Goal: Transaction & Acquisition: Purchase product/service

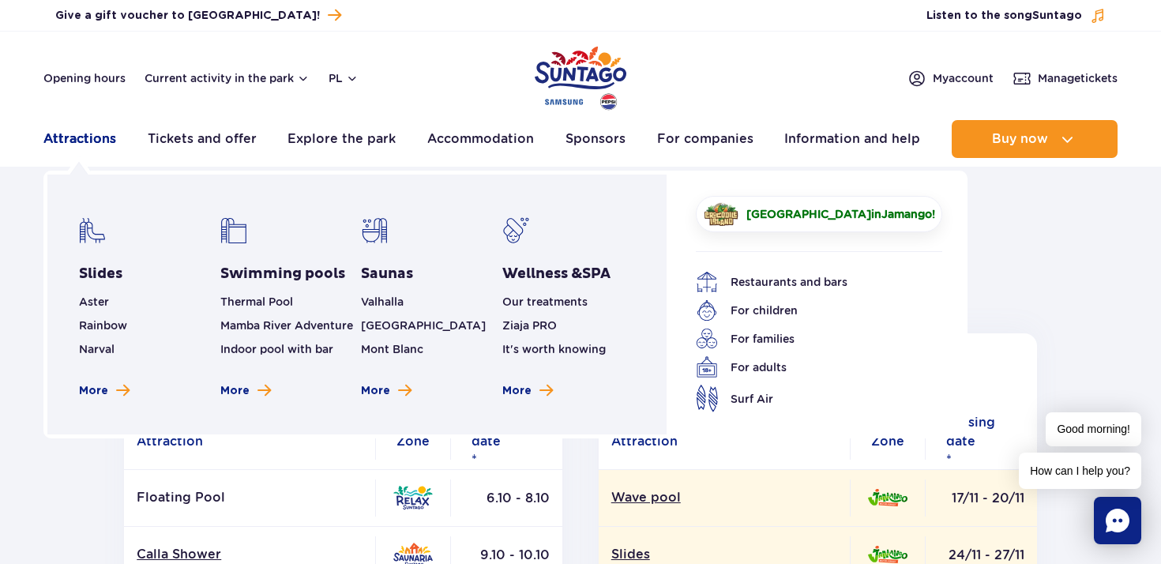
click at [93, 136] on font "Attractions" at bounding box center [79, 138] width 73 height 15
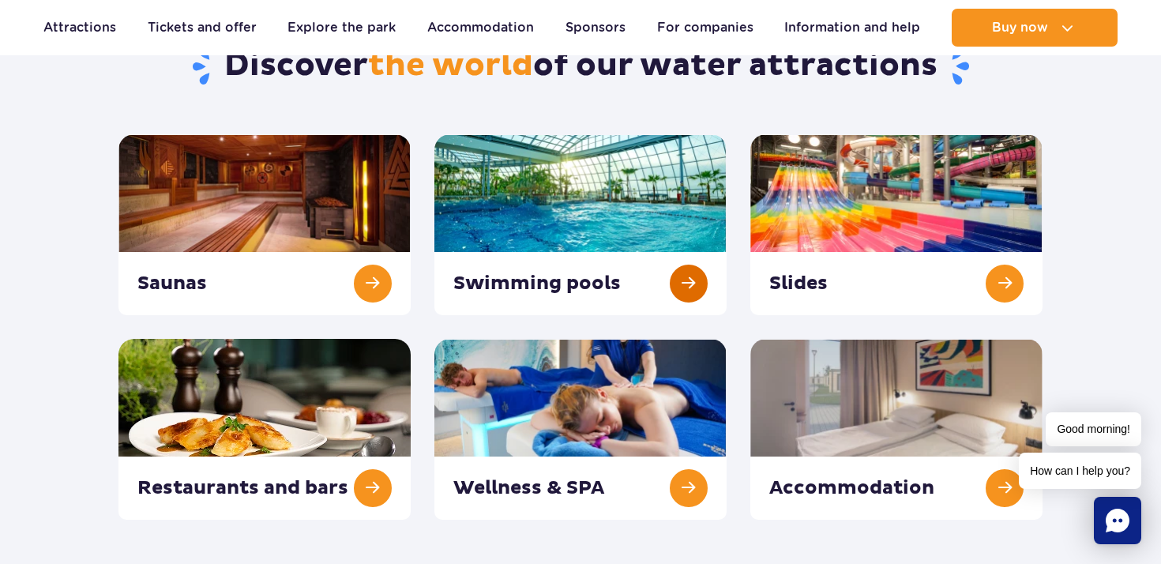
scroll to position [161, 0]
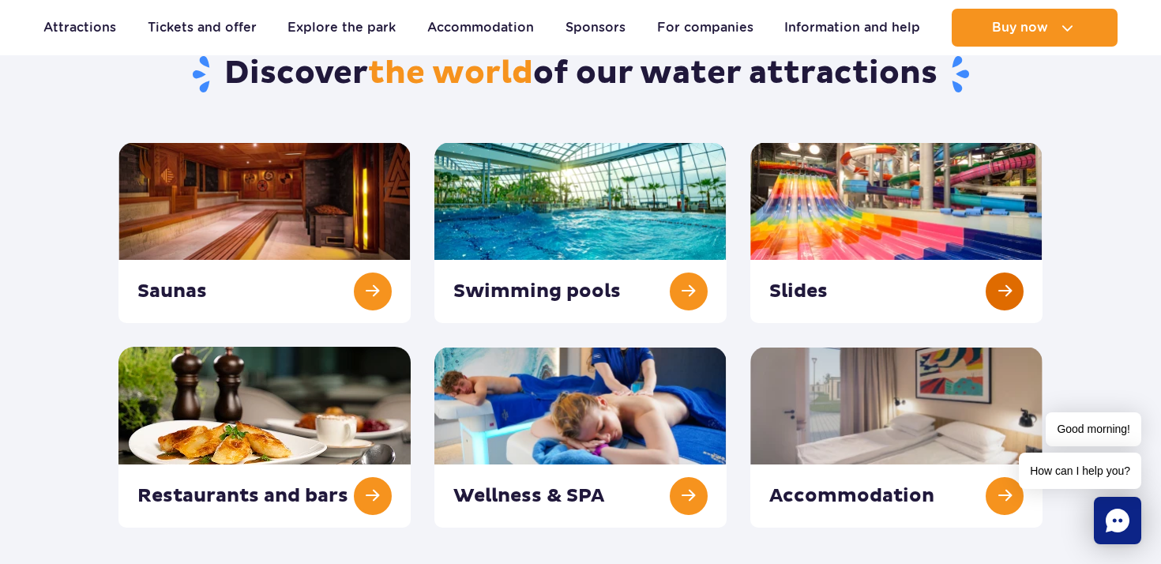
click at [1011, 300] on link at bounding box center [896, 232] width 292 height 181
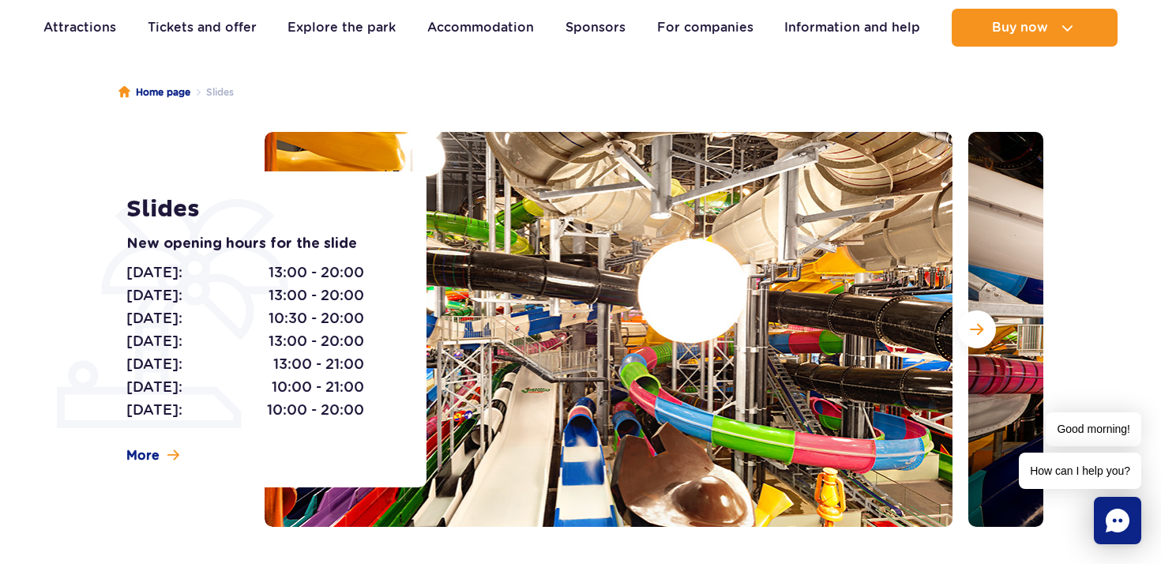
scroll to position [125, 0]
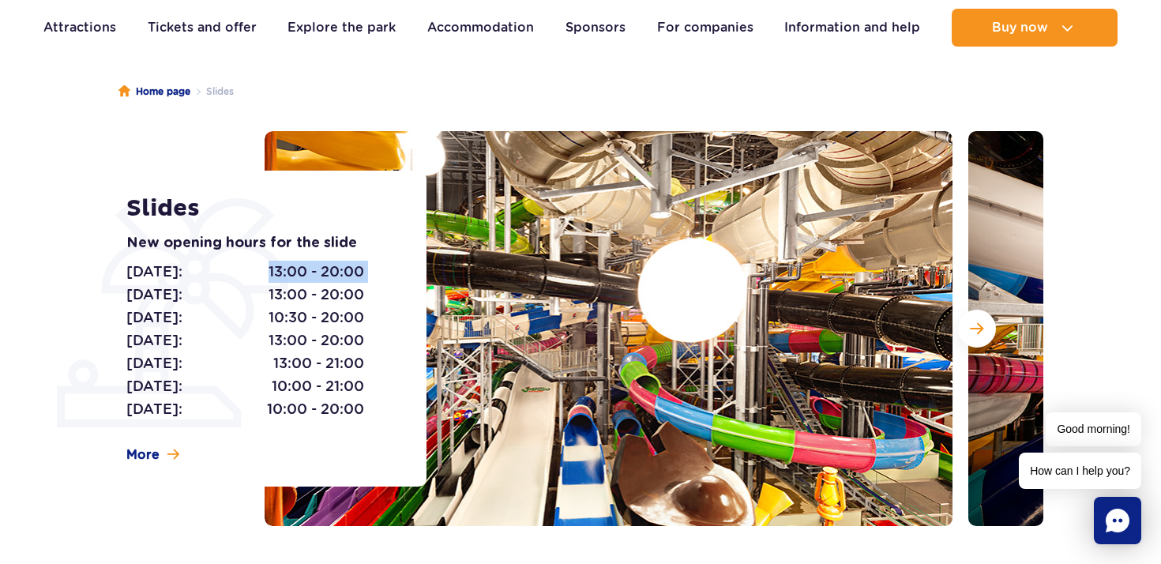
drag, startPoint x: 253, startPoint y: 276, endPoint x: 364, endPoint y: 280, distance: 110.6
click at [364, 280] on div "Monday: 13:00 - 20:00 Tuesday: 13:00 - 20:00 Wednesday: 10:30 - 20:00 Thursday:…" at bounding box center [258, 341] width 265 height 160
click at [369, 273] on div "Monday: 13:00 - 20:00 Tuesday: 13:00 - 20:00 Wednesday: 10:30 - 20:00 Thursday:…" at bounding box center [258, 341] width 265 height 160
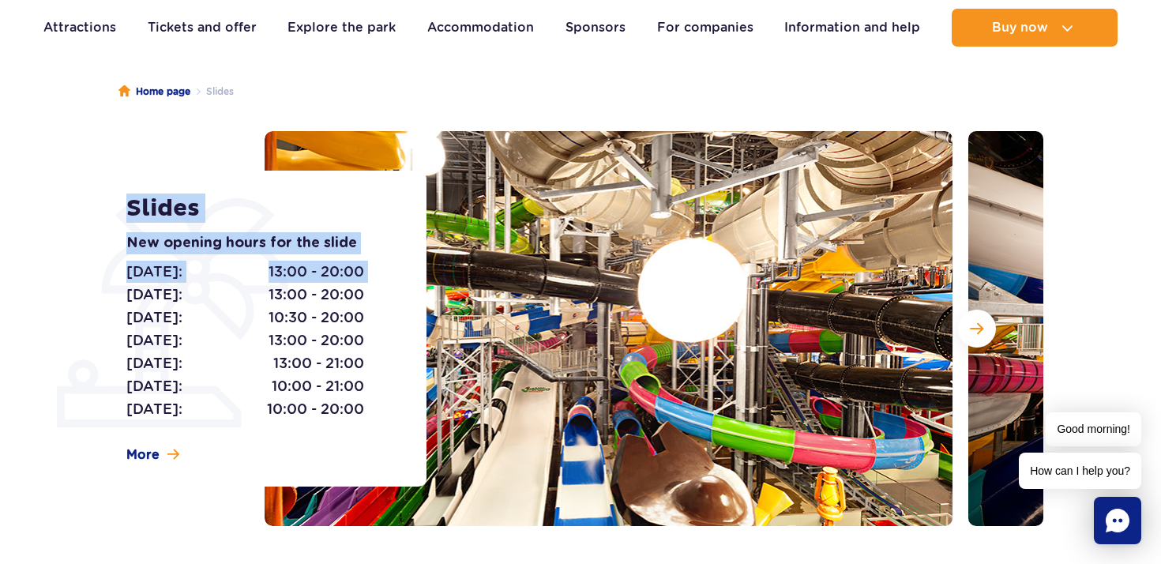
drag, startPoint x: 369, startPoint y: 273, endPoint x: 125, endPoint y: 219, distance: 250.0
click at [125, 219] on div "Slides New opening hours for the slide Monday: 13:00 - 20:00 Tuesday: 13:00 - 2…" at bounding box center [267, 329] width 320 height 316
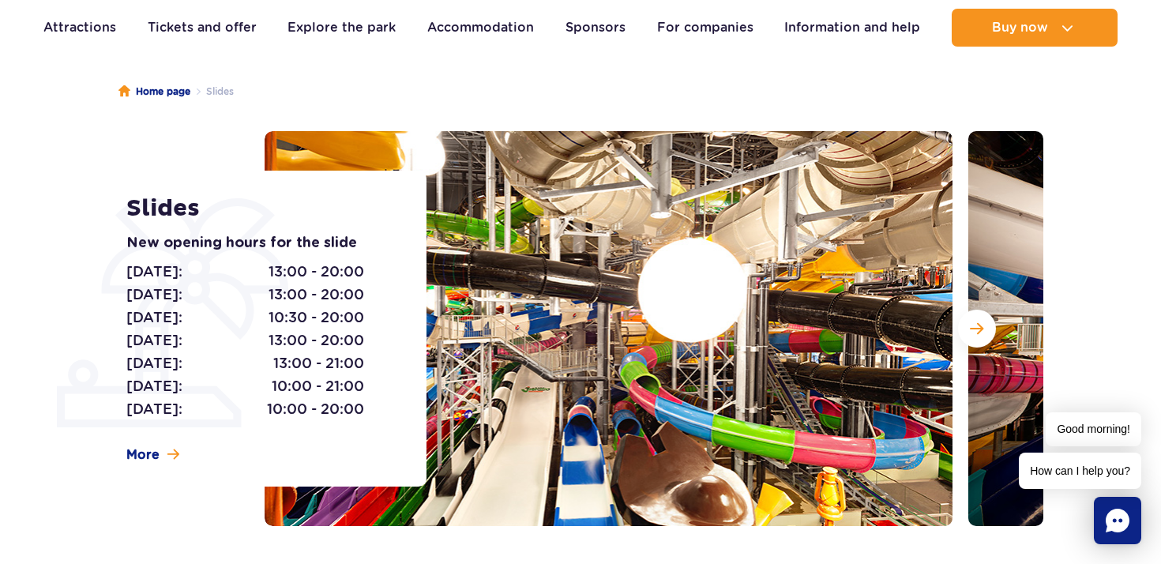
click at [117, 202] on div "Slides New opening hours for the slide Monday: 13:00 - 20:00 Tuesday: 13:00 - 2…" at bounding box center [267, 329] width 320 height 316
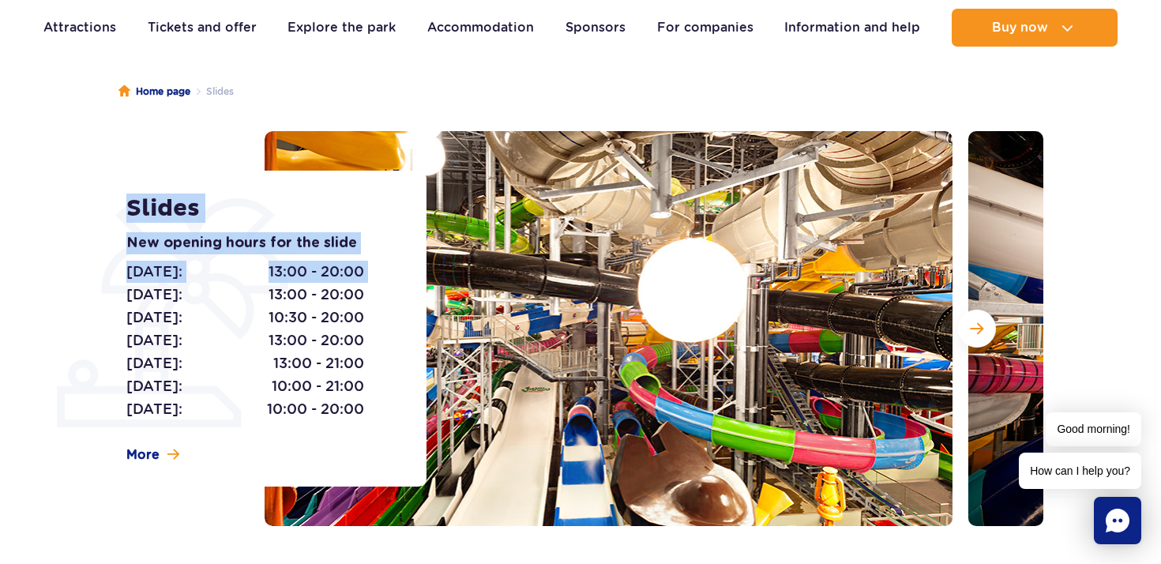
drag, startPoint x: 117, startPoint y: 202, endPoint x: 369, endPoint y: 263, distance: 259.1
click at [369, 263] on div "Slides New opening hours for the slide Monday: 13:00 - 20:00 Tuesday: 13:00 - 2…" at bounding box center [267, 329] width 320 height 316
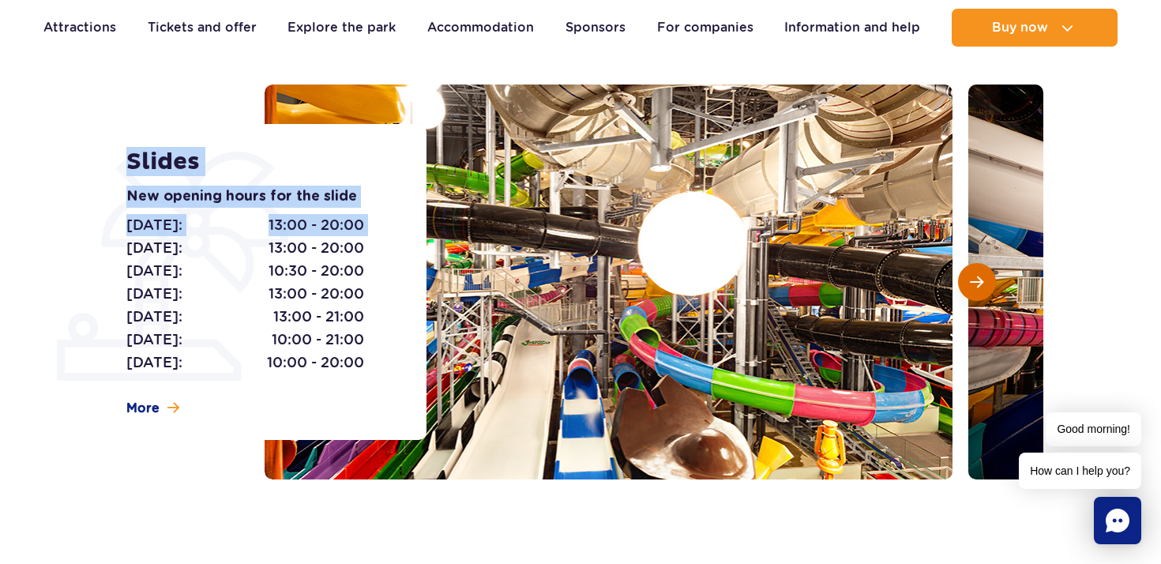
scroll to position [193, 0]
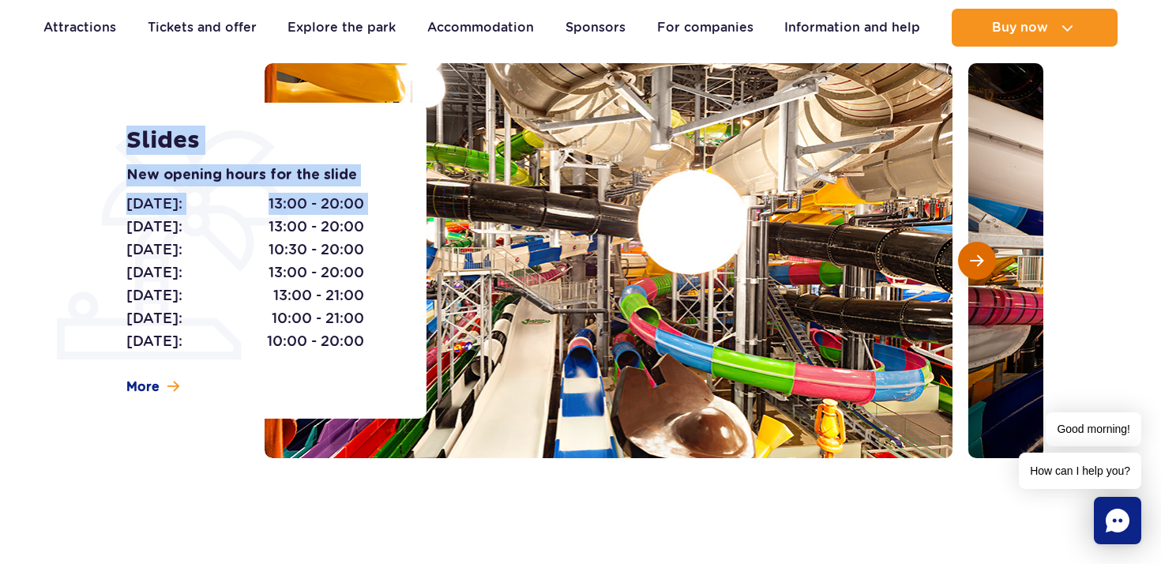
click at [975, 265] on span "Next slide" at bounding box center [976, 260] width 13 height 14
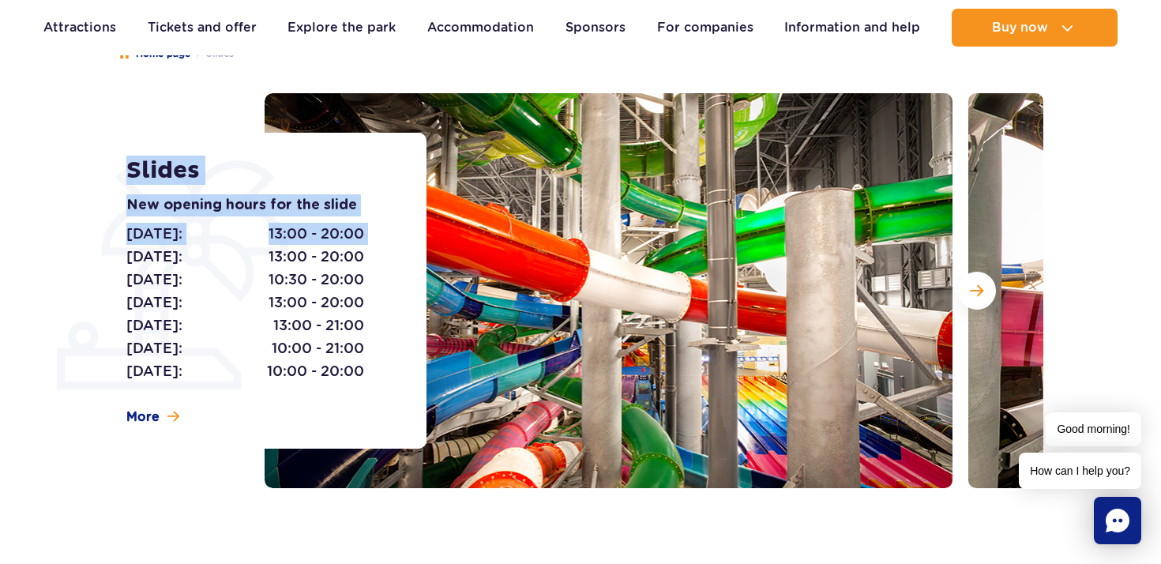
scroll to position [150, 0]
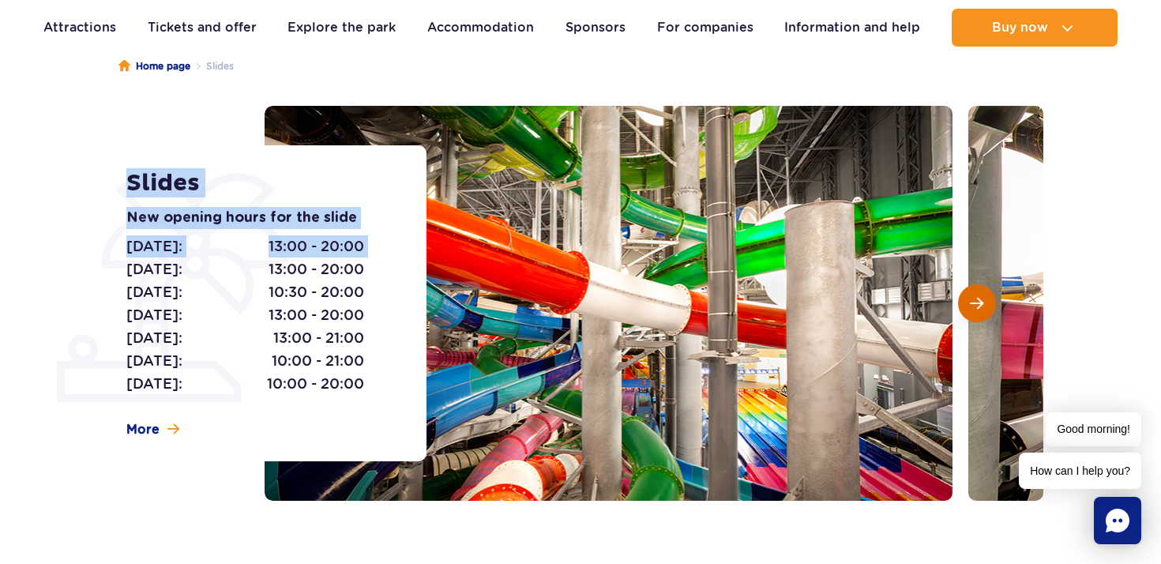
click at [972, 298] on span "Next slide" at bounding box center [976, 303] width 13 height 14
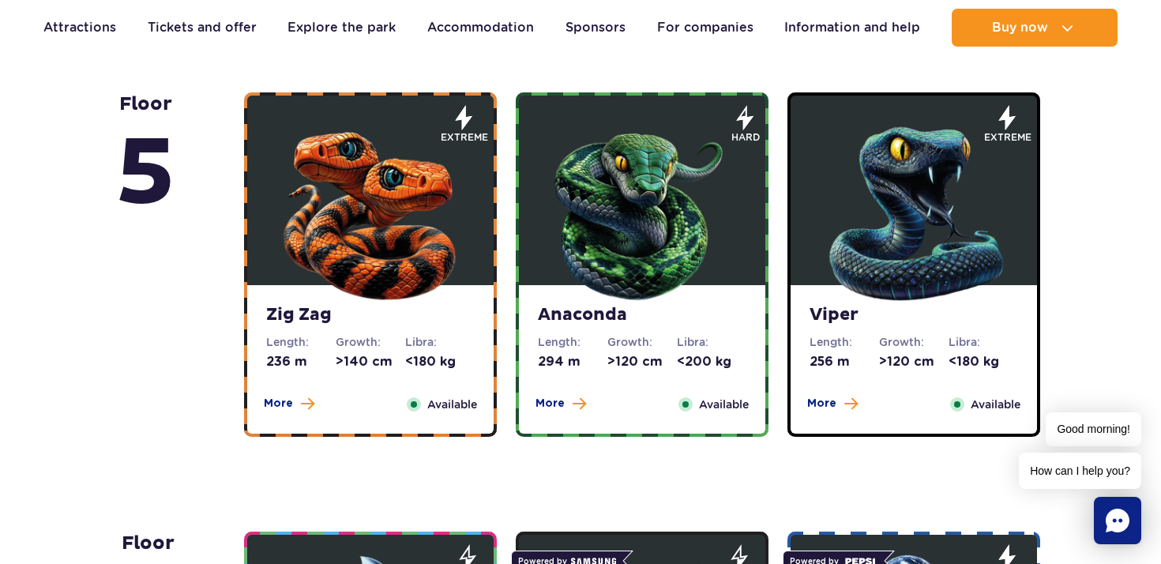
scroll to position [1068, 0]
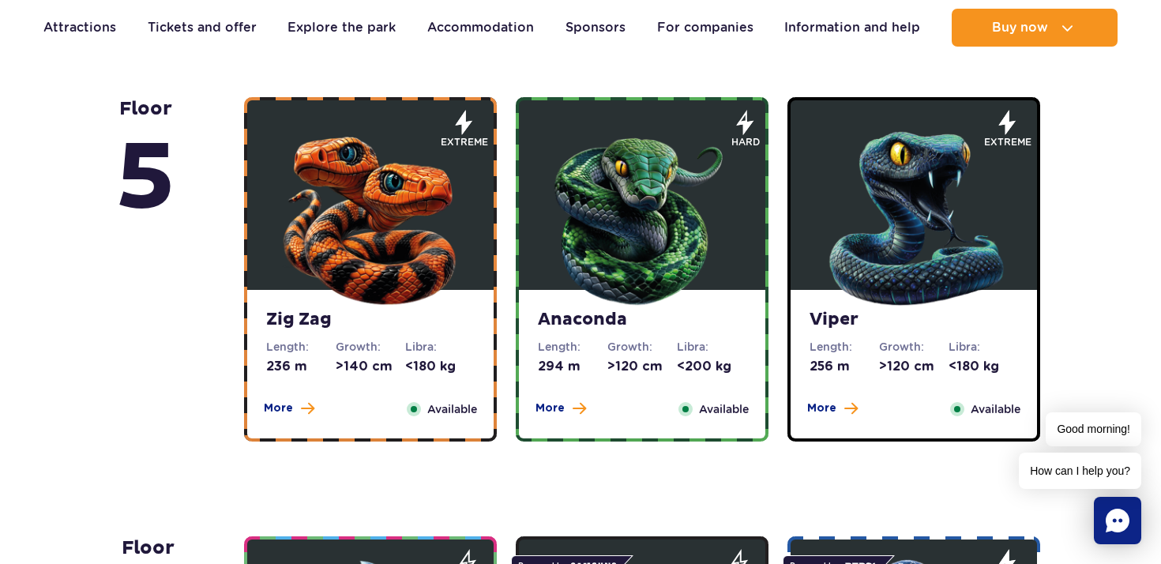
click at [419, 347] on font "Libra:" at bounding box center [421, 346] width 32 height 13
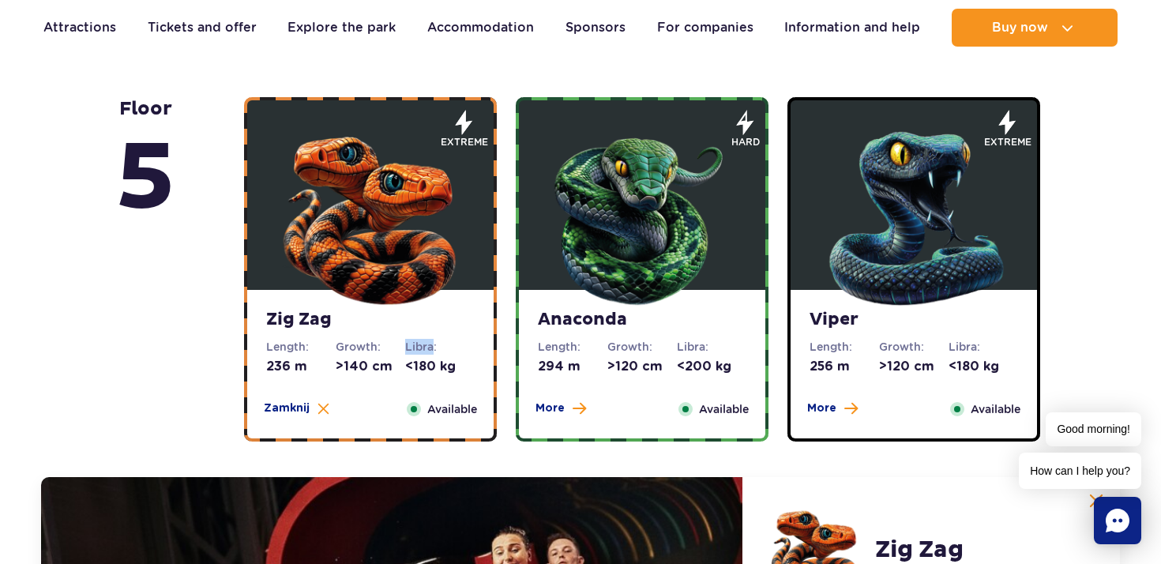
click at [419, 347] on dl "Libra: <180 kg" at bounding box center [439, 357] width 69 height 36
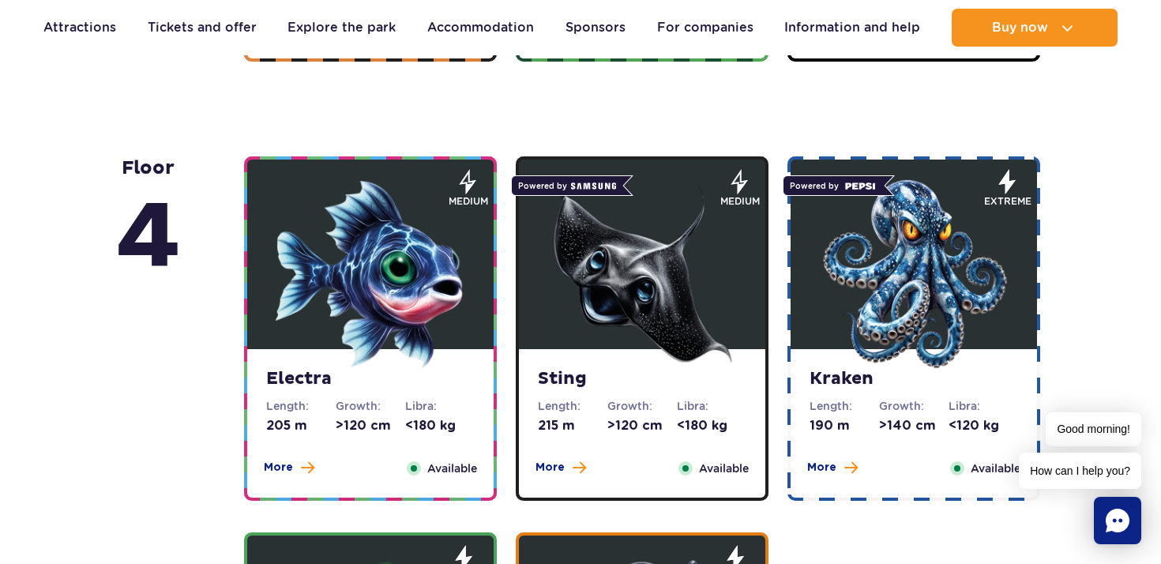
scroll to position [1450, 0]
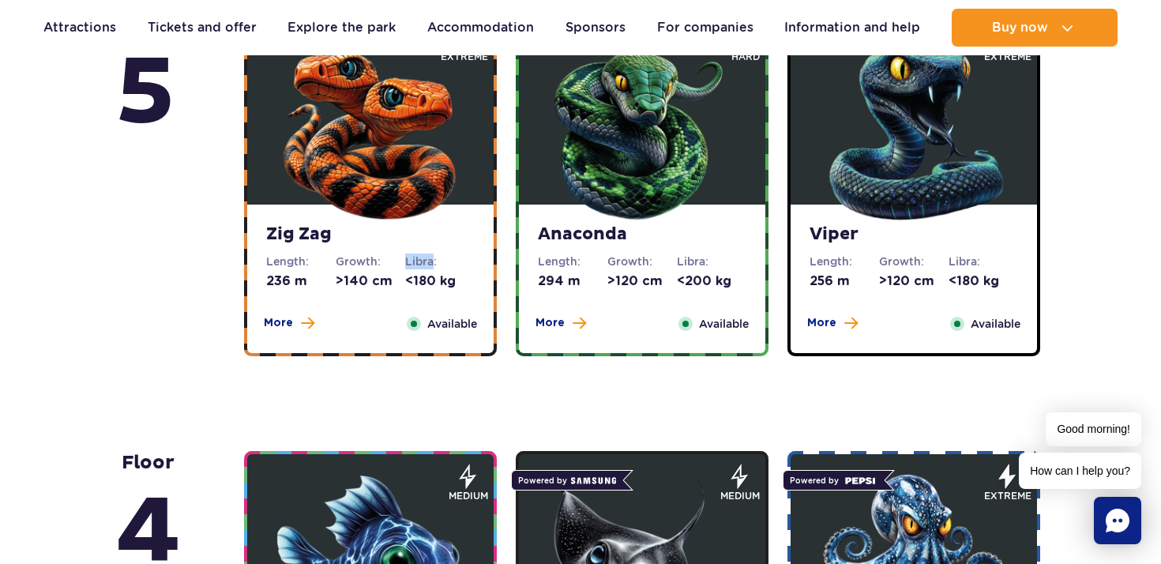
click at [420, 253] on dt "Libra:" at bounding box center [439, 261] width 69 height 16
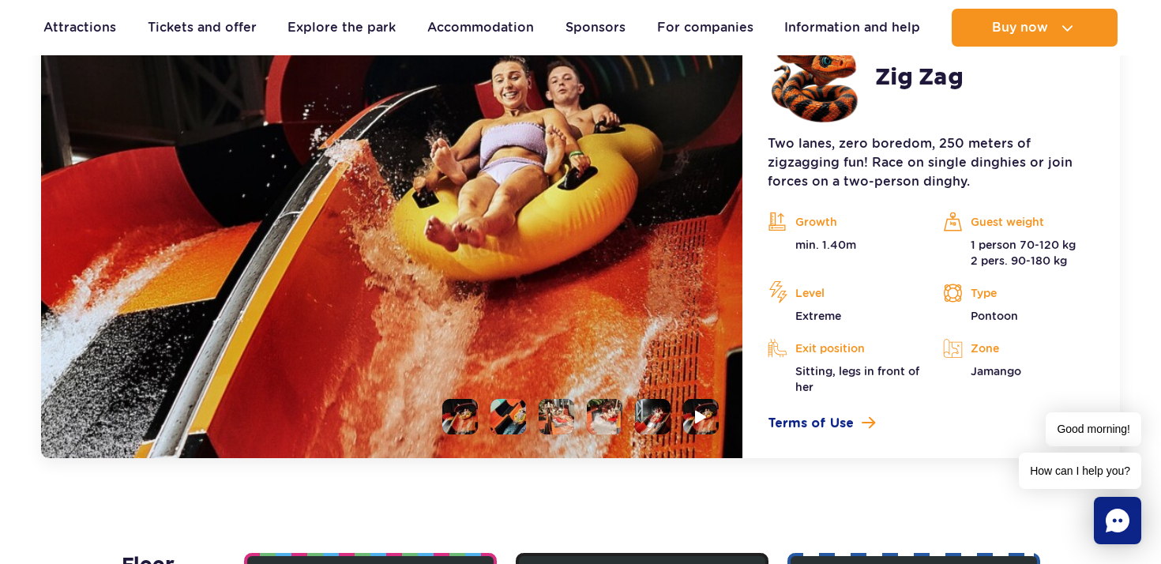
scroll to position [1454, 0]
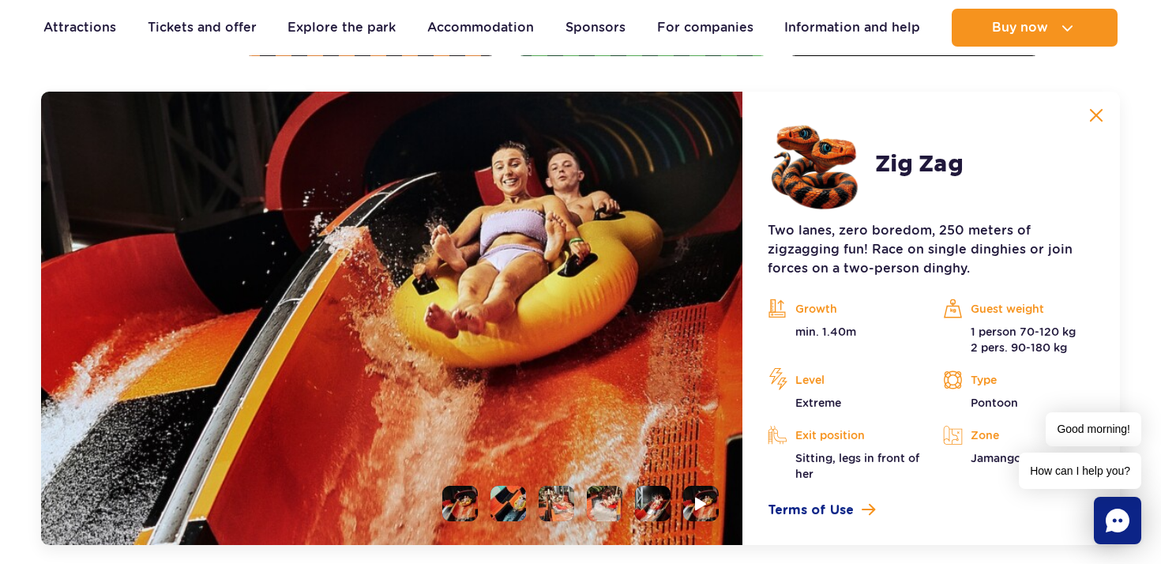
click at [1095, 103] on button at bounding box center [1096, 115] width 32 height 32
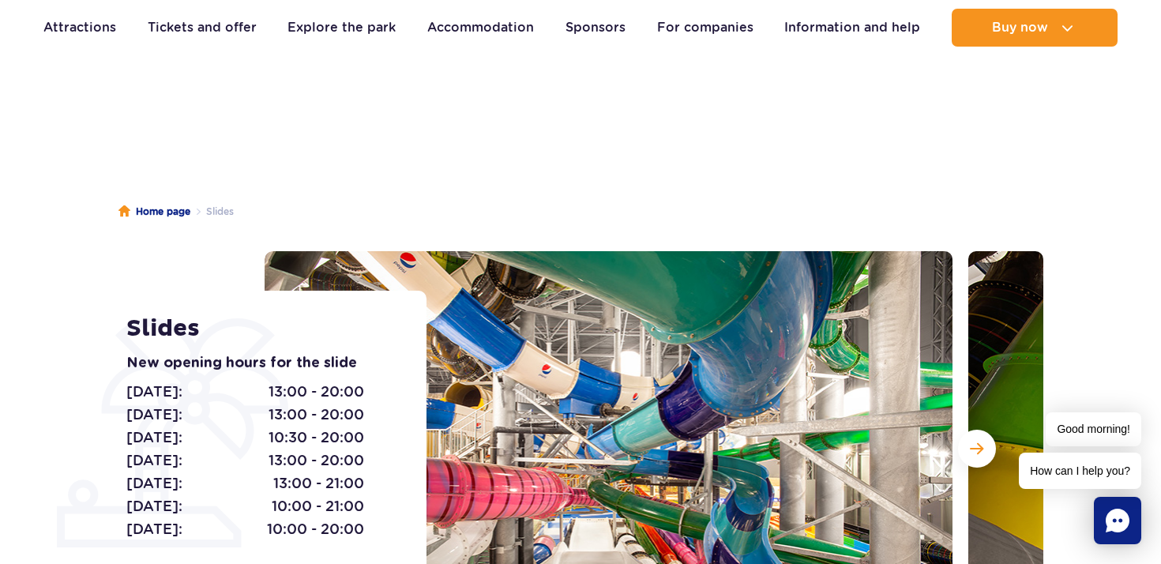
scroll to position [0, 0]
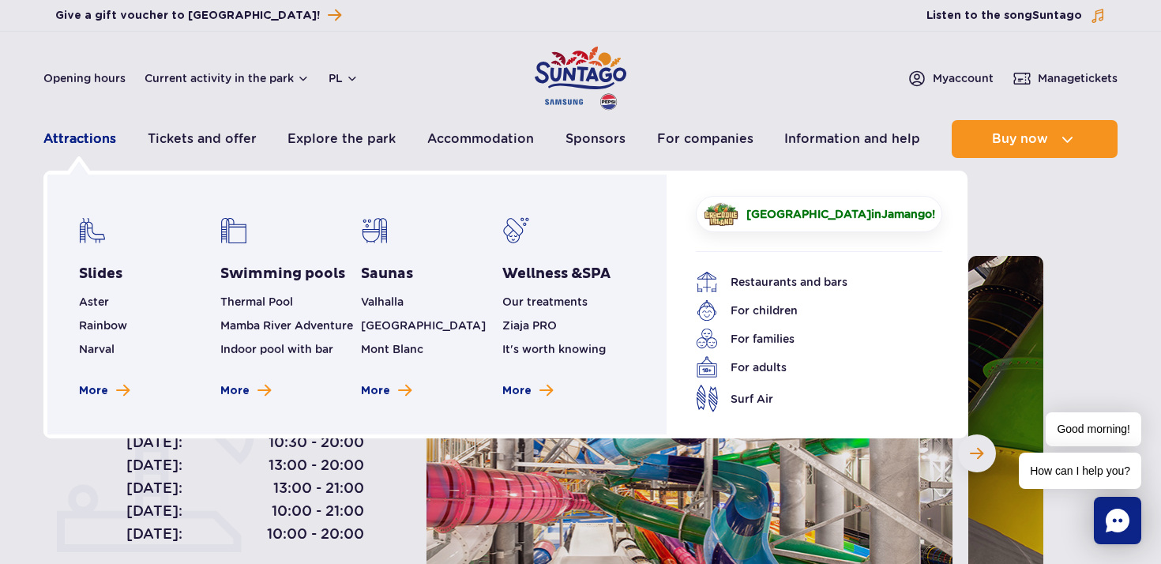
click at [67, 136] on font "Attractions" at bounding box center [79, 138] width 73 height 15
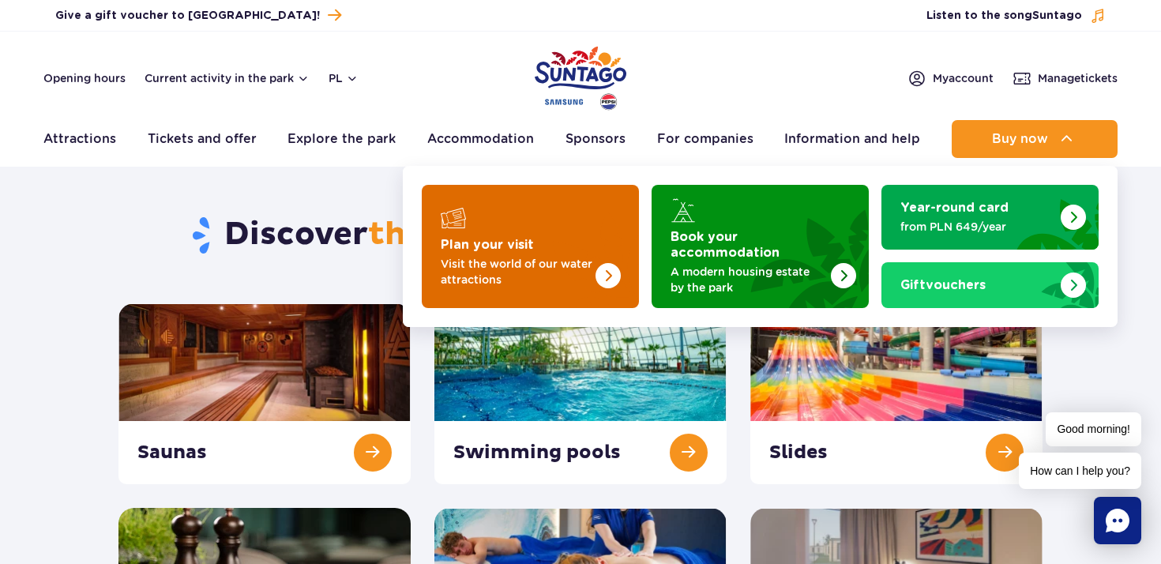
click at [505, 261] on font "Visit the world of our water attractions" at bounding box center [517, 271] width 152 height 28
click at [544, 247] on img "Plan your visit" at bounding box center [576, 246] width 126 height 123
click at [612, 268] on img "Plan your visit" at bounding box center [607, 275] width 25 height 25
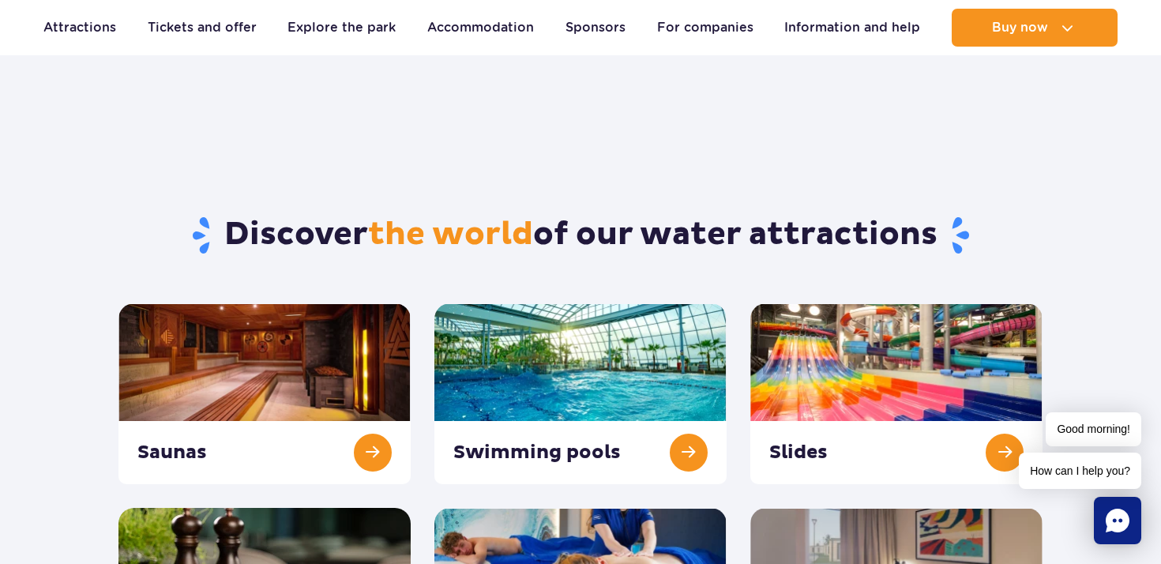
scroll to position [116, 0]
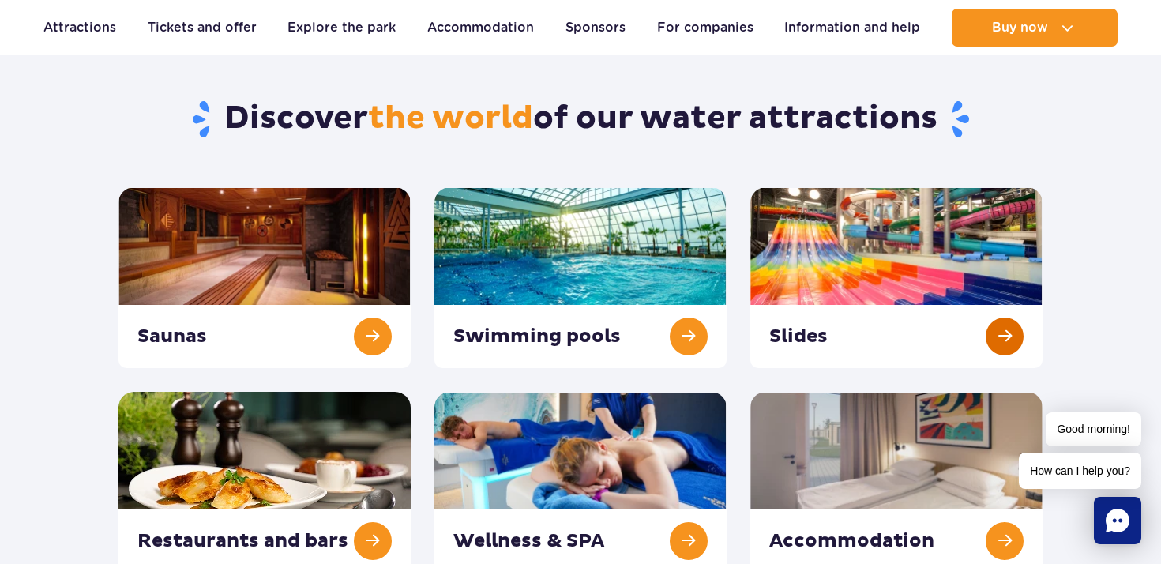
click at [830, 276] on link at bounding box center [896, 277] width 292 height 181
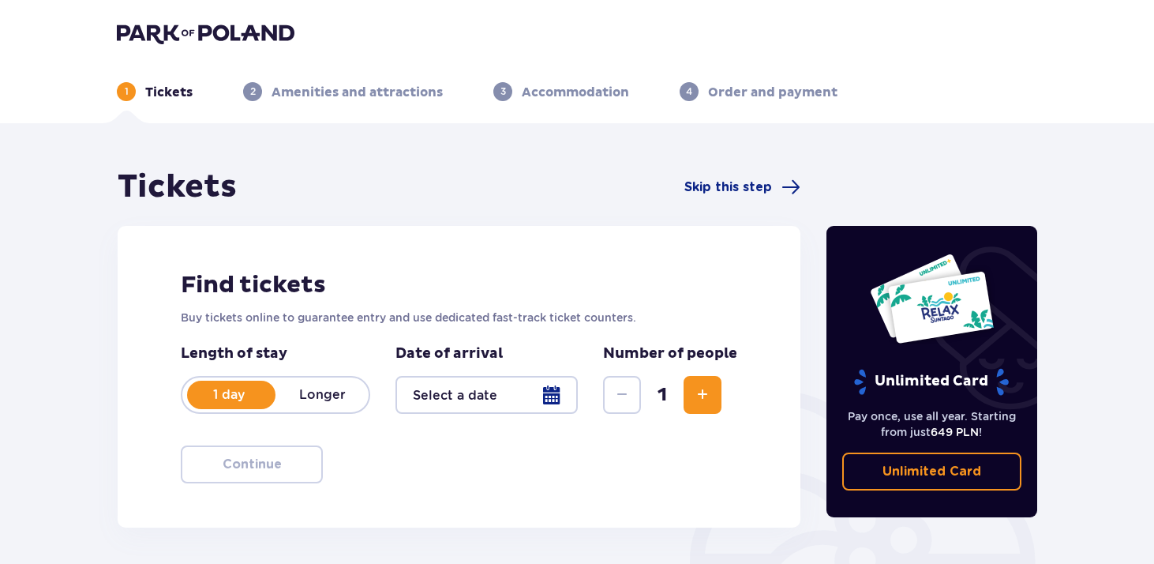
click at [546, 390] on div at bounding box center [487, 395] width 182 height 38
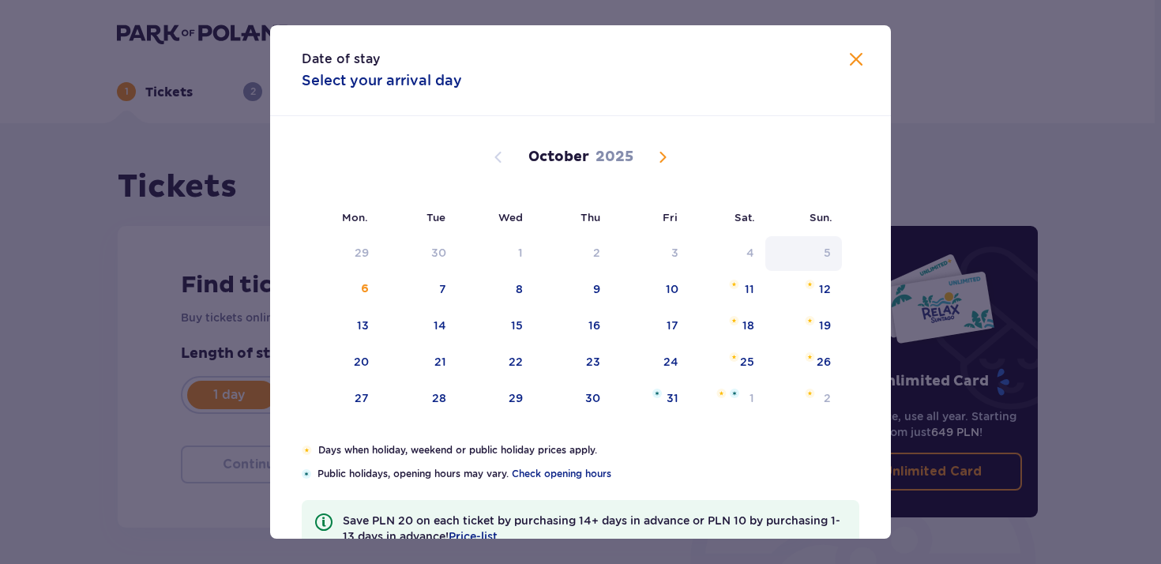
click at [815, 257] on div "5" at bounding box center [803, 253] width 77 height 35
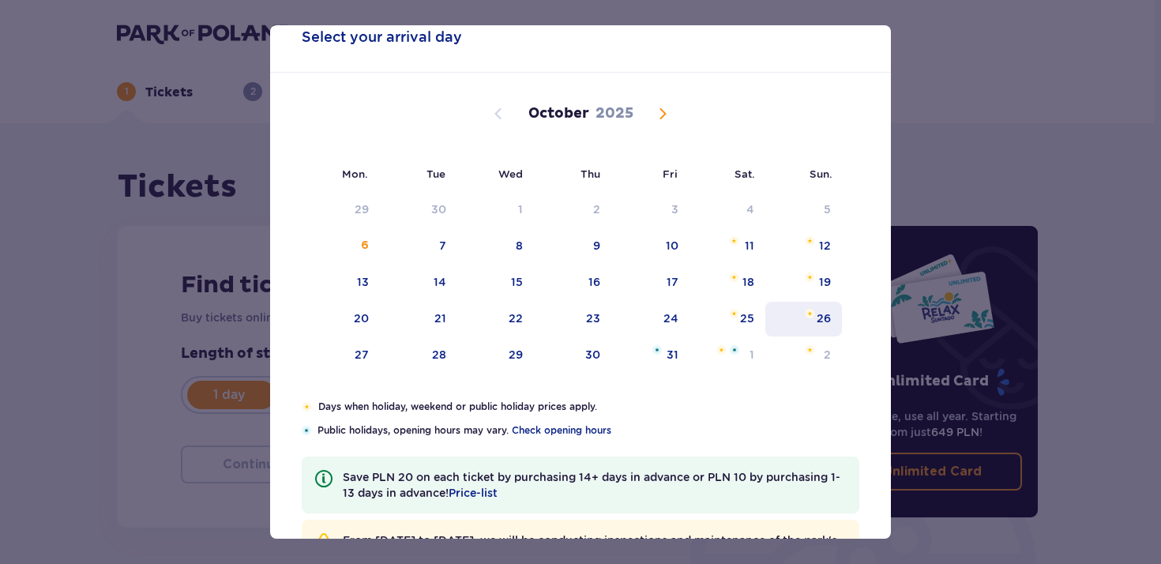
scroll to position [34, 0]
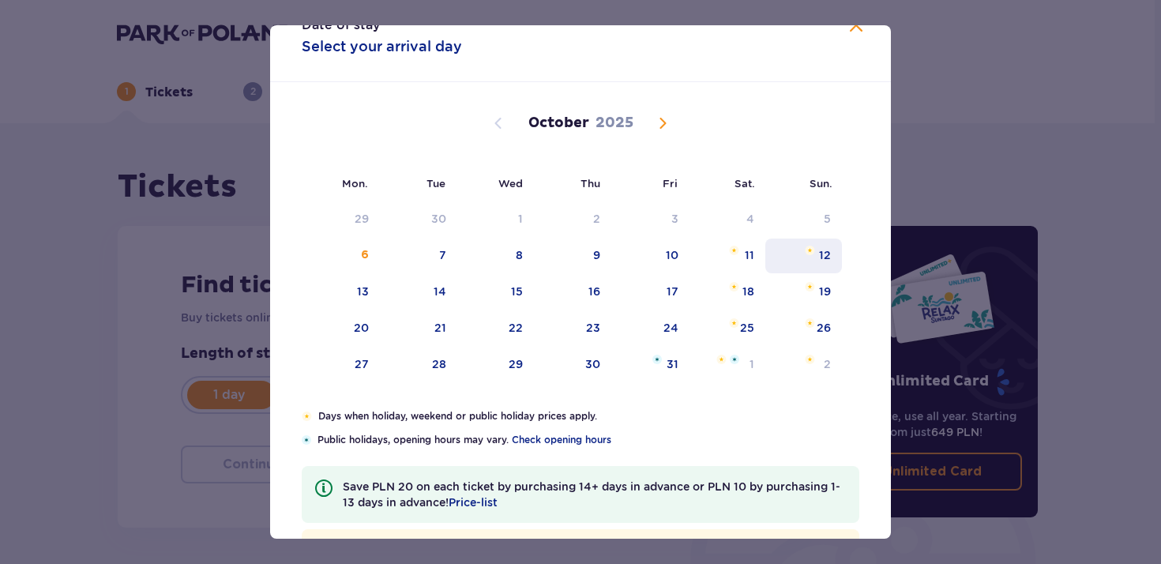
click at [786, 260] on div "12" at bounding box center [803, 255] width 77 height 35
type input "12.10.25"
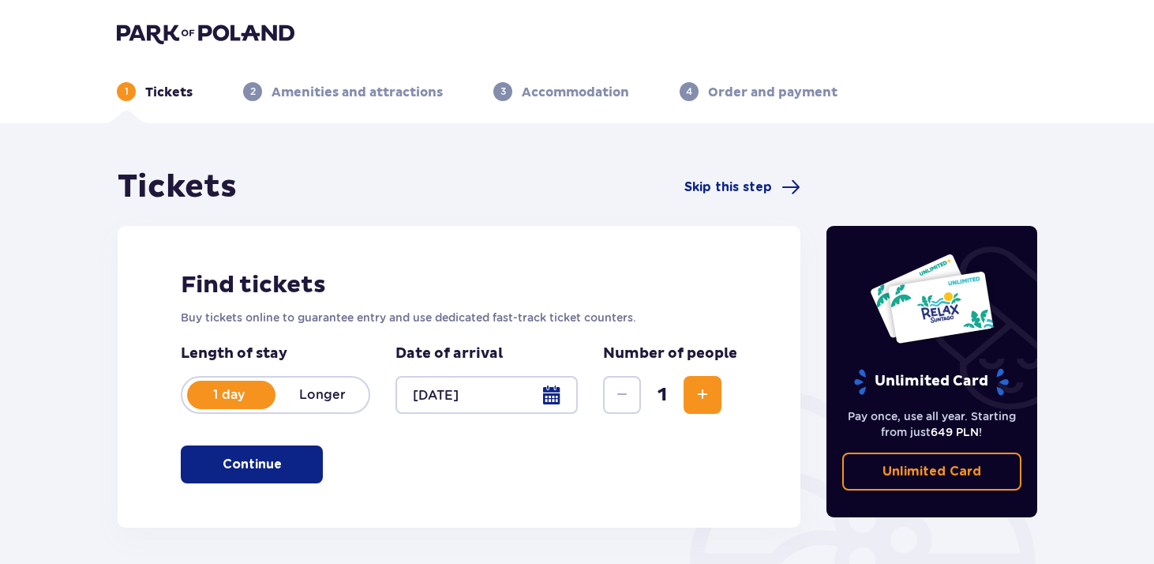
click at [690, 398] on button "Increase" at bounding box center [703, 395] width 38 height 38
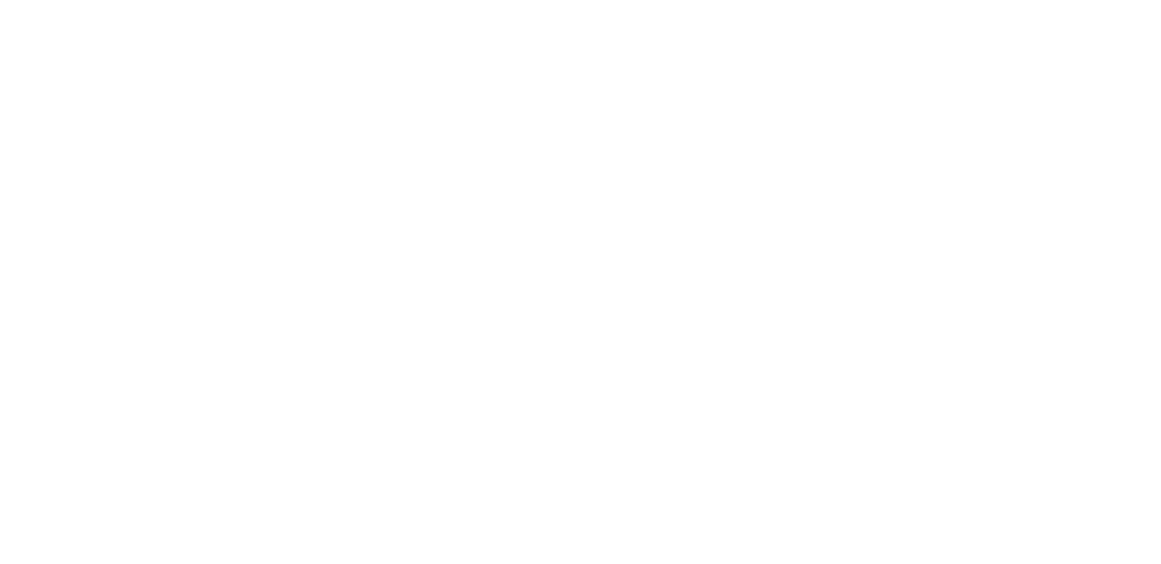
click at [690, 6] on html "Original text Rate this translation Your feedback will be used to help improve …" at bounding box center [580, 3] width 1161 height 6
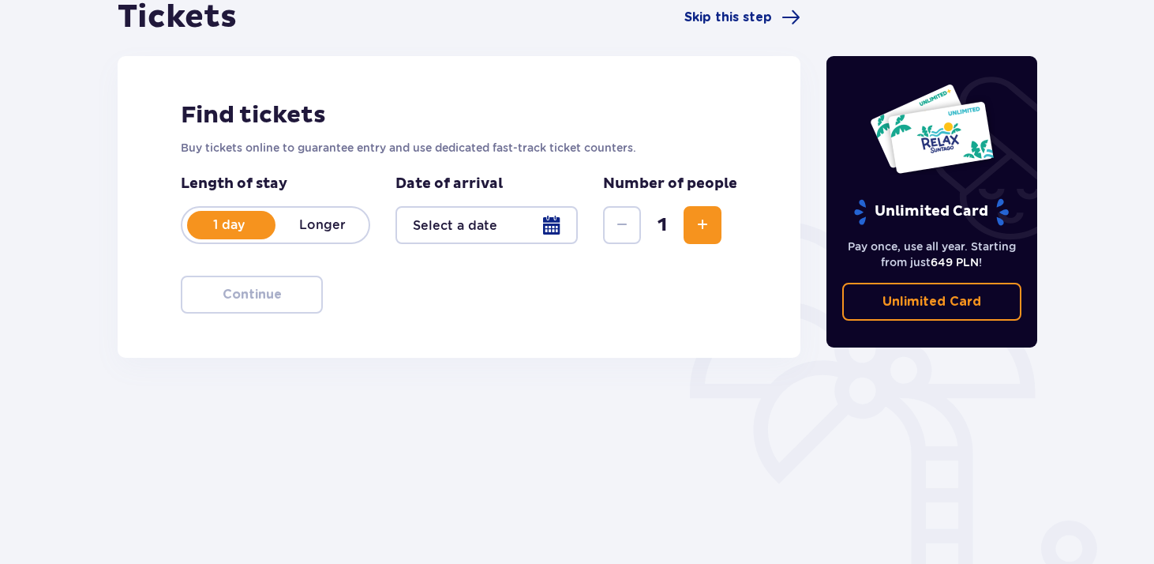
scroll to position [205, 0]
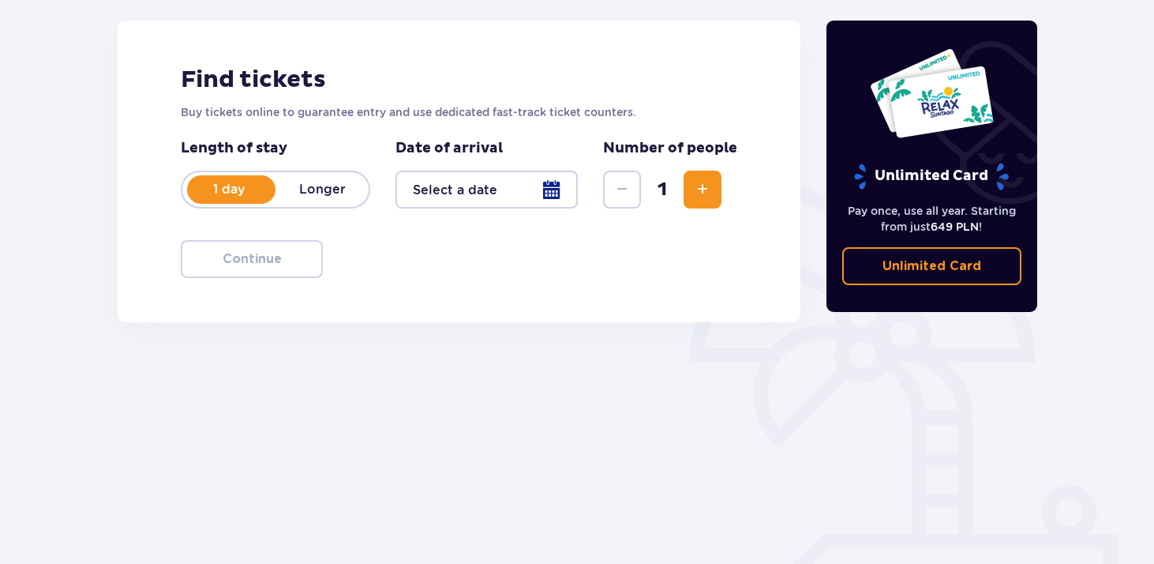
click at [558, 188] on div at bounding box center [487, 190] width 182 height 38
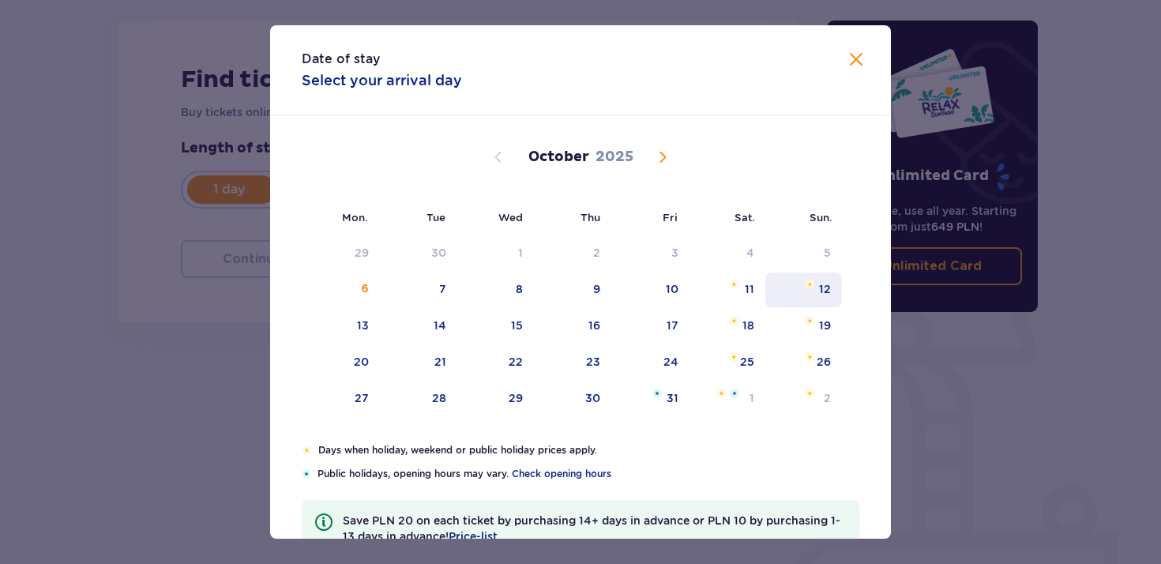
click at [820, 295] on font "12" at bounding box center [825, 289] width 12 height 13
type input "[DATE]"
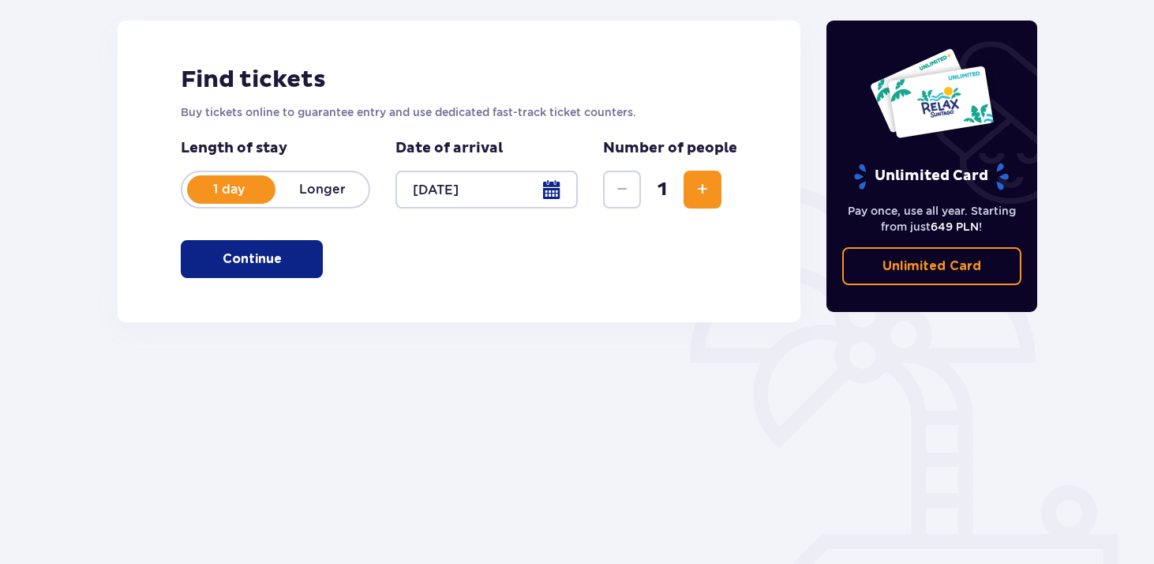
click at [272, 255] on button "Continue" at bounding box center [252, 259] width 142 height 38
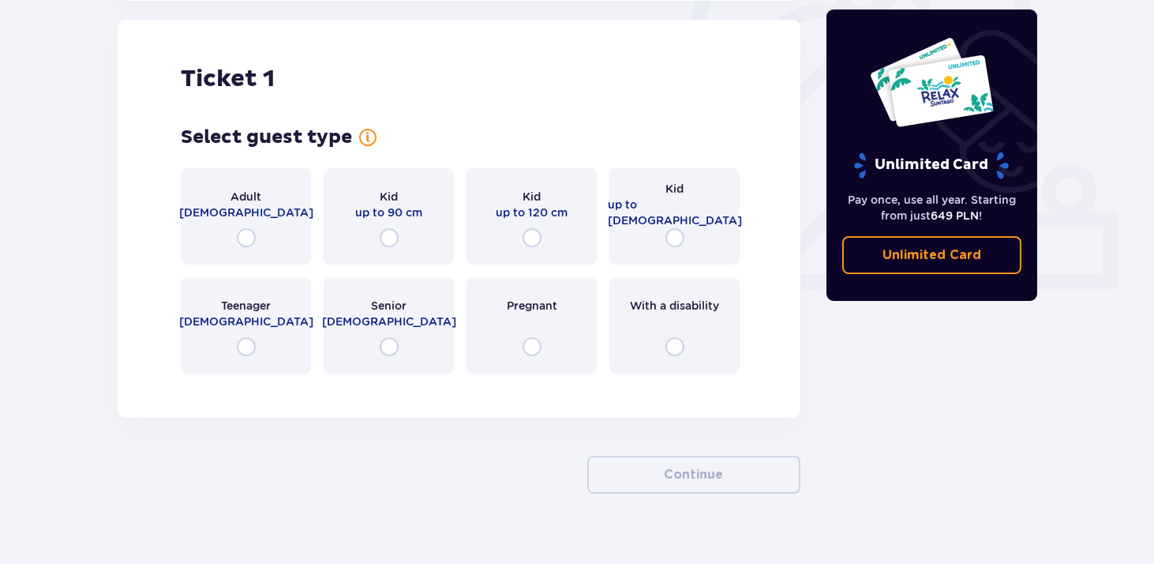
scroll to position [527, 0]
click at [254, 244] on input "radio" at bounding box center [246, 236] width 19 height 19
radio input "true"
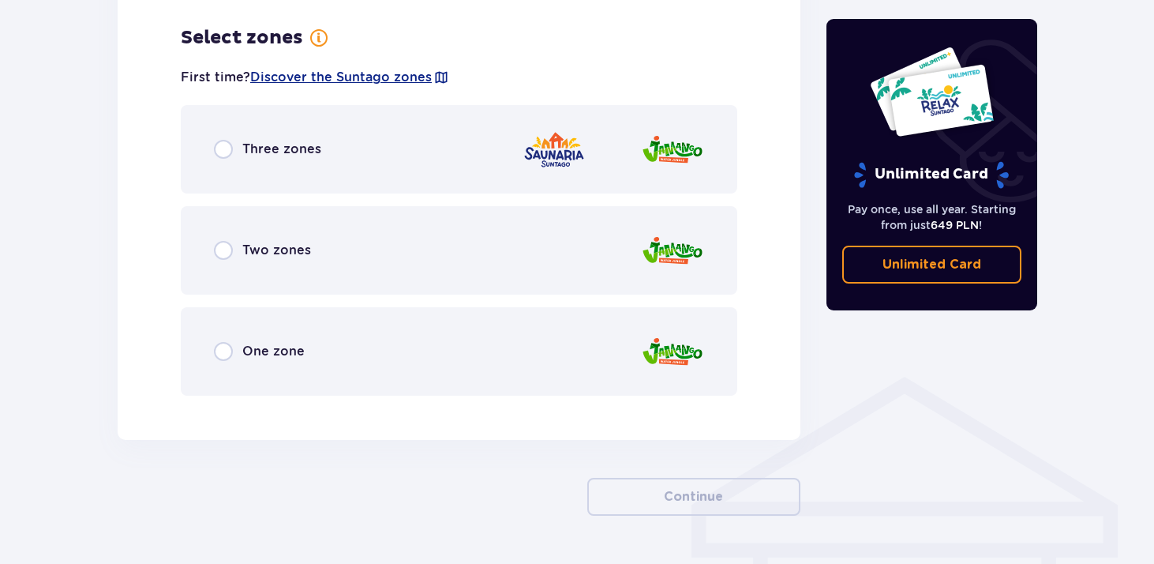
scroll to position [913, 0]
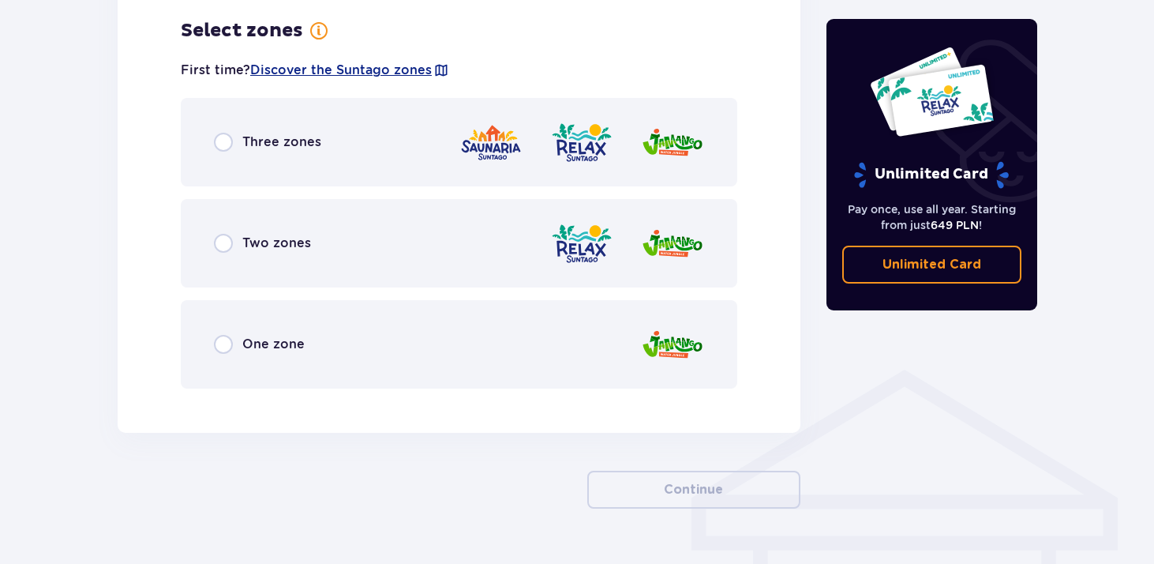
click at [238, 343] on div "One zone" at bounding box center [259, 344] width 91 height 19
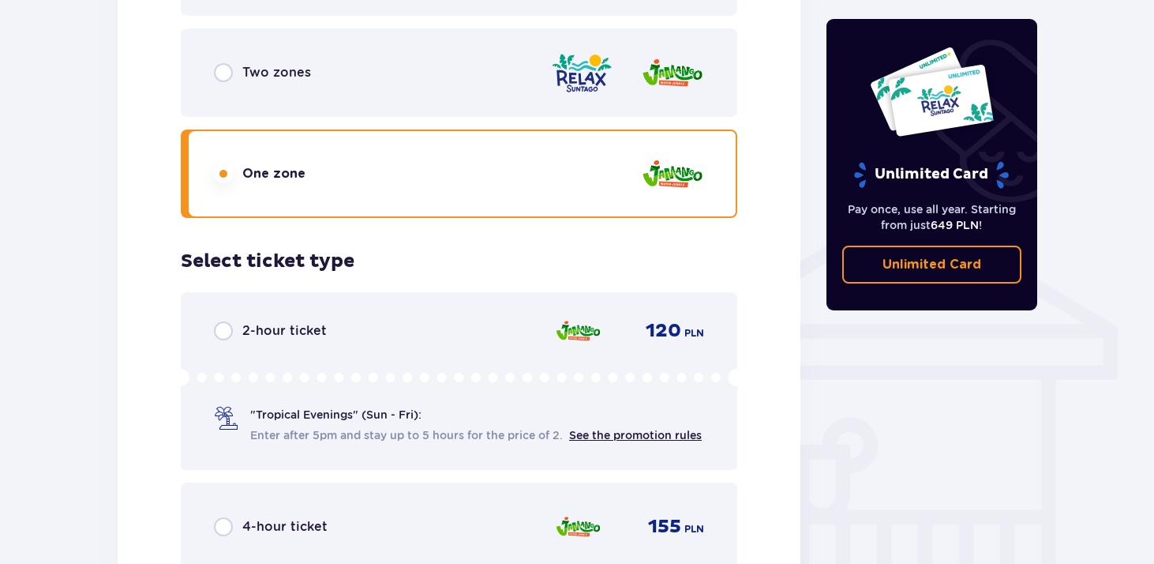
scroll to position [944, 0]
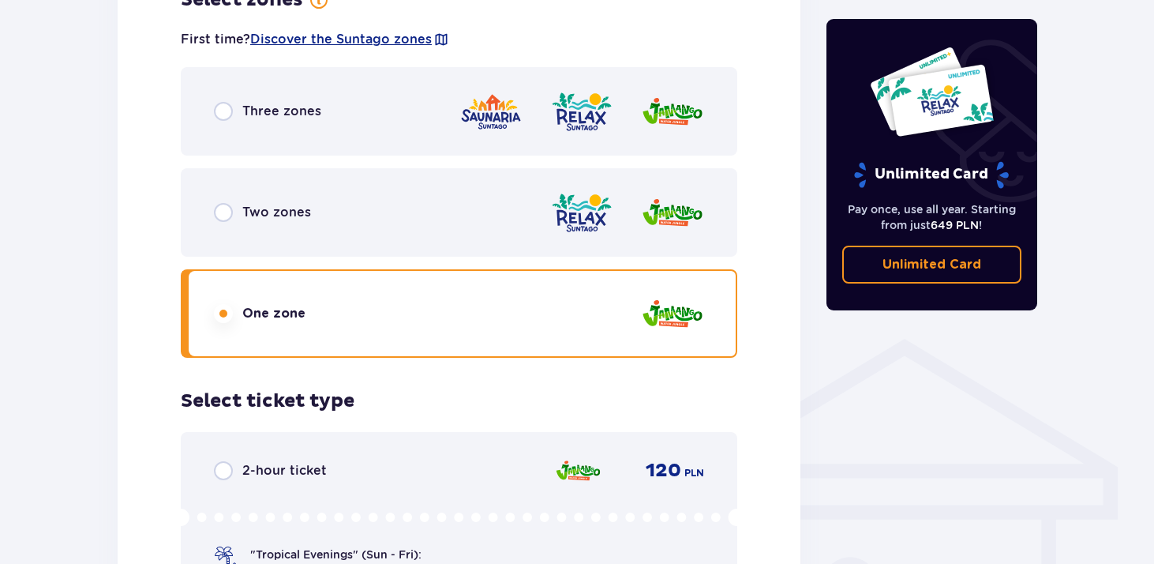
click at [219, 224] on div "Two zones" at bounding box center [459, 212] width 557 height 88
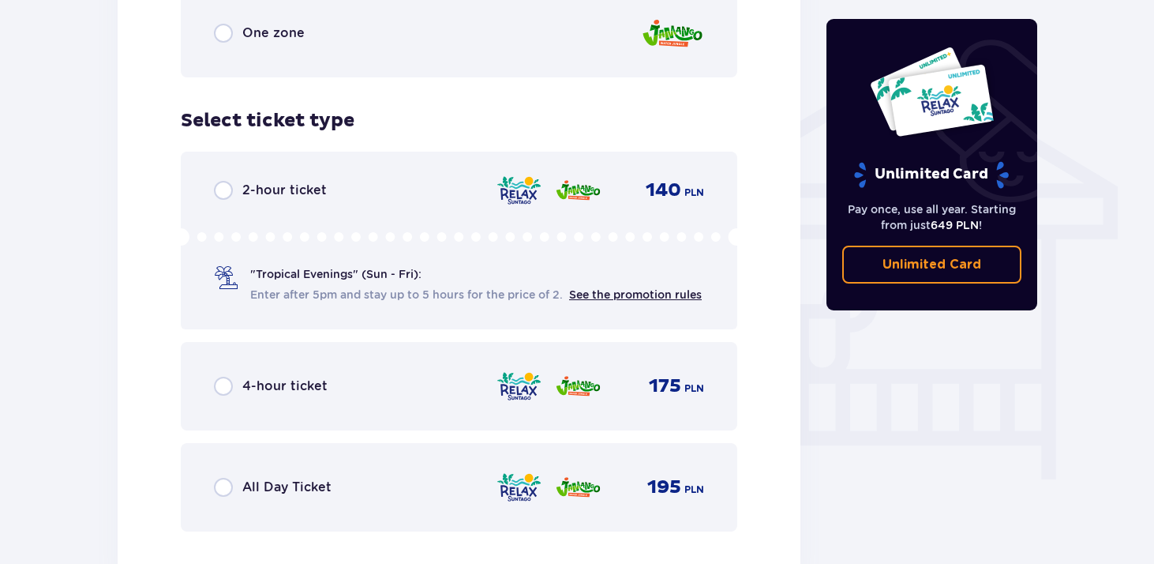
scroll to position [1286, 0]
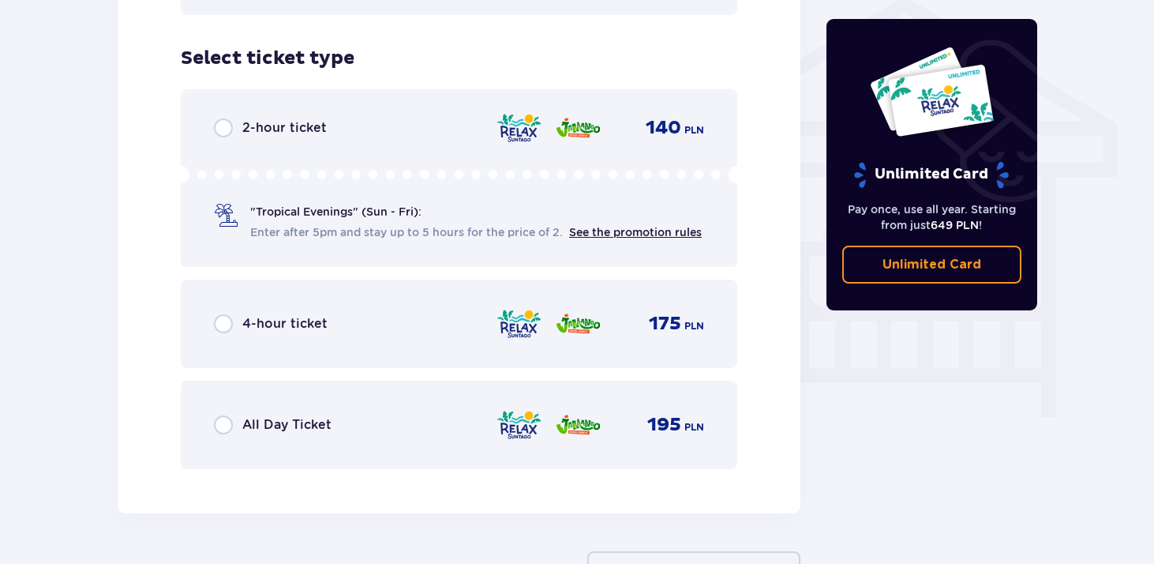
click at [322, 231] on font "Enter after 5pm and stay up to 5 hours for the price of 2." at bounding box center [406, 232] width 313 height 13
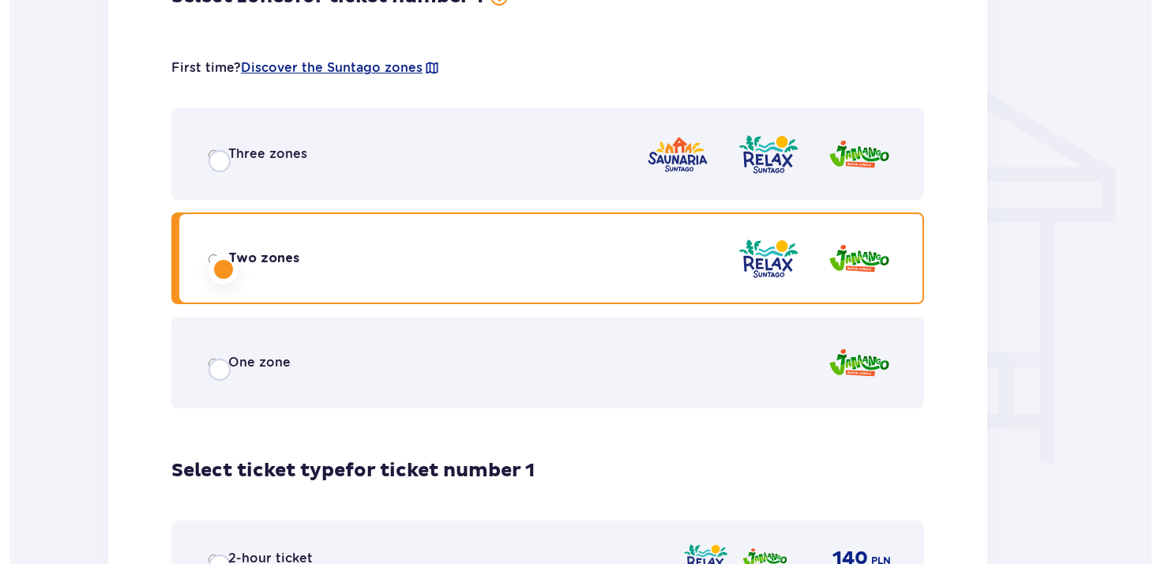
scroll to position [0, 0]
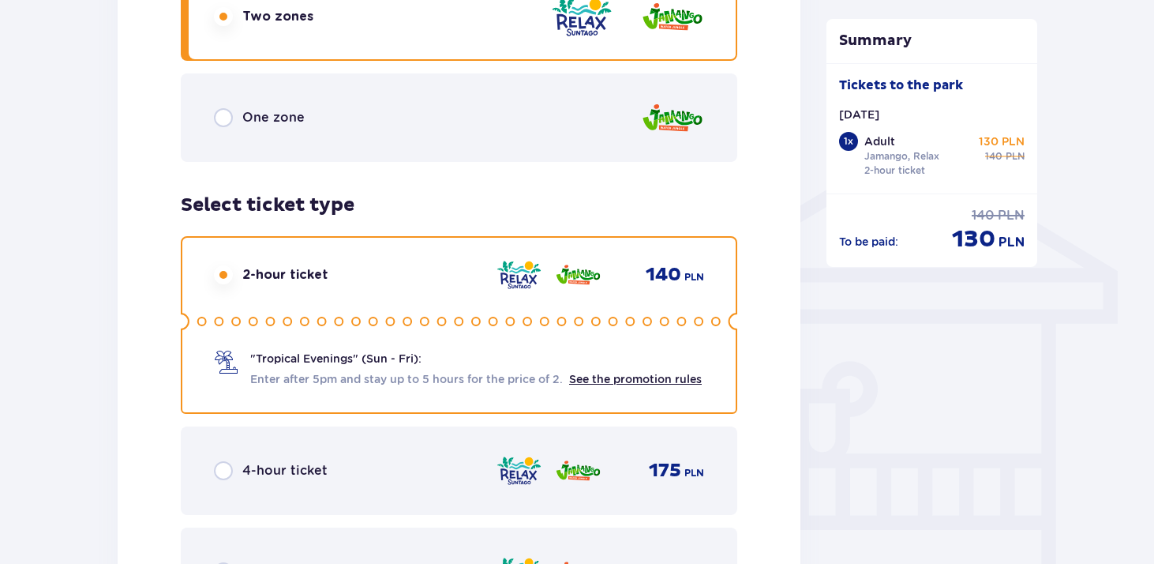
scroll to position [1151, 0]
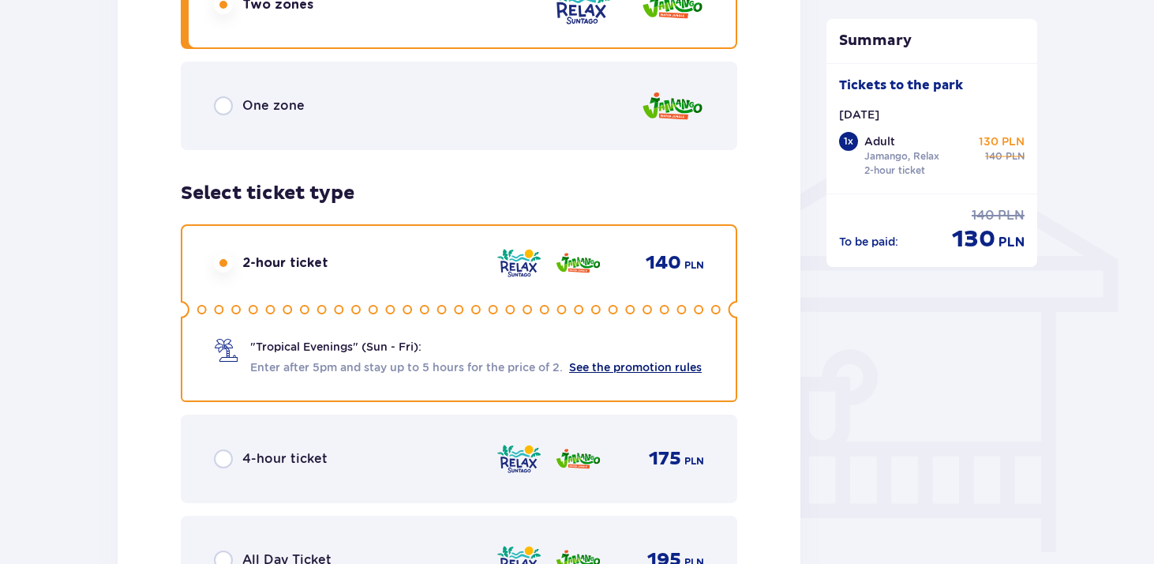
click at [588, 370] on font "See the promotion rules" at bounding box center [635, 367] width 133 height 13
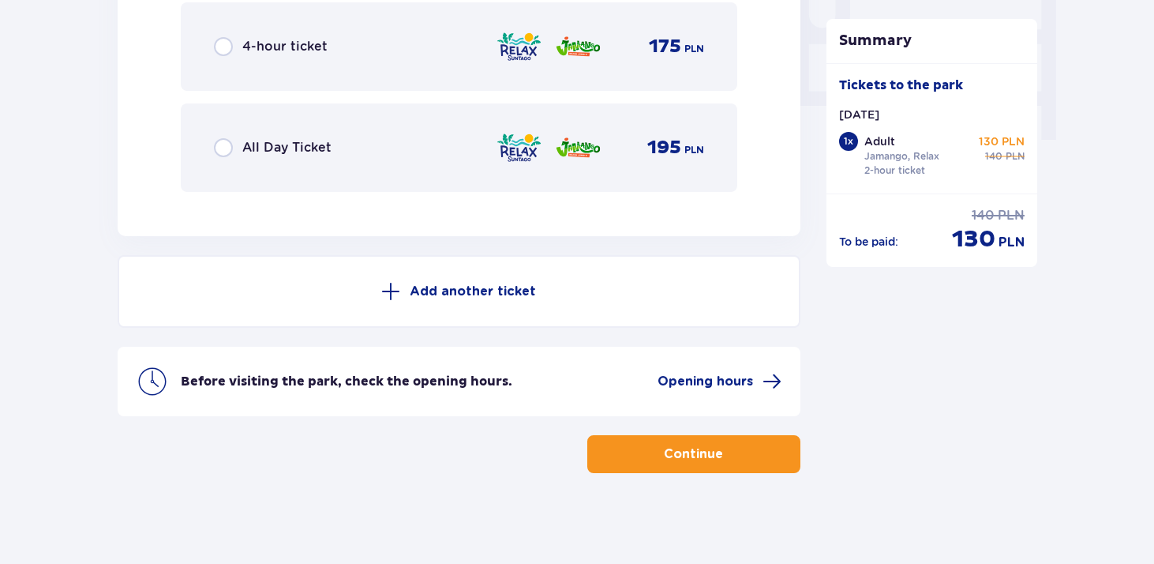
scroll to position [1568, 0]
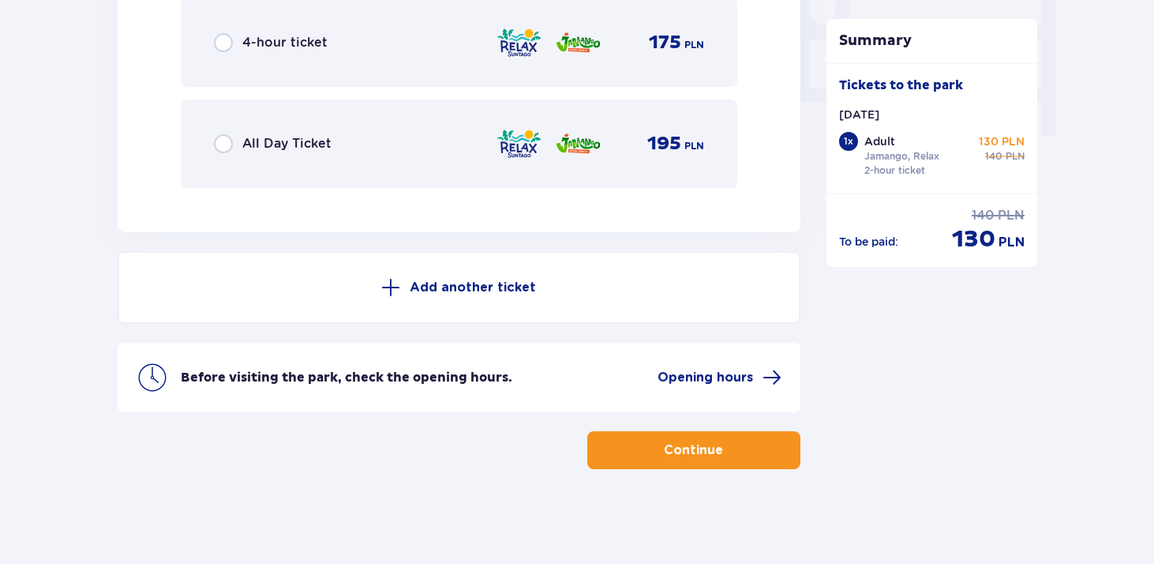
click at [679, 452] on button "Continue" at bounding box center [693, 450] width 213 height 38
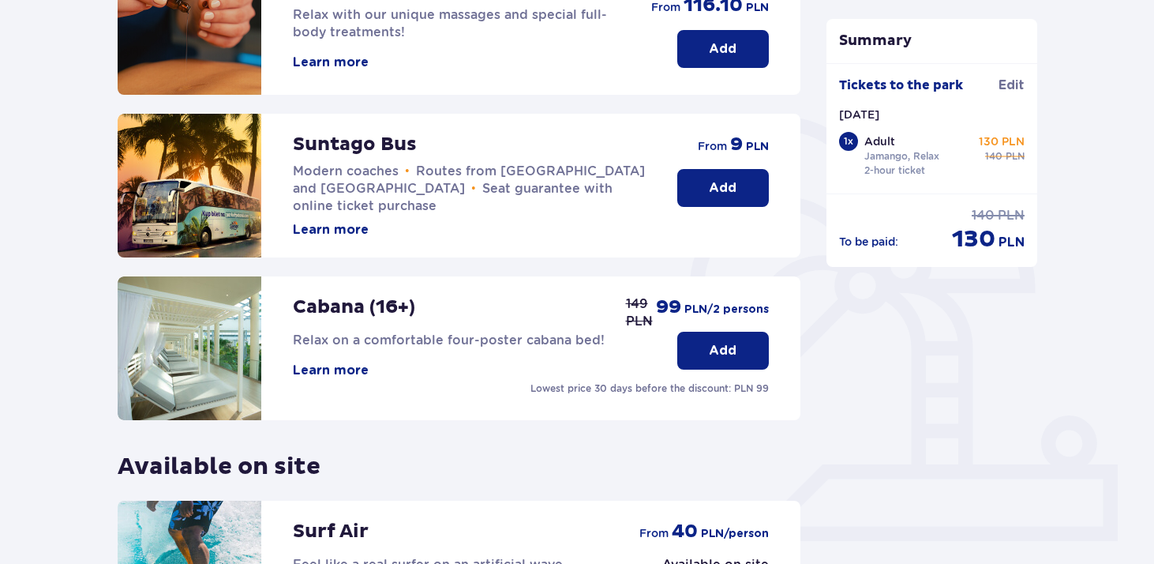
scroll to position [225, 0]
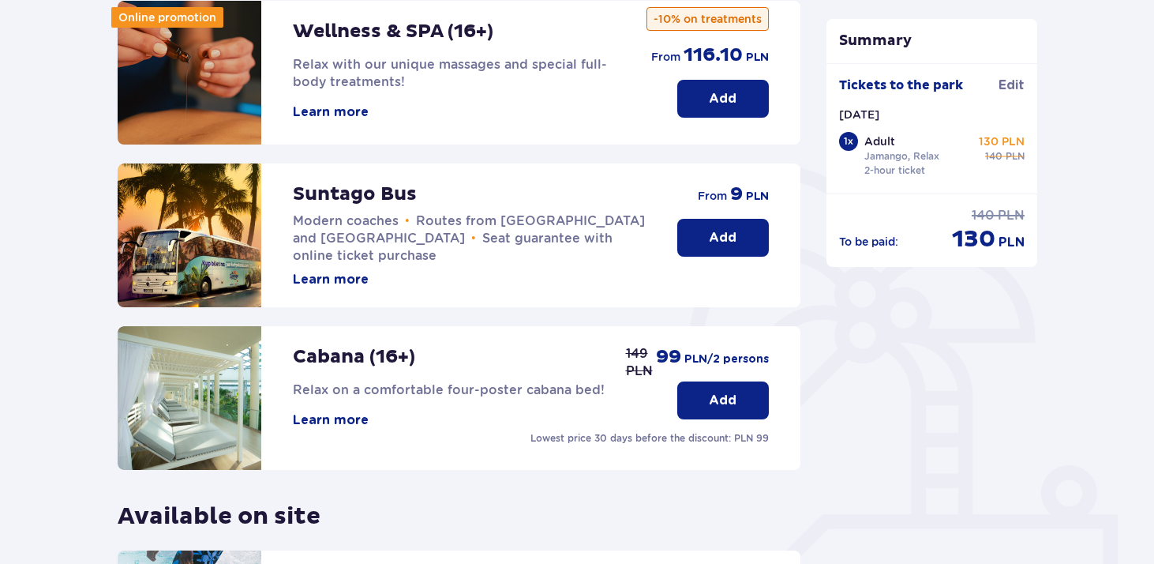
click at [726, 235] on font "Add" at bounding box center [723, 237] width 28 height 13
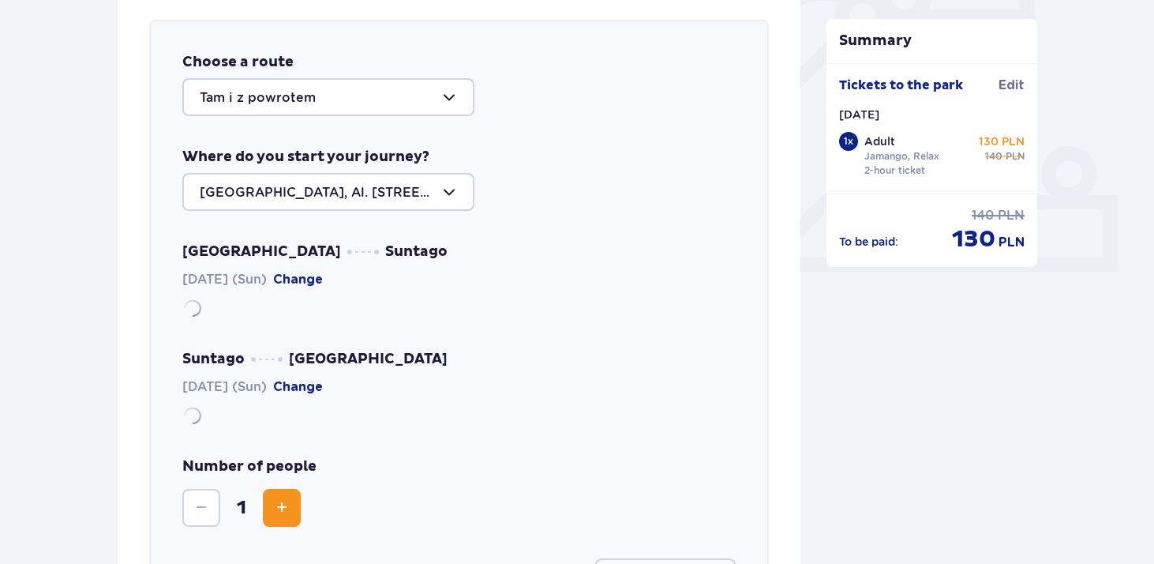
scroll to position [545, 0]
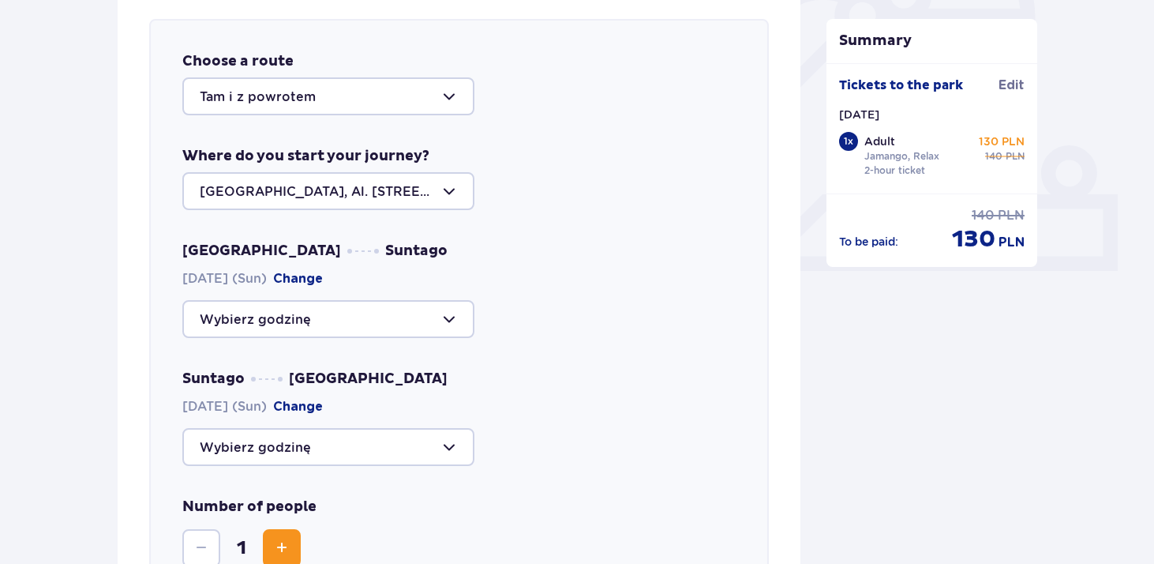
click at [351, 103] on div at bounding box center [328, 96] width 292 height 38
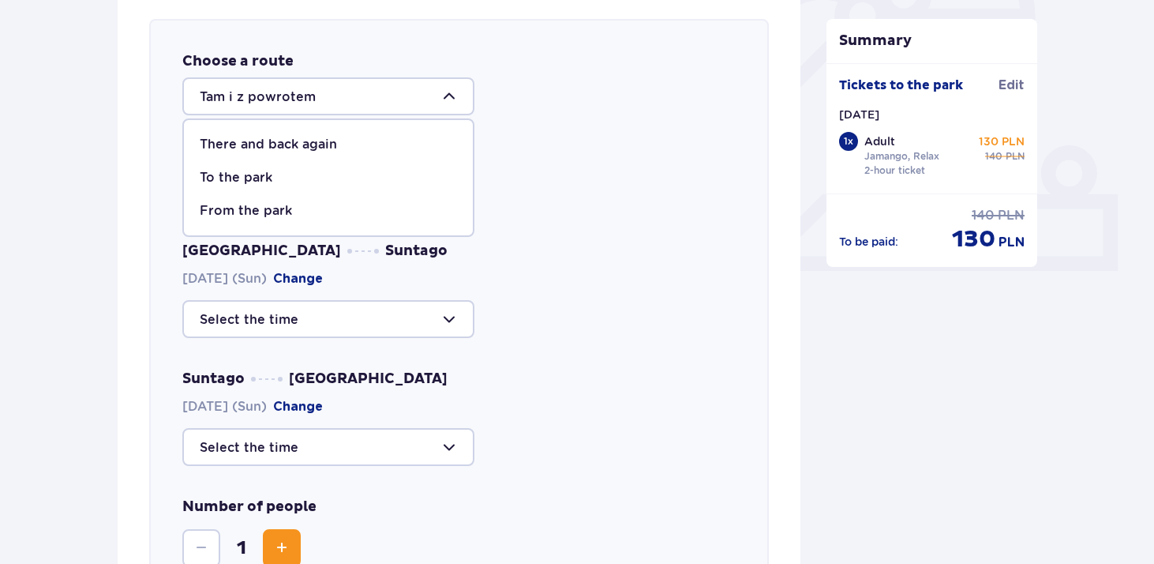
click at [605, 217] on div "Choose a route Tam i z powrotem There and back again To the park From the park …" at bounding box center [459, 344] width 620 height 651
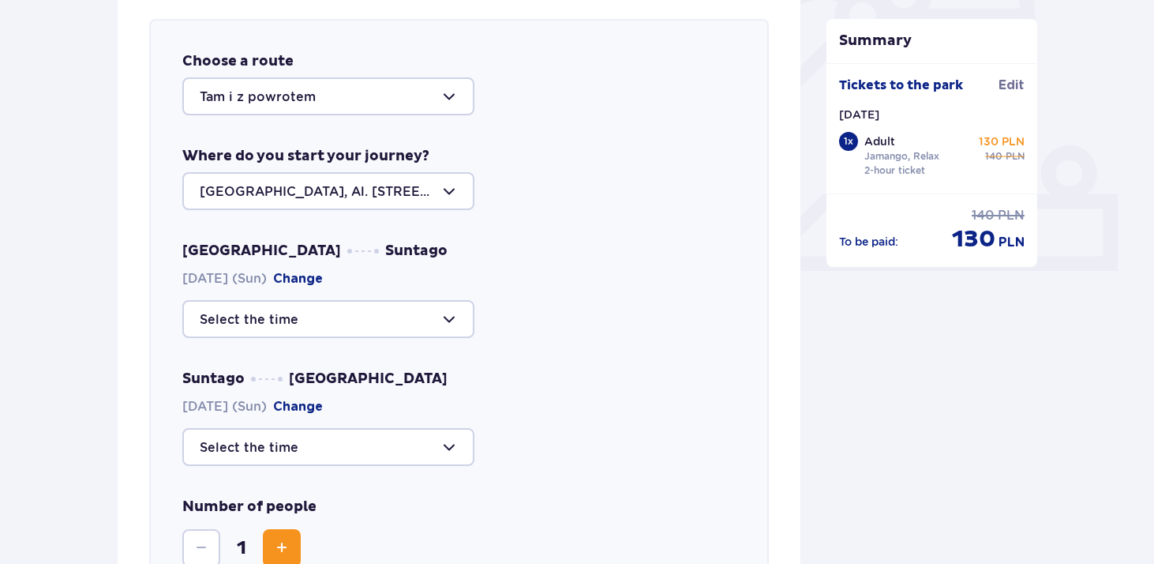
click at [306, 327] on div at bounding box center [328, 319] width 292 height 38
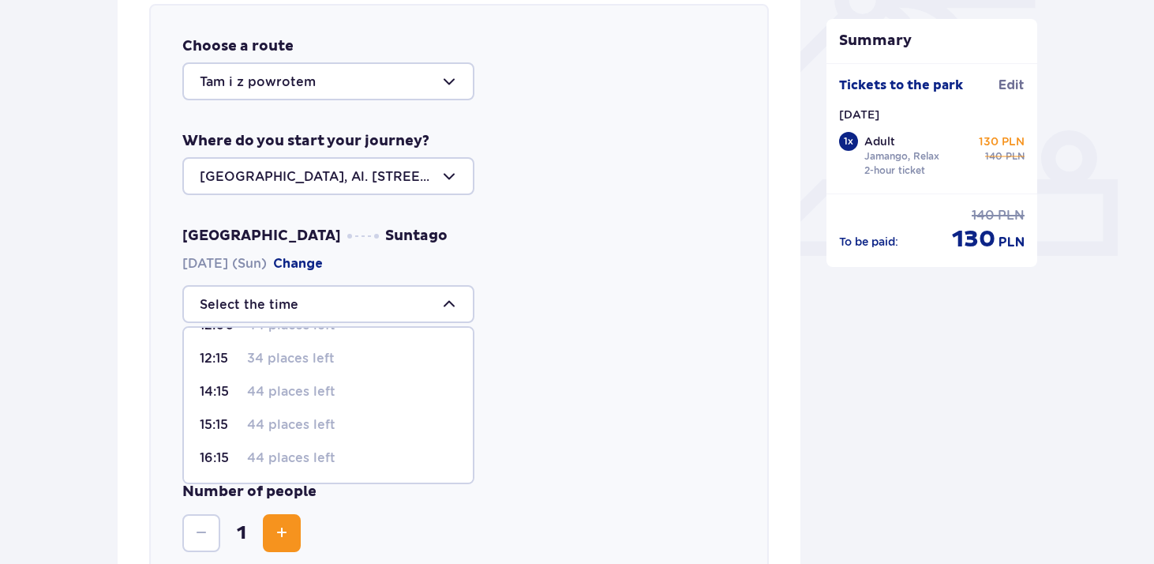
scroll to position [561, 0]
click at [292, 446] on span "16:15 44 places left" at bounding box center [328, 457] width 289 height 33
type input "16:15"
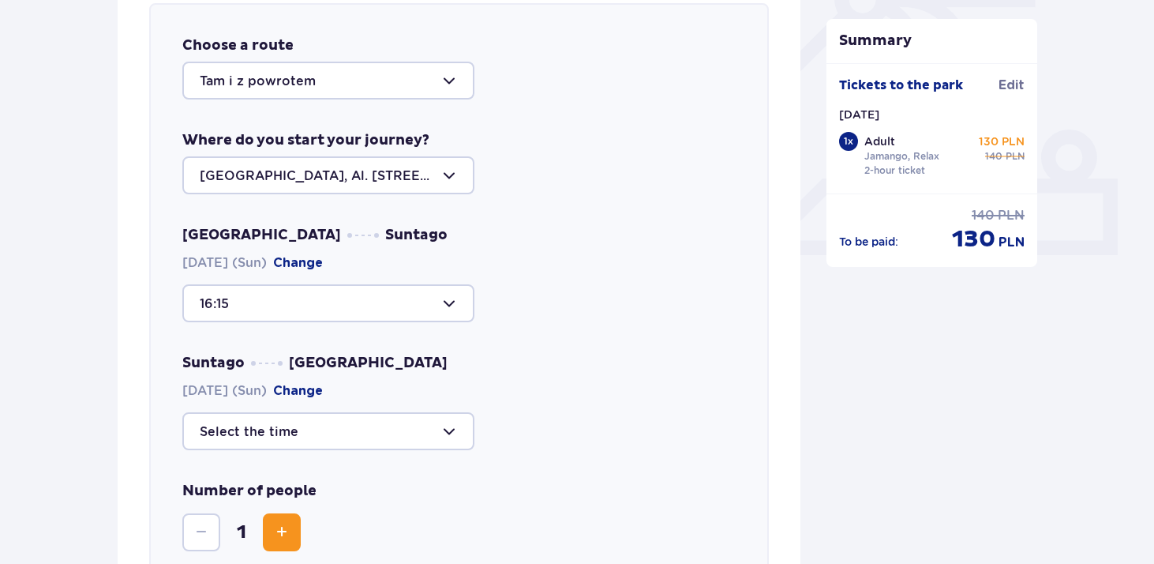
click at [291, 441] on div at bounding box center [328, 431] width 292 height 38
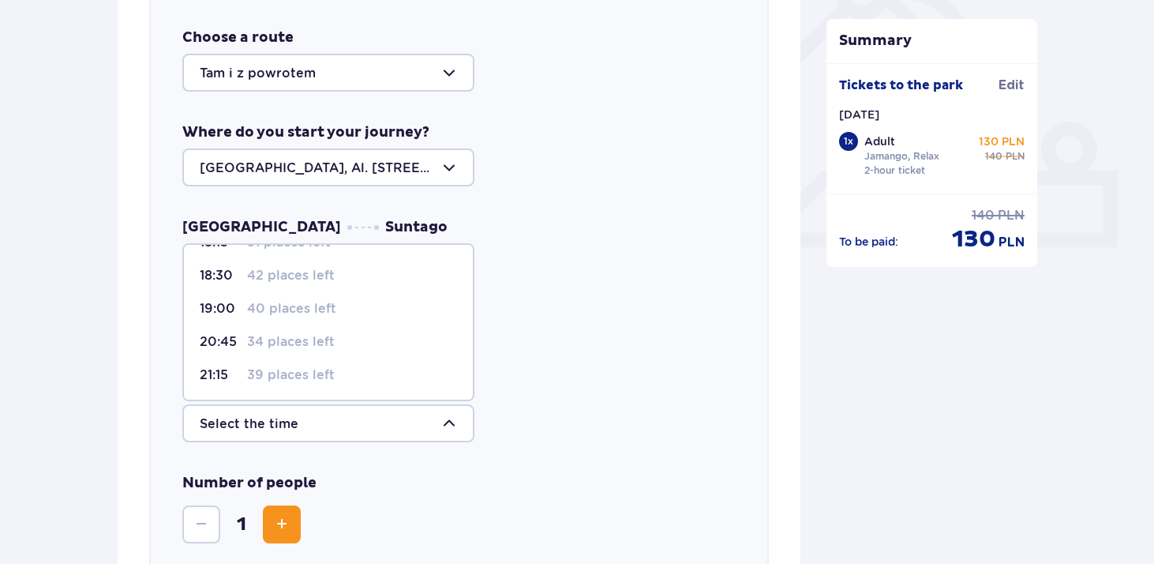
scroll to position [571, 0]
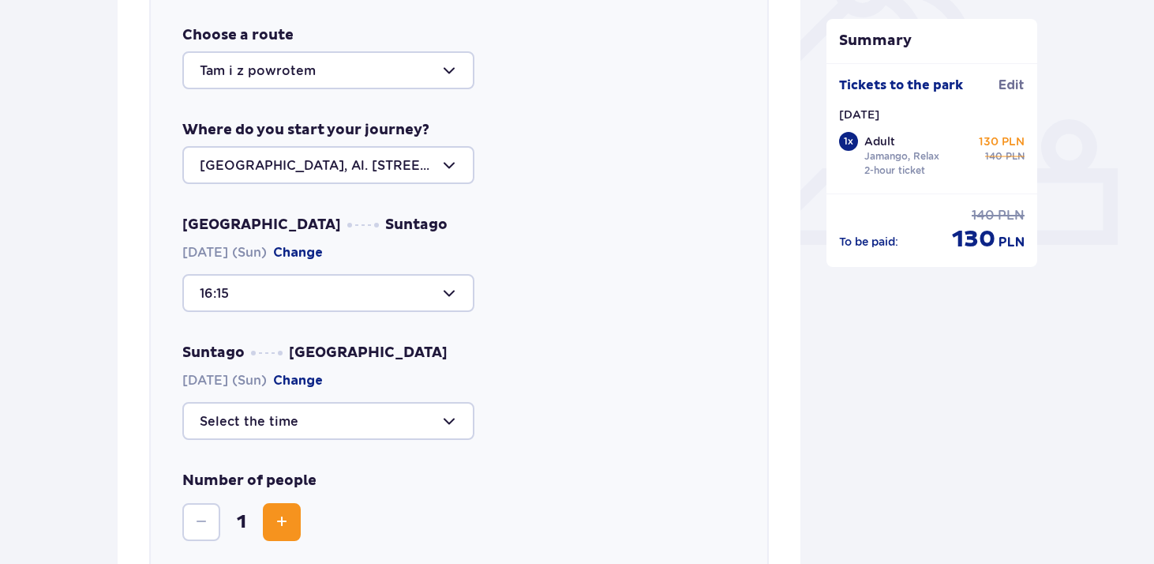
click at [606, 365] on div "Suntago [GEOGRAPHIC_DATA] [DATE] (Sun) Change" at bounding box center [459, 391] width 554 height 96
click at [306, 415] on div at bounding box center [328, 421] width 292 height 38
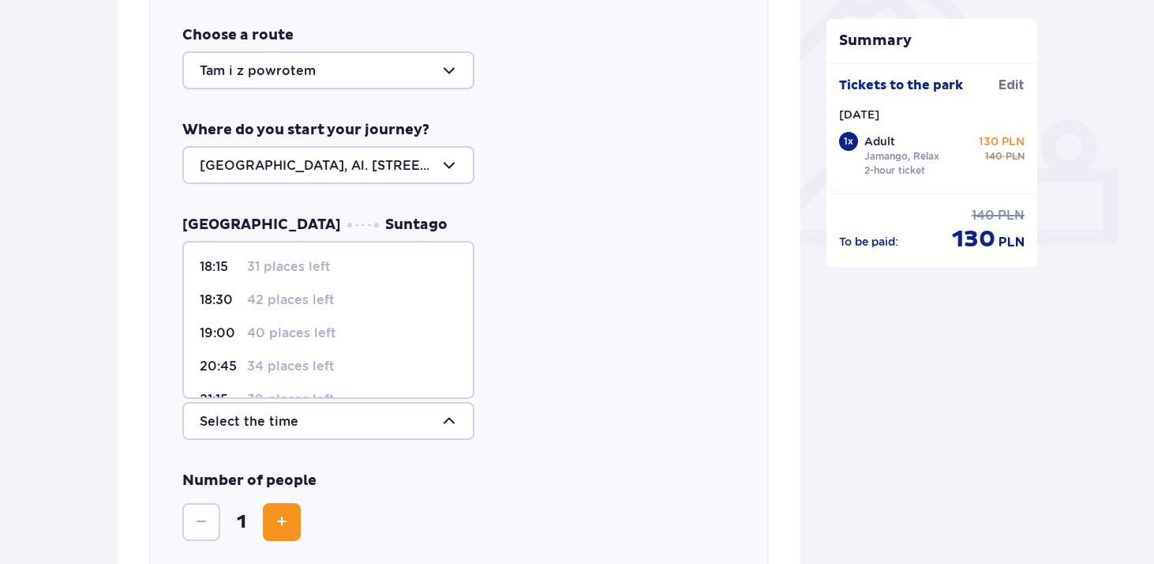
scroll to position [27, 0]
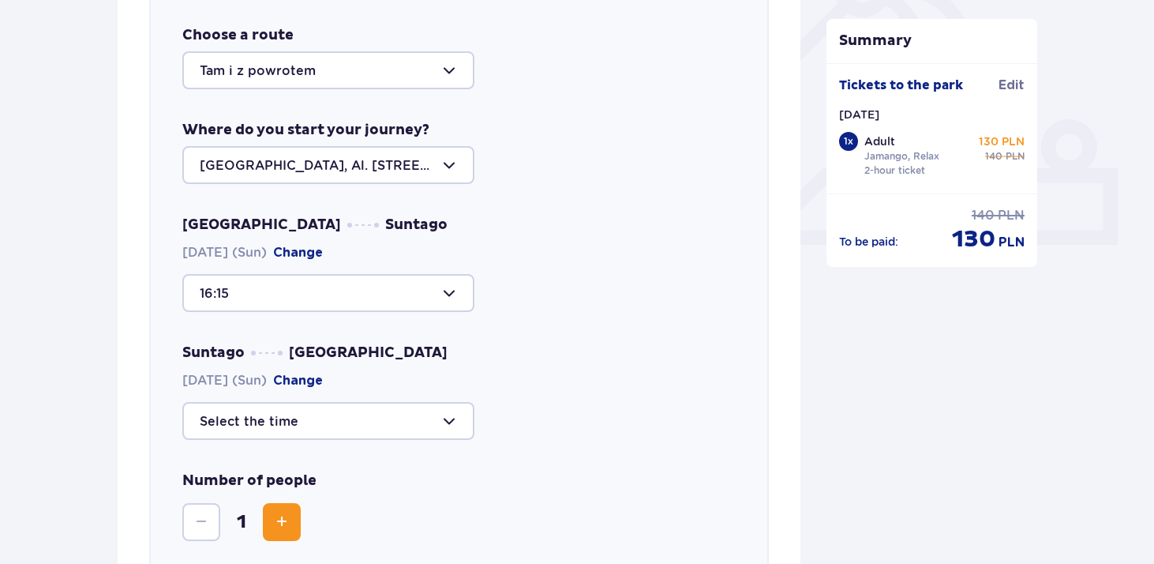
click at [586, 409] on div at bounding box center [459, 421] width 554 height 38
click at [307, 63] on div at bounding box center [328, 70] width 292 height 38
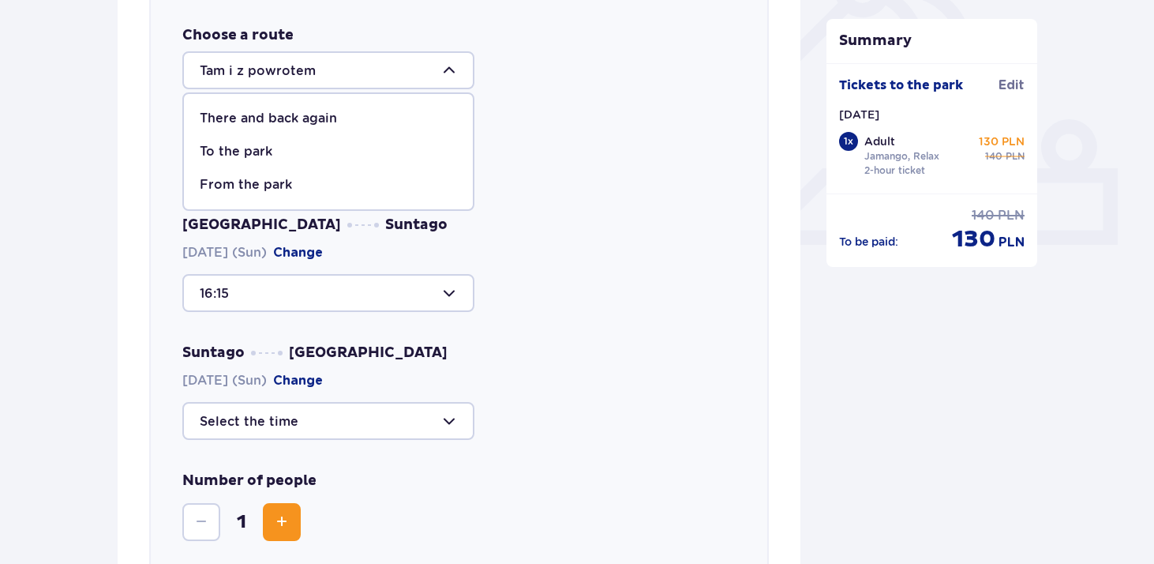
click at [509, 159] on div "[GEOGRAPHIC_DATA], Al. [STREET_ADDRESS]" at bounding box center [459, 165] width 554 height 38
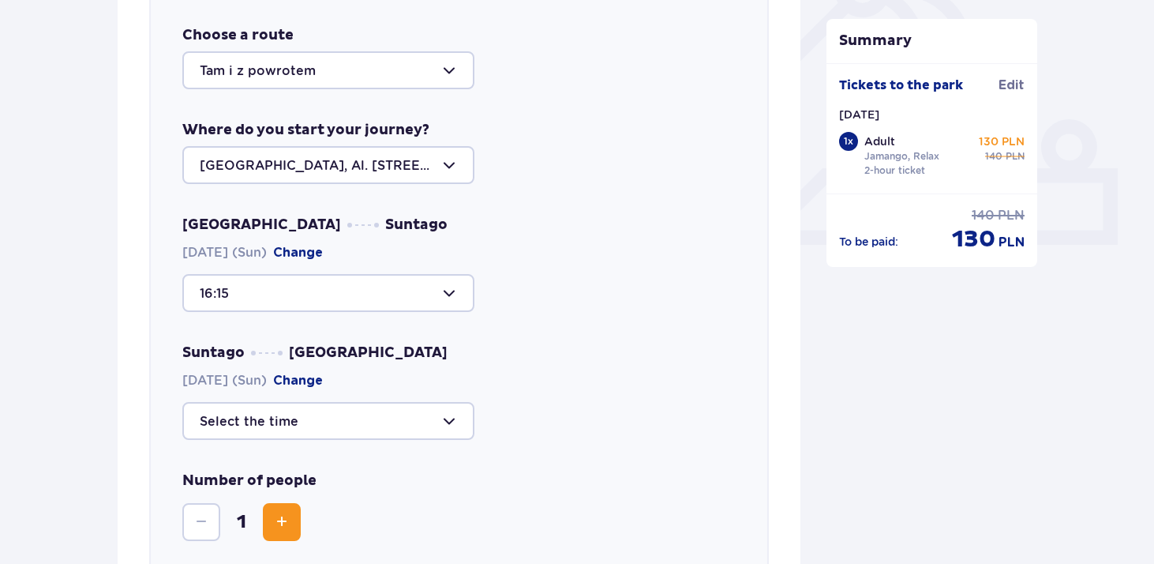
click at [328, 69] on div at bounding box center [328, 70] width 292 height 38
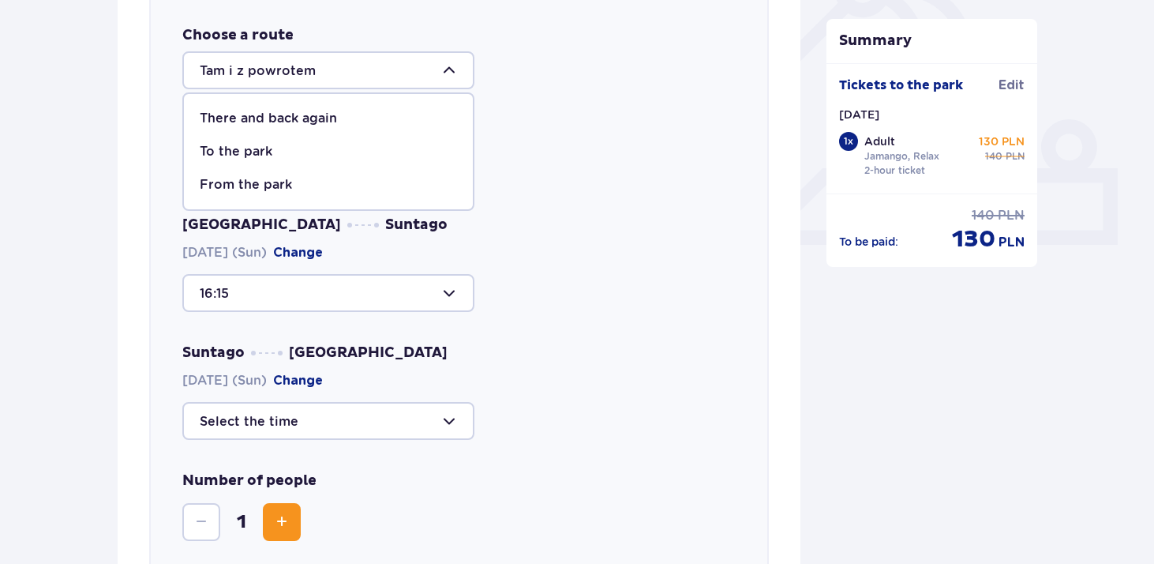
click at [322, 123] on font "There and back again" at bounding box center [268, 118] width 137 height 15
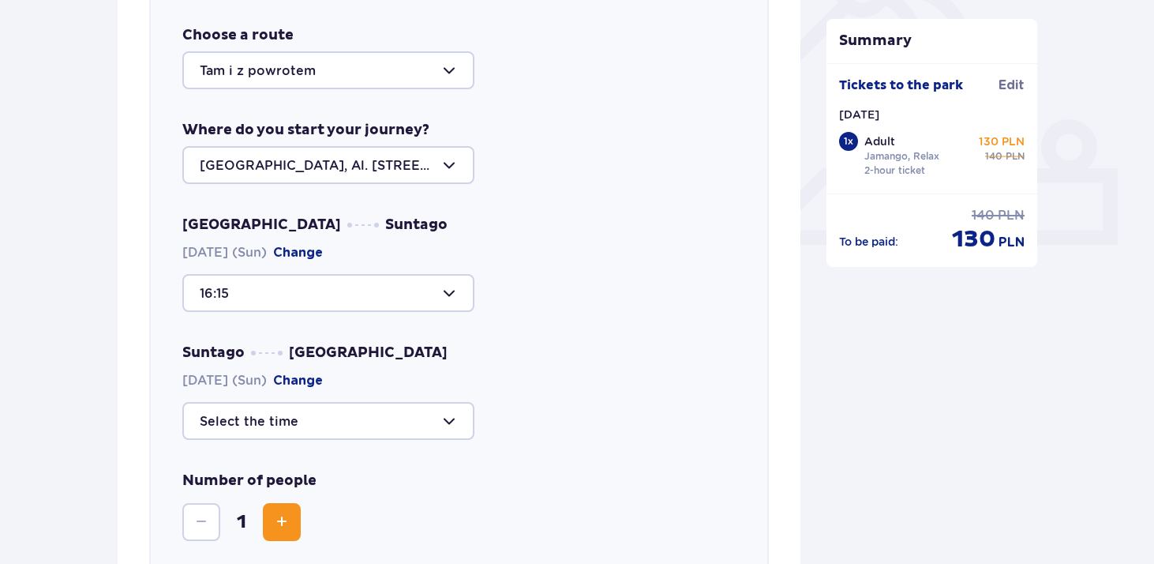
click at [328, 171] on div at bounding box center [328, 165] width 292 height 38
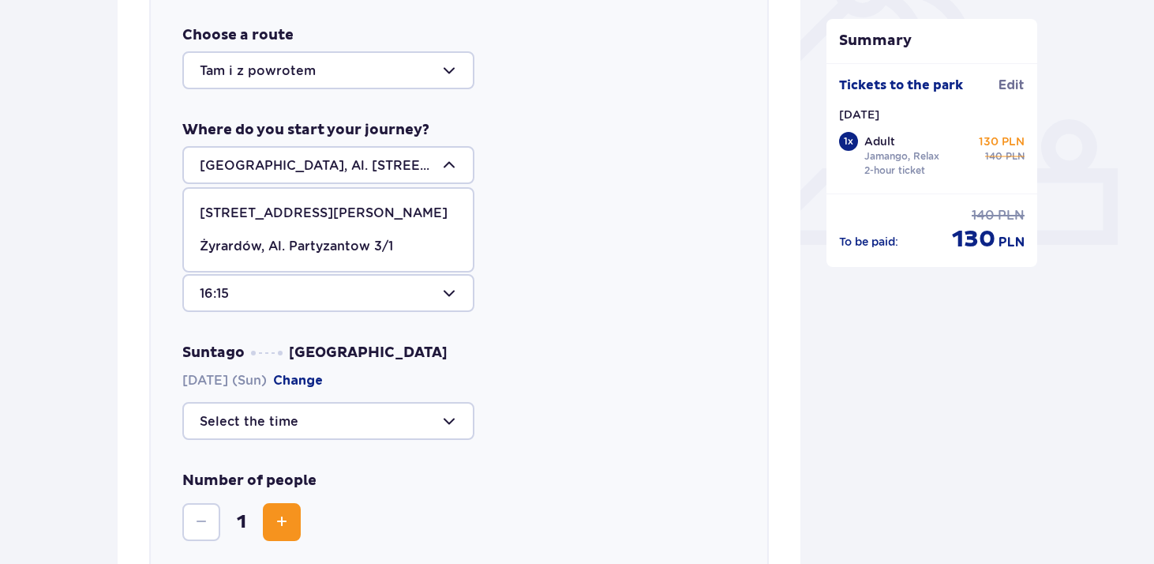
click at [320, 241] on font "Żyrardów, Al. Partyzantow 3/1" at bounding box center [296, 245] width 193 height 15
type input "Żyrardów, Al. Partyzantów 3/1"
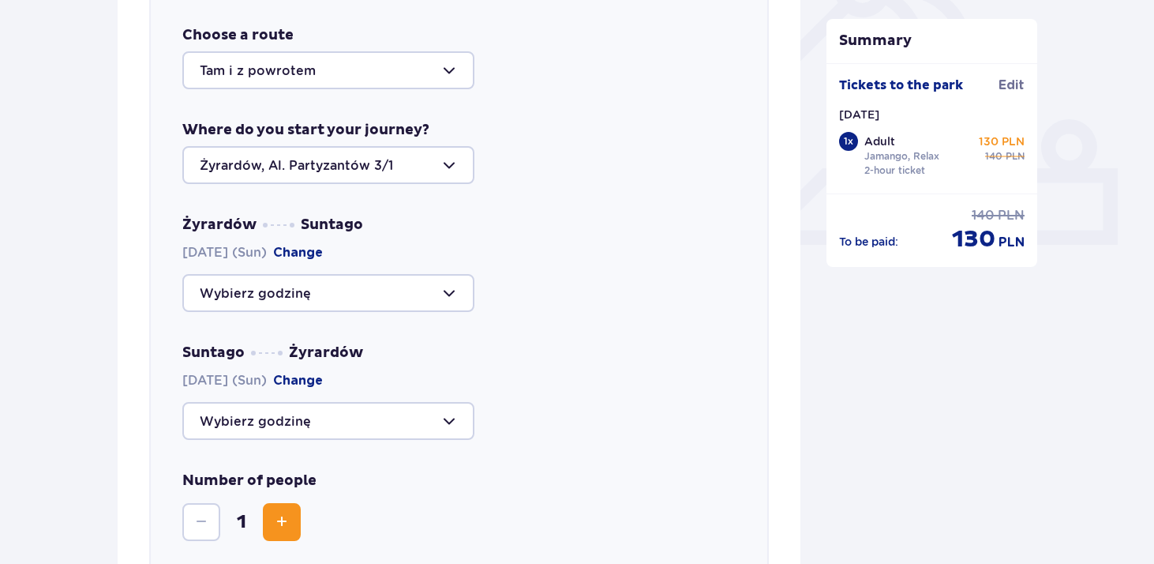
click at [298, 302] on div at bounding box center [328, 293] width 292 height 38
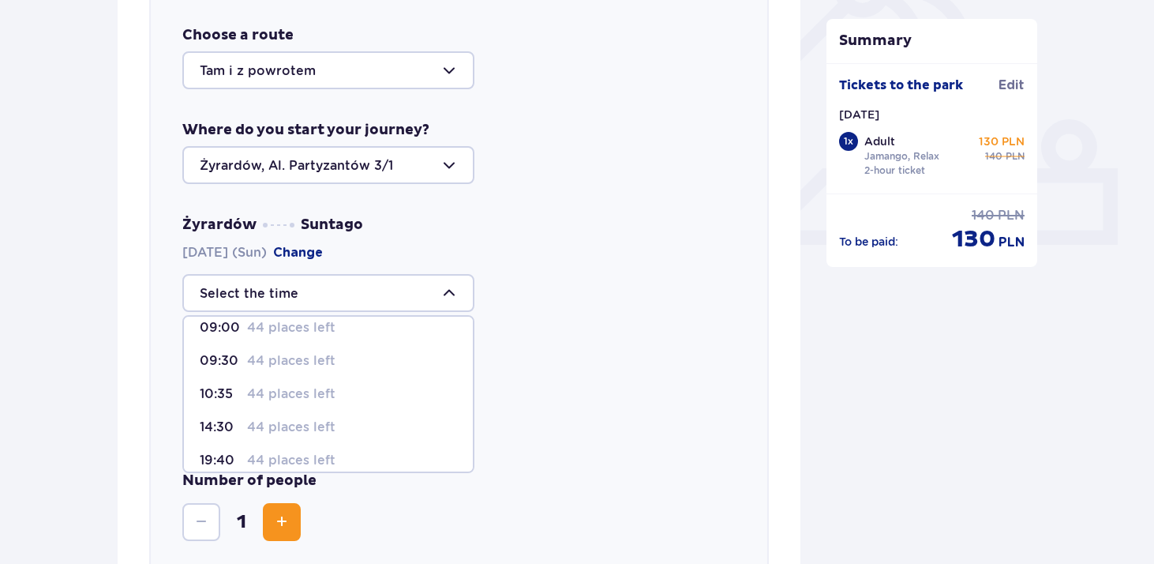
scroll to position [13, 0]
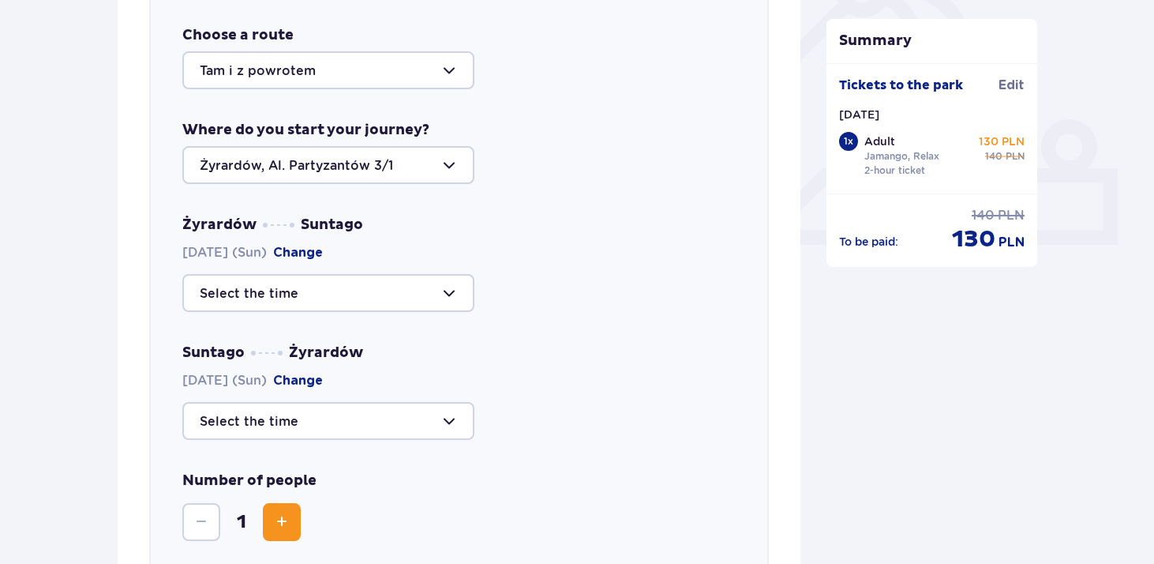
click at [569, 185] on div "Choose a route Tam i z powrotem Where do you start your journey? [GEOGRAPHIC_DA…" at bounding box center [459, 318] width 620 height 651
click at [326, 430] on div at bounding box center [328, 421] width 292 height 38
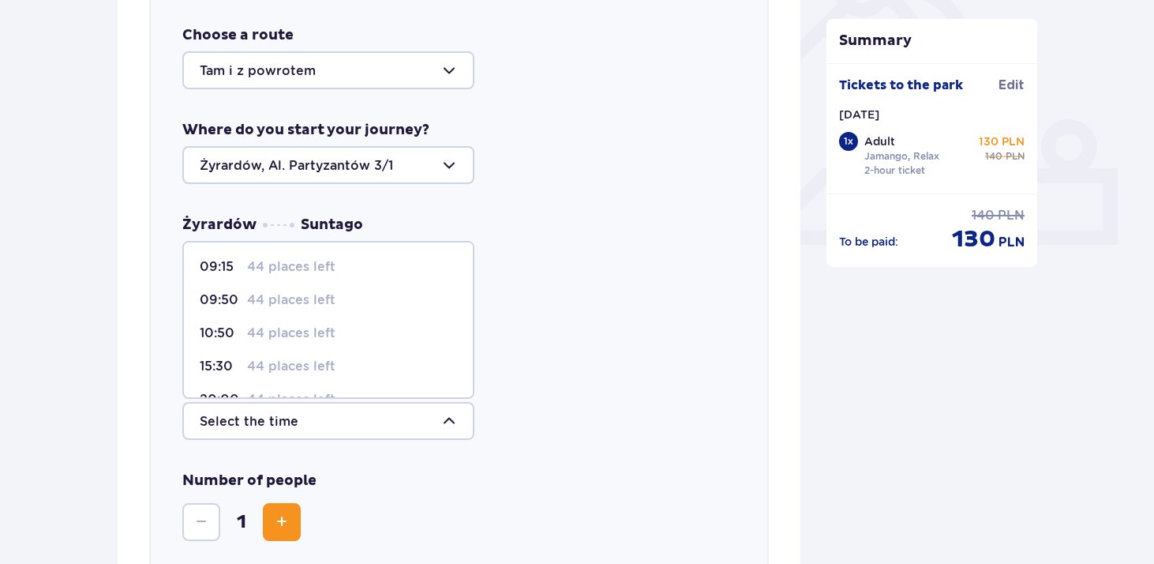
scroll to position [60, 0]
click at [555, 334] on div "Żyrardów Suntago [DATE] (Sun) Change Suntago Żyrardów [DATE] (Sun) Change 09:15…" at bounding box center [459, 328] width 554 height 224
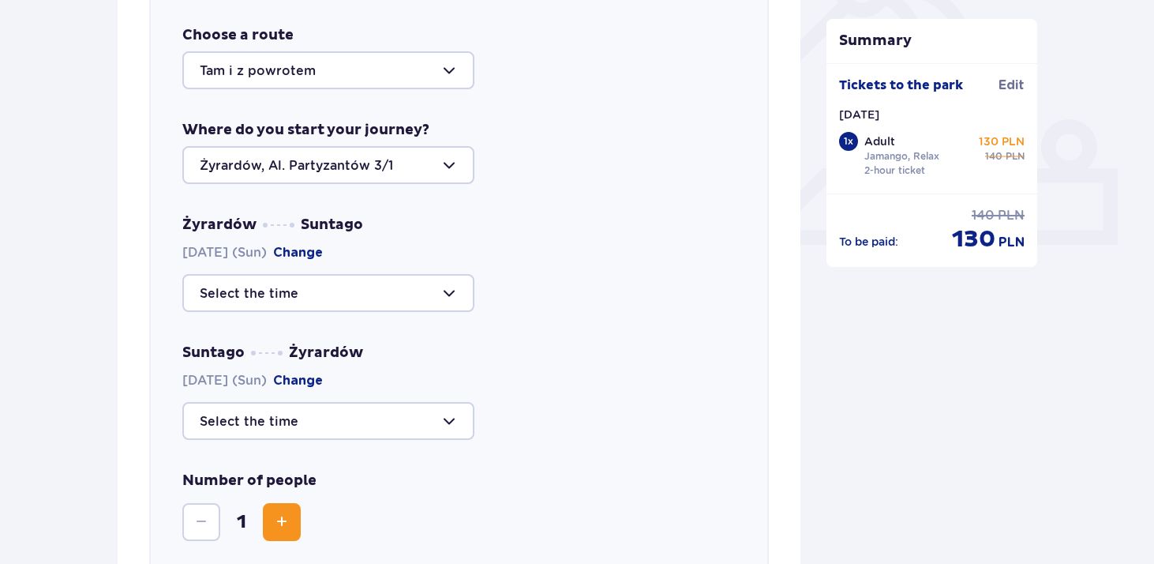
scroll to position [0, 0]
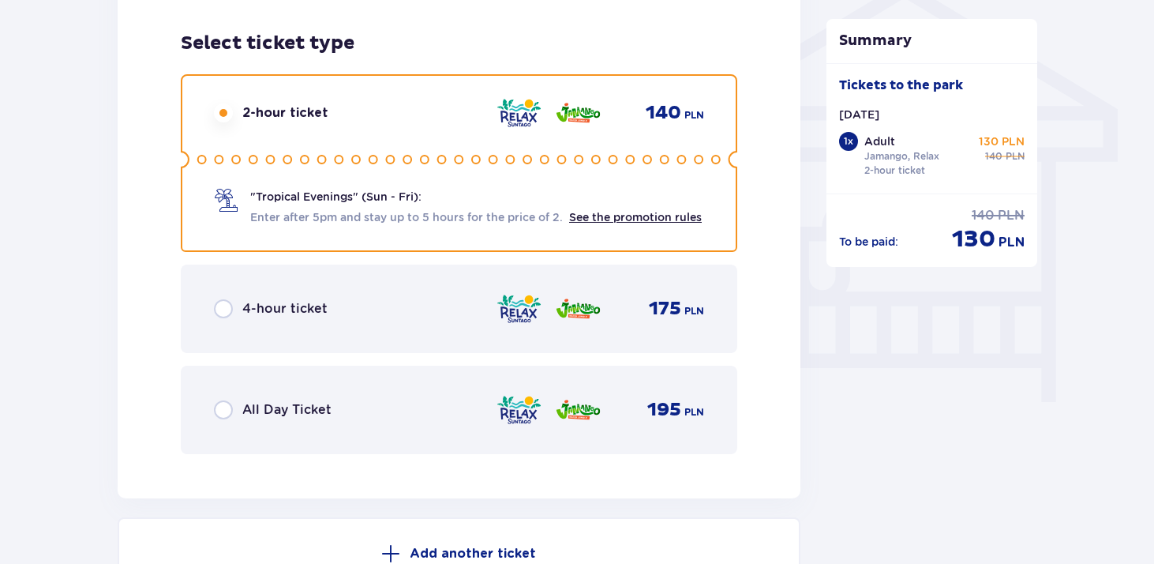
scroll to position [1320, 0]
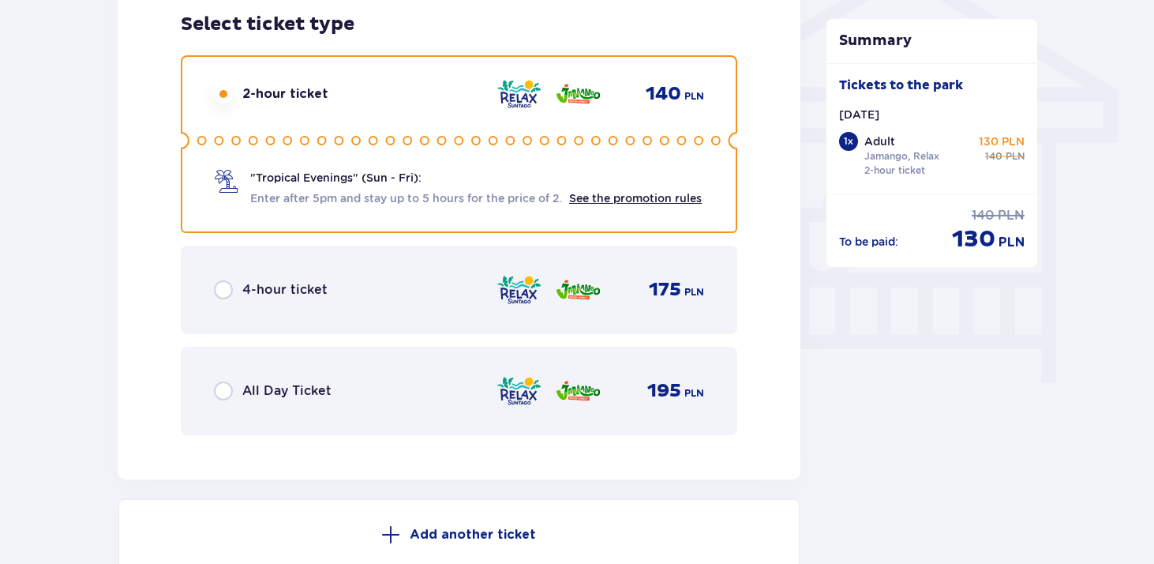
click at [233, 299] on div "4-hour ticket" at bounding box center [271, 289] width 114 height 19
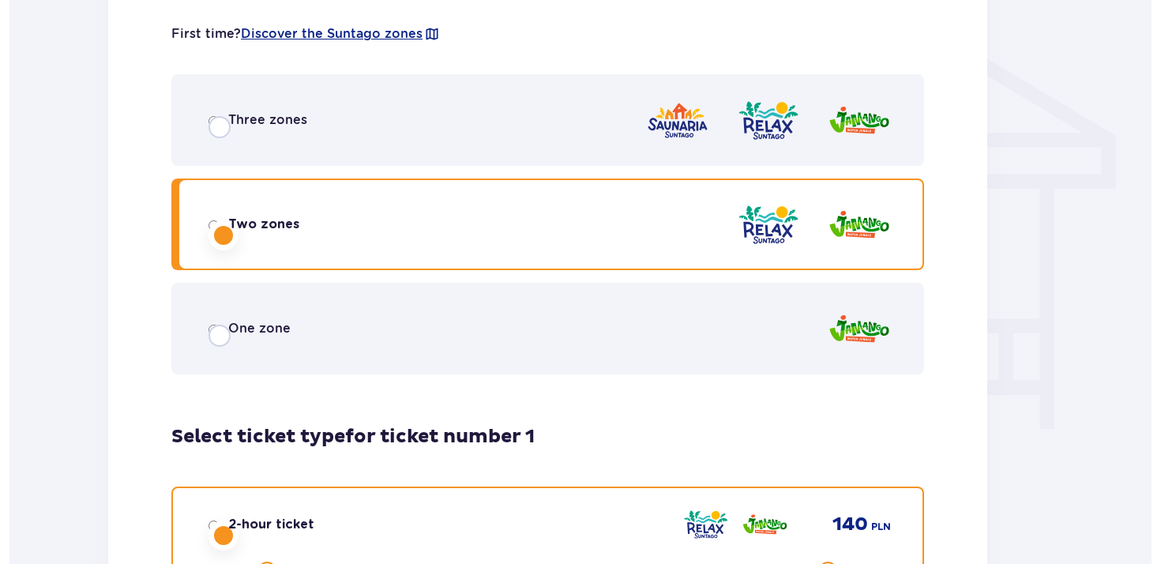
scroll to position [0, 0]
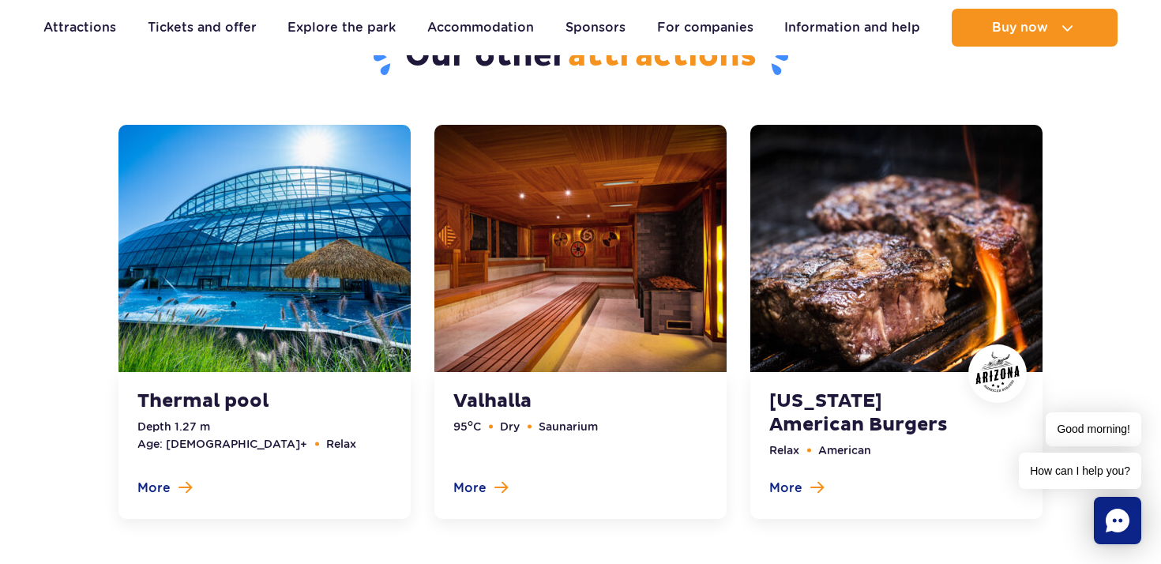
scroll to position [5053, 0]
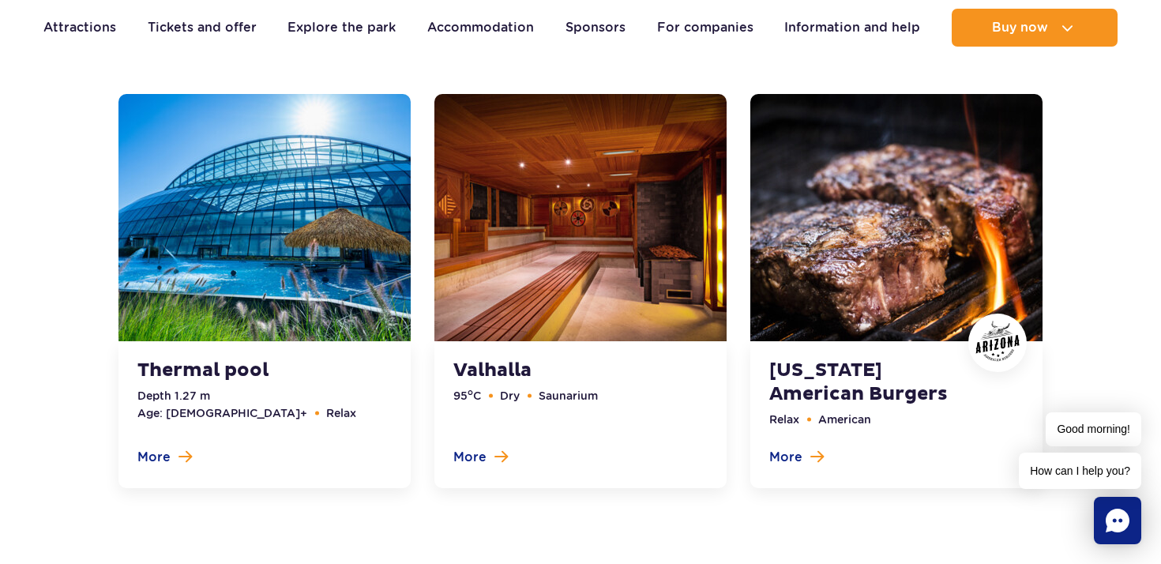
click at [809, 296] on link at bounding box center [896, 291] width 292 height 394
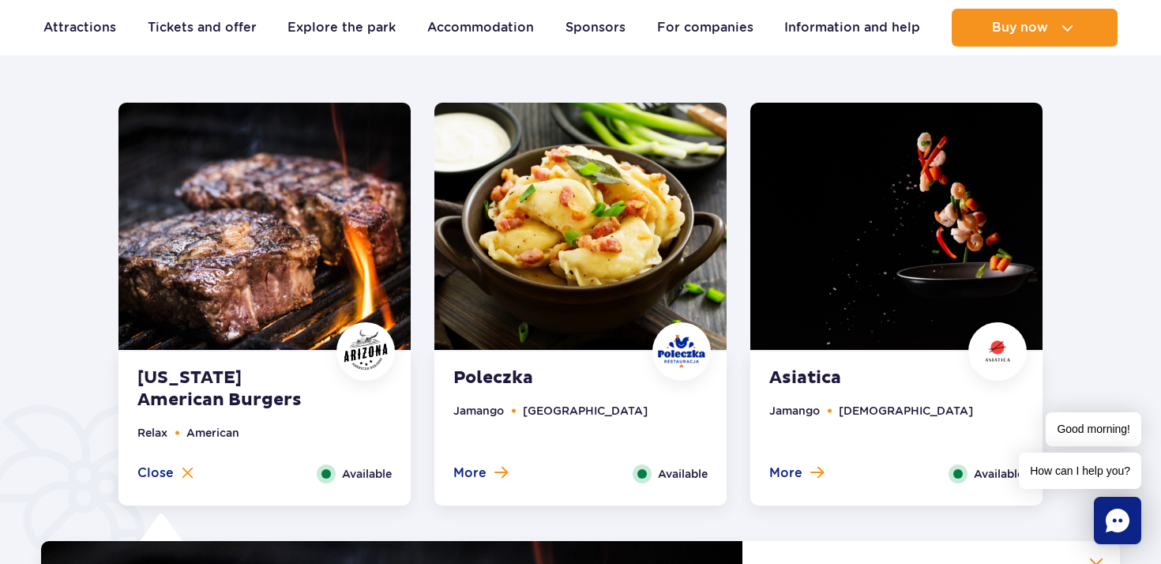
scroll to position [786, 0]
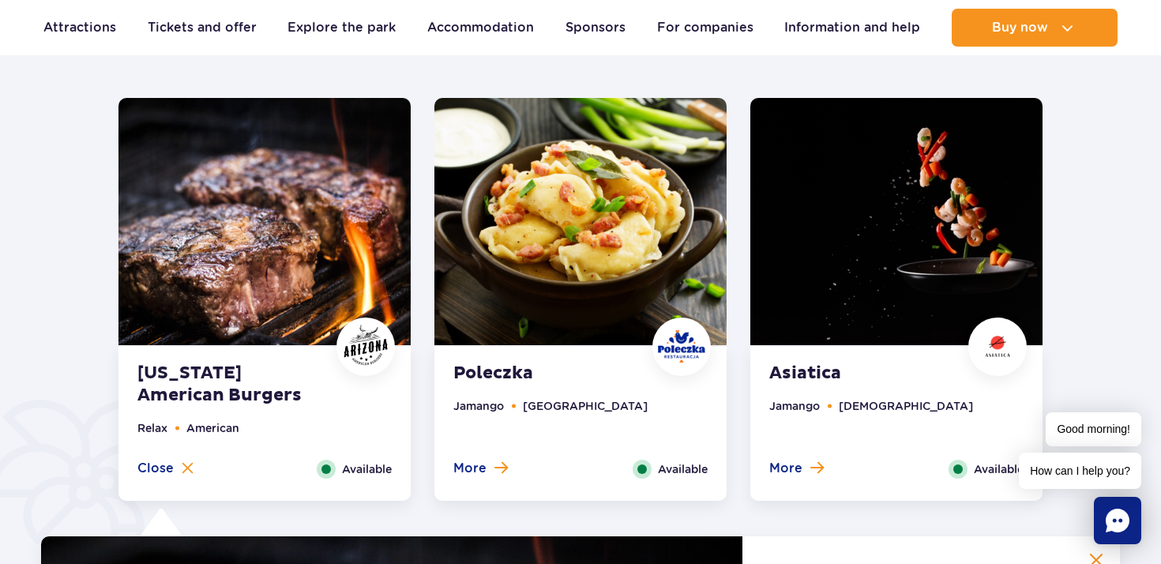
click at [151, 377] on font "[US_STATE] American Burgers" at bounding box center [219, 383] width 164 height 43
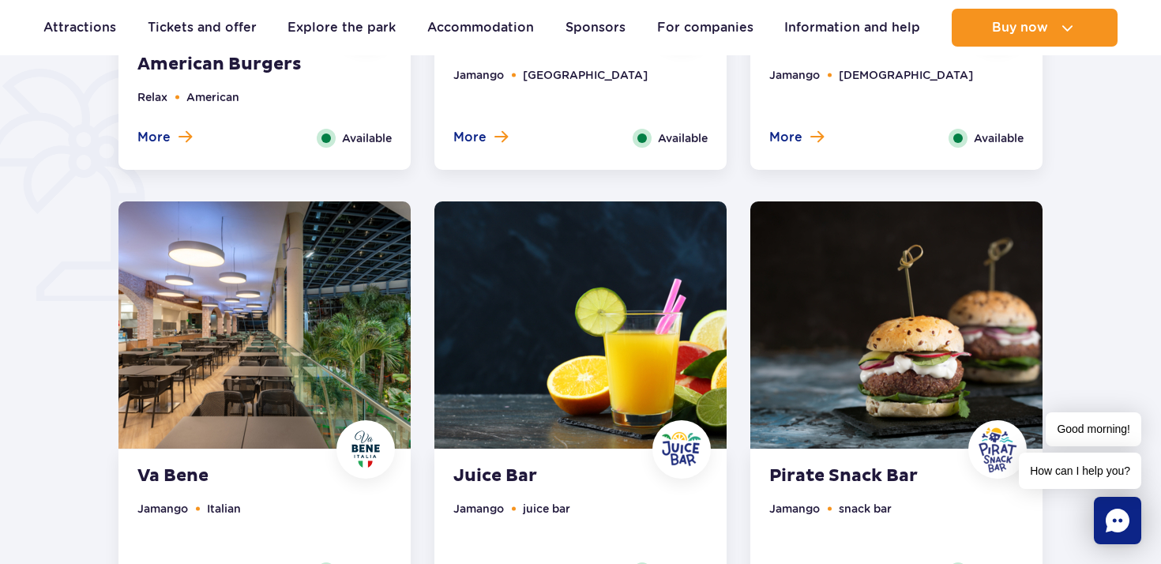
scroll to position [1193, 0]
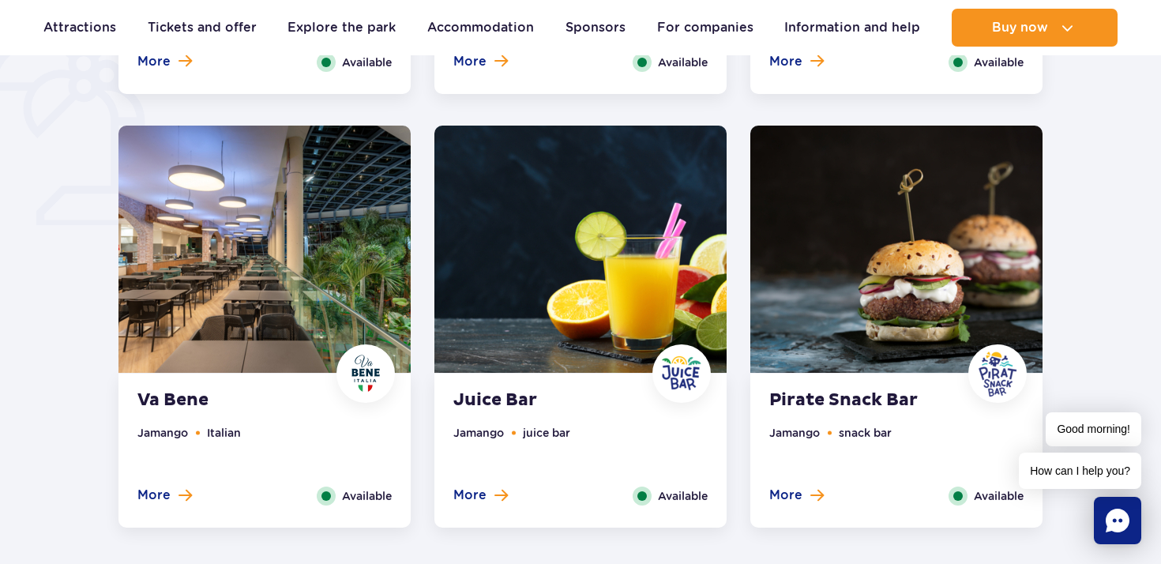
click at [846, 400] on font "Pirate Snack Bar" at bounding box center [843, 399] width 148 height 21
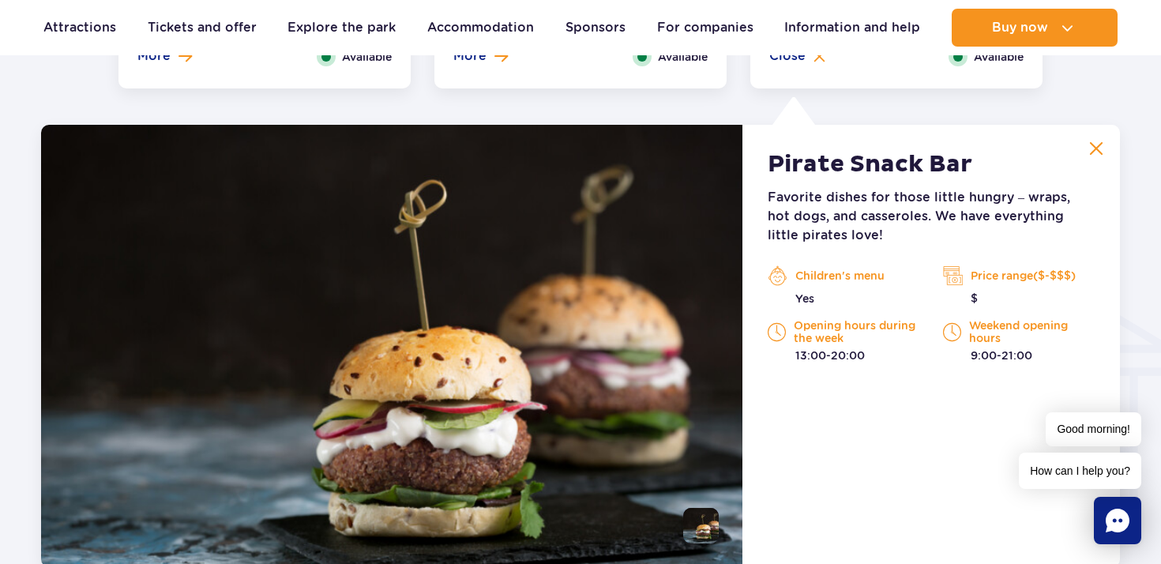
scroll to position [1650, 0]
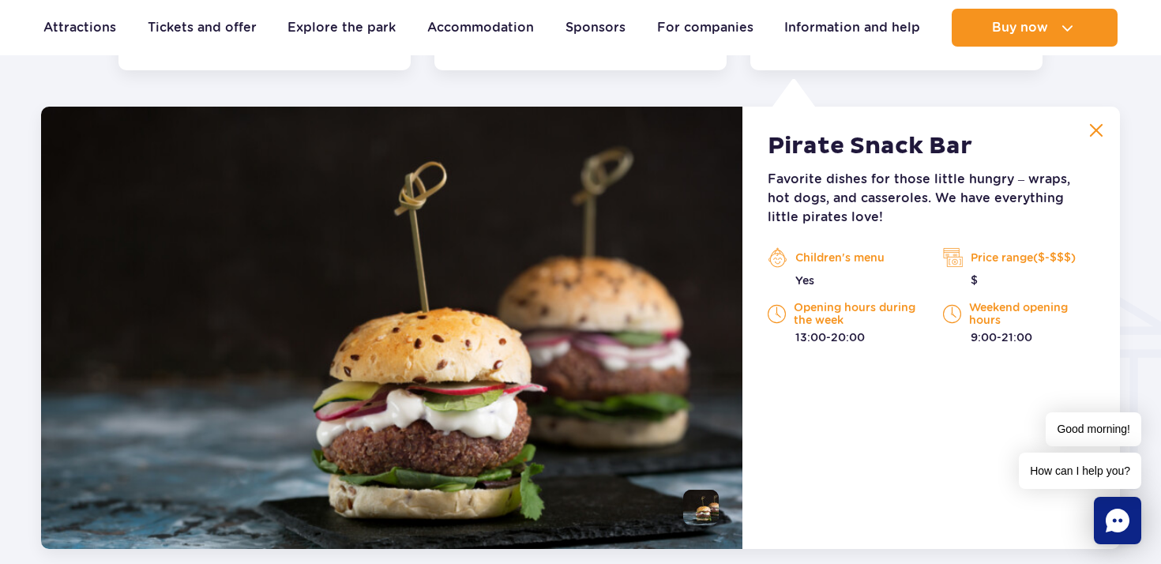
click at [820, 130] on div "Pirate Snack Bar Favorite dishes for those little hungry – wraps, hot dogs, and…" at bounding box center [930, 328] width 377 height 442
click at [809, 269] on div "Children's menu Yes" at bounding box center [843, 267] width 152 height 43
click at [972, 231] on div "Favorite dishes for those little hungry – wraps, hot dogs, and casseroles. We h…" at bounding box center [930, 257] width 327 height 175
click at [979, 270] on div "Price range($-$$$) $" at bounding box center [1019, 267] width 152 height 43
click at [978, 294] on div "Children's menu Yes Price range($-$$$) $ Opening hours during the week 13:00-20…" at bounding box center [931, 295] width 351 height 99
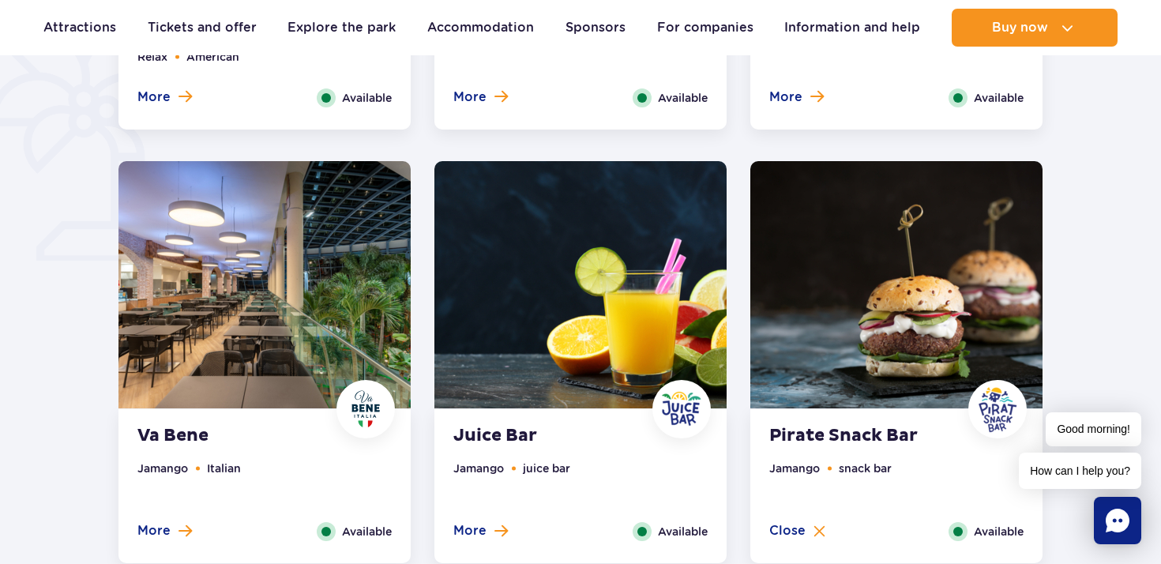
scroll to position [1207, 0]
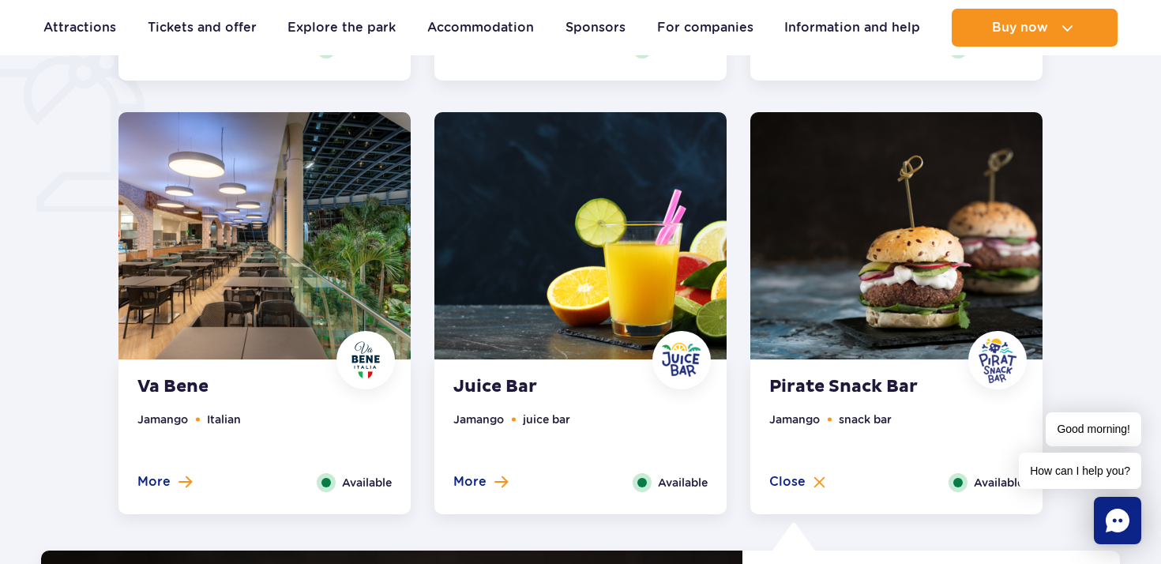
click at [504, 391] on font "Juice Bar" at bounding box center [495, 386] width 84 height 21
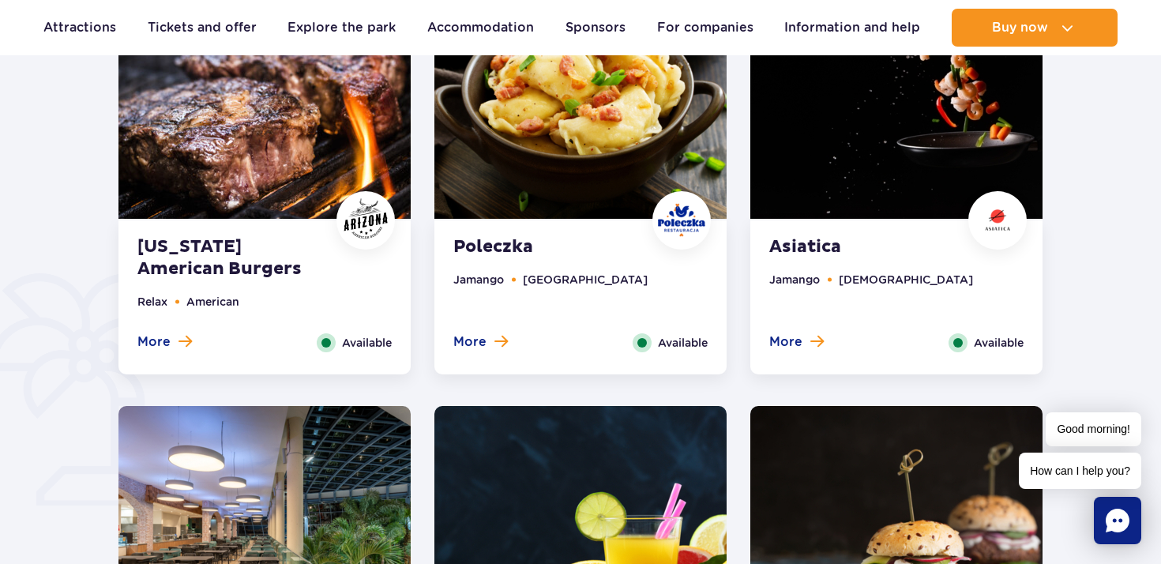
scroll to position [820, 0]
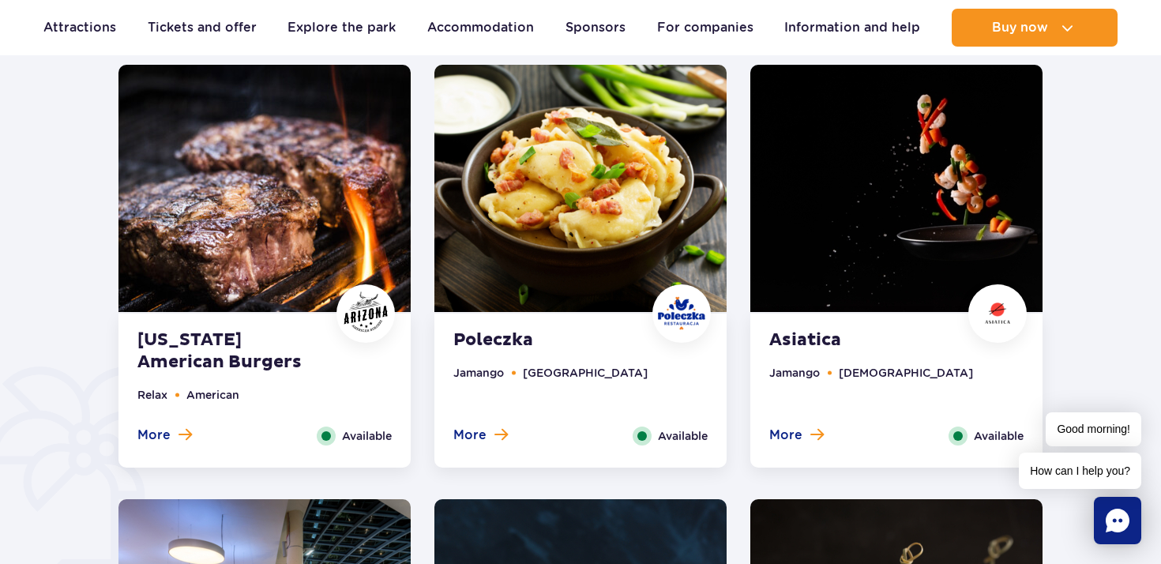
click at [214, 332] on font "Arizona American Burgers" at bounding box center [219, 350] width 164 height 43
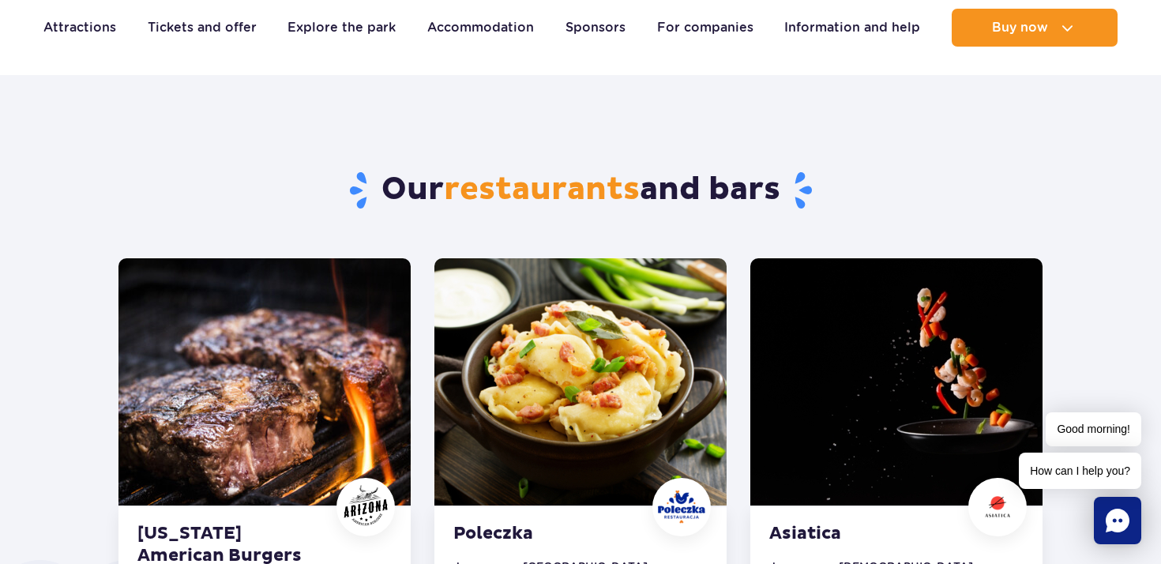
scroll to position [121, 0]
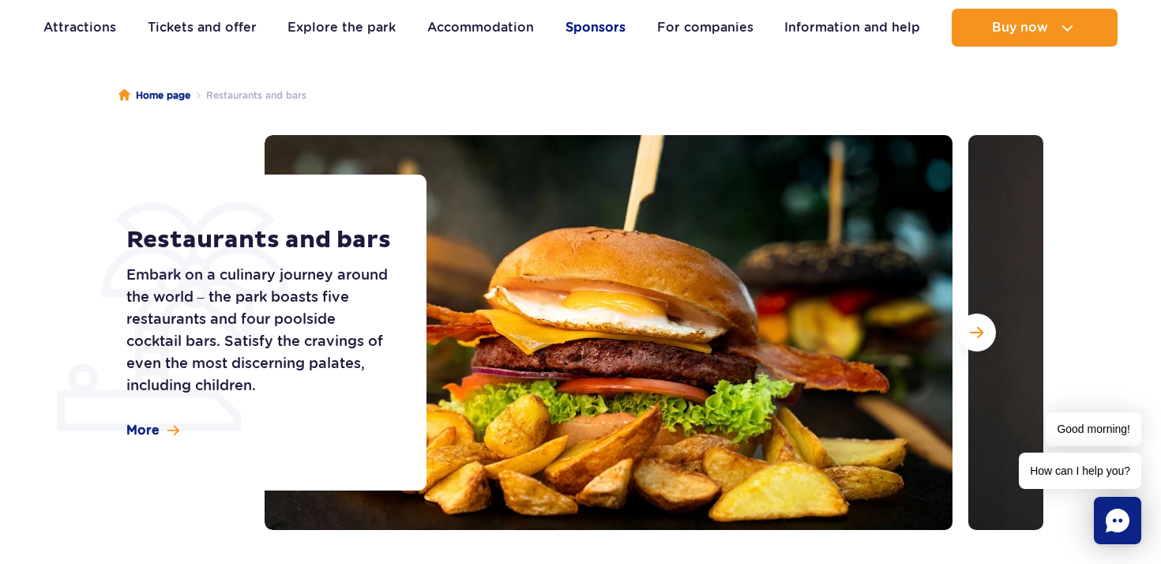
click at [594, 28] on font "Sponsors" at bounding box center [595, 27] width 60 height 15
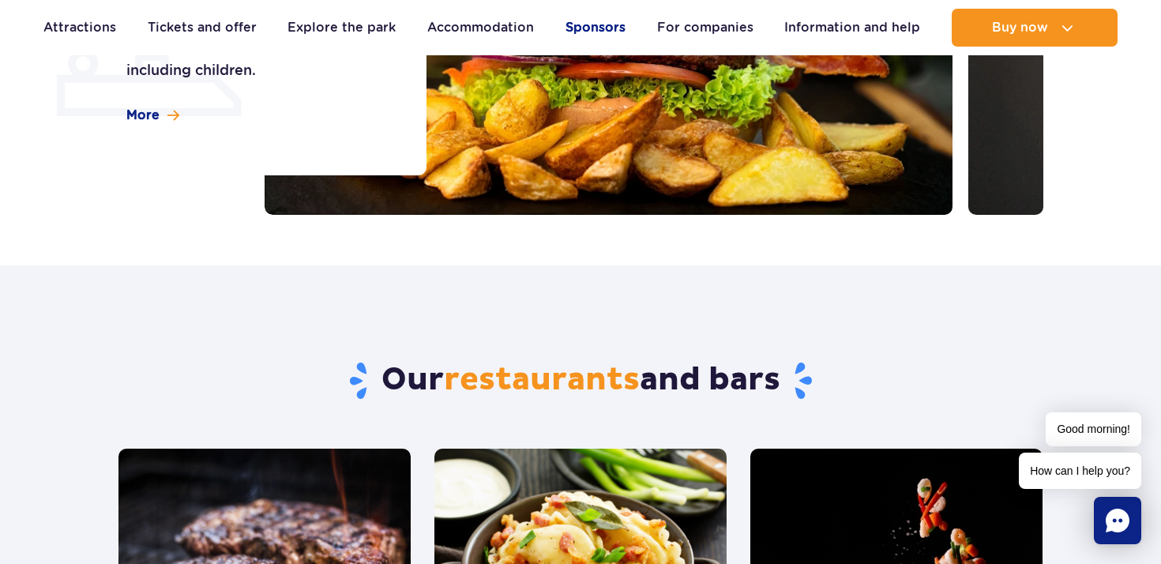
scroll to position [455, 0]
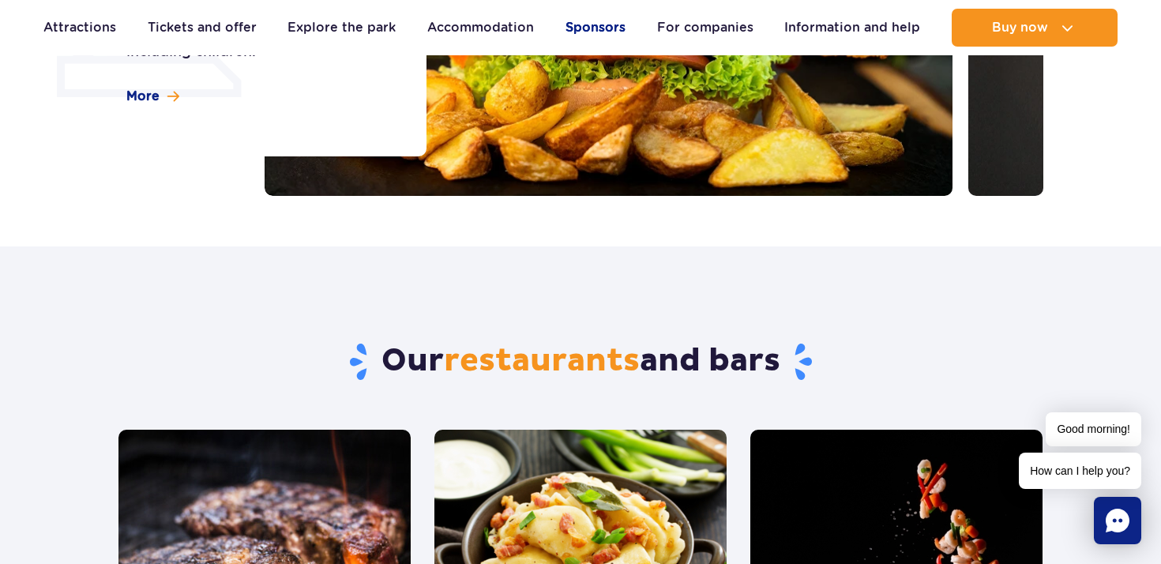
drag, startPoint x: 310, startPoint y: 339, endPoint x: 858, endPoint y: 349, distance: 547.3
click at [858, 349] on div "Our restaurants and bars" at bounding box center [581, 337] width 948 height 183
click at [858, 349] on h2 "Our restaurants and bars" at bounding box center [580, 361] width 925 height 41
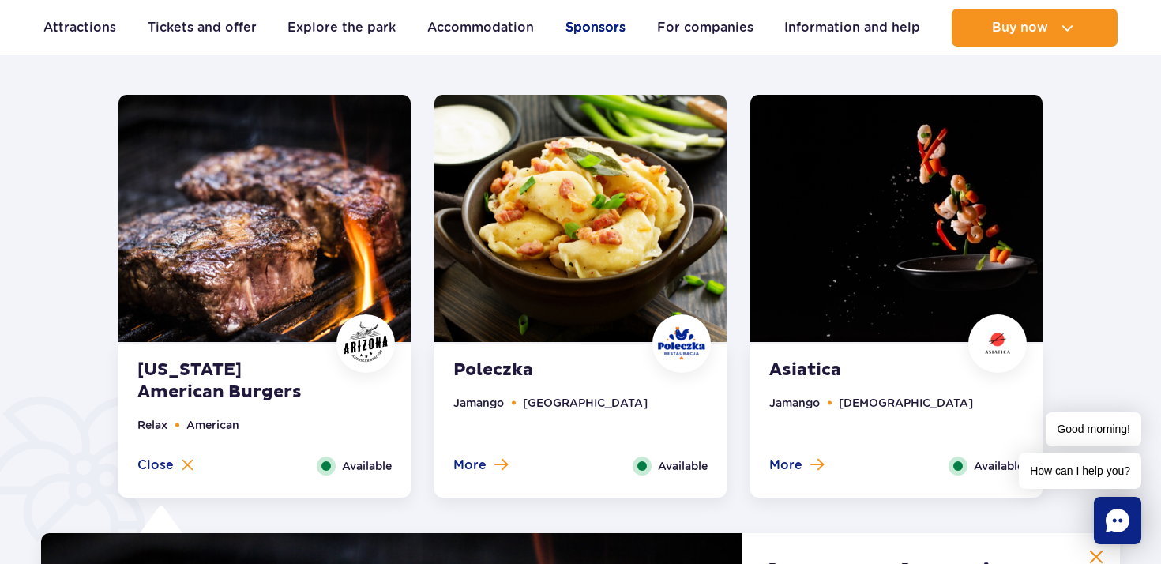
scroll to position [828, 0]
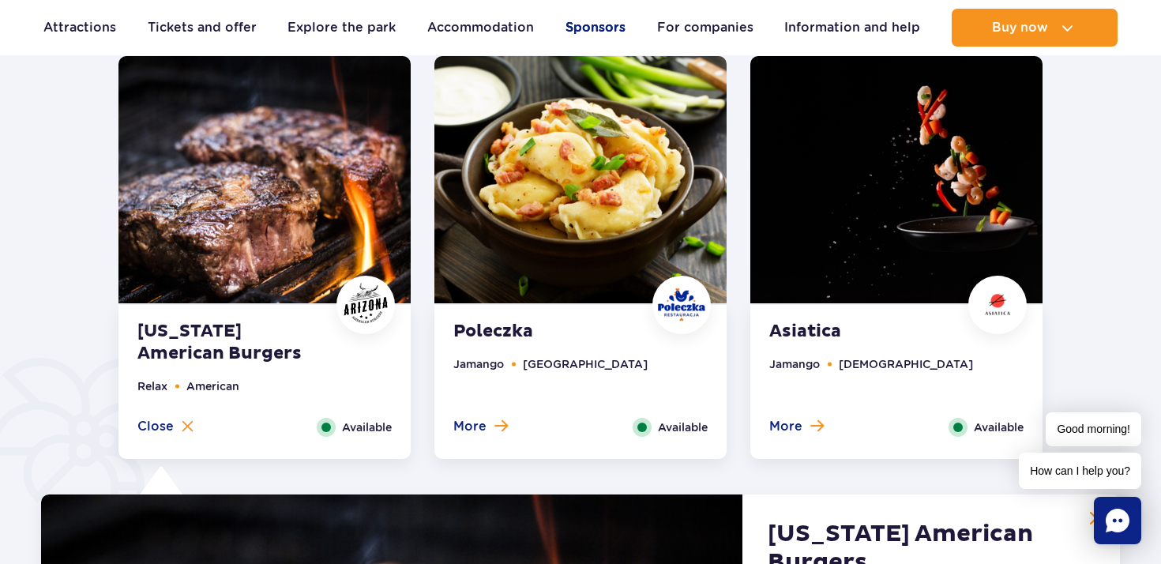
click at [818, 333] on font "Asiatica" at bounding box center [805, 331] width 72 height 21
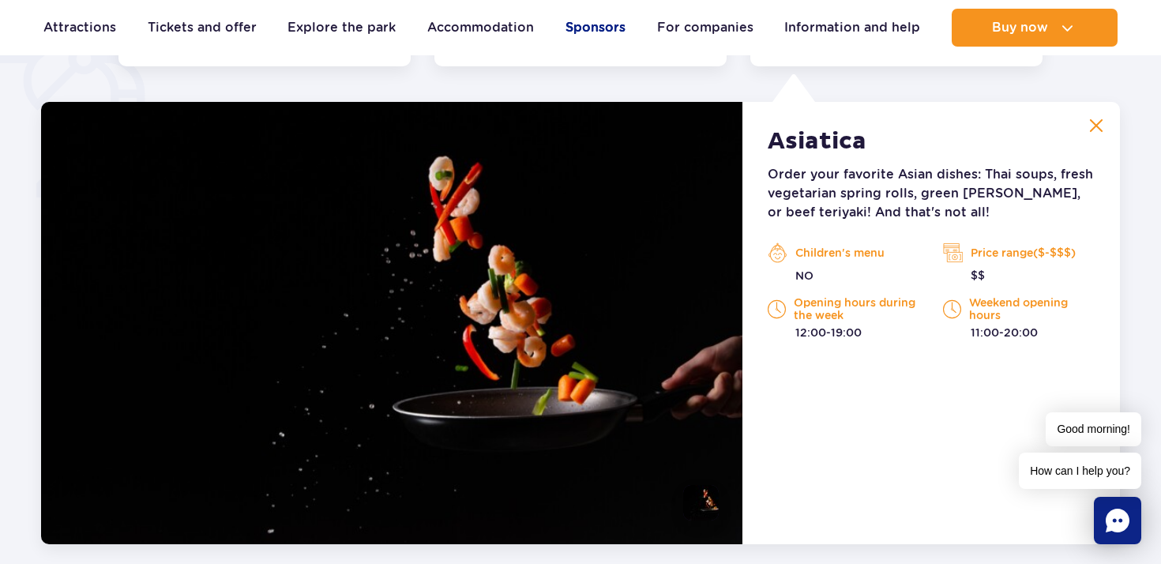
scroll to position [1228, 0]
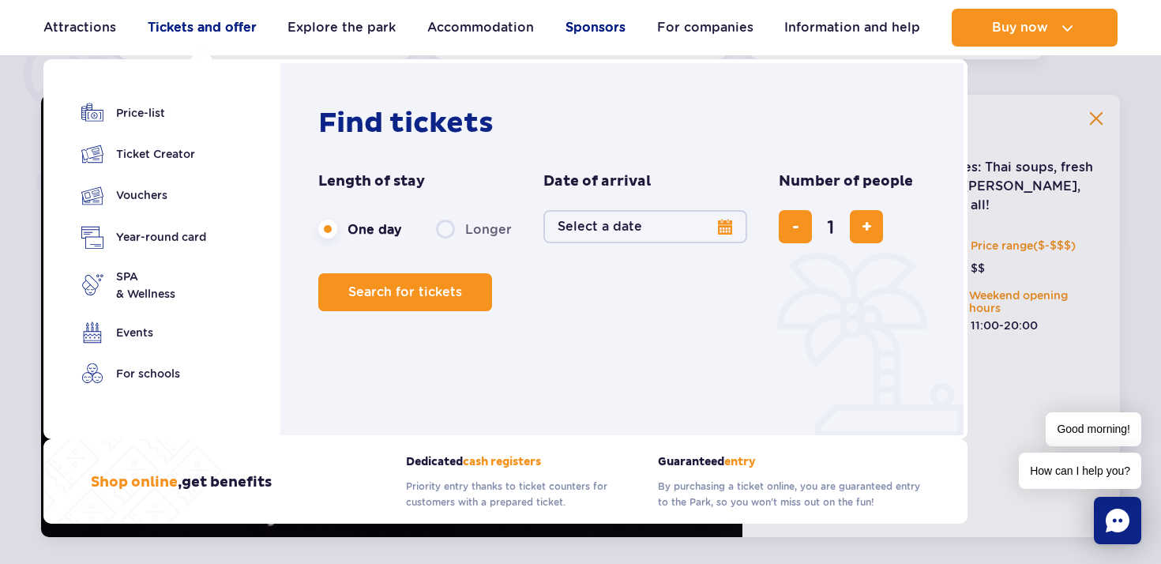
click at [223, 31] on font "Tickets and offer" at bounding box center [202, 27] width 109 height 15
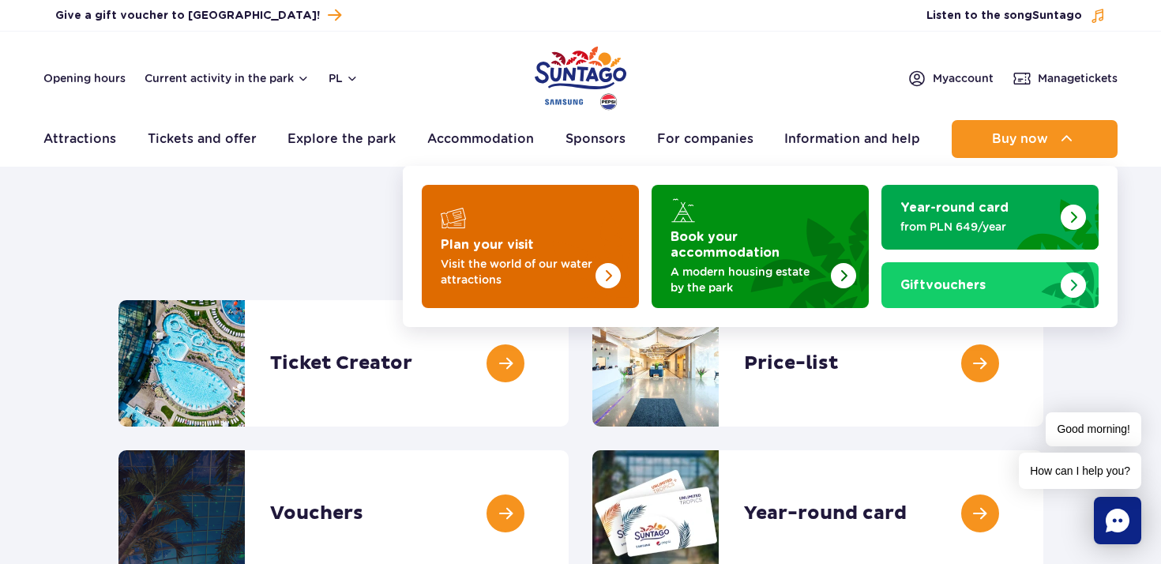
click at [487, 238] on font "Plan your visit" at bounding box center [487, 244] width 93 height 13
click at [615, 272] on img "Plan your visit" at bounding box center [607, 275] width 25 height 25
click at [622, 268] on img "Plan your visit" at bounding box center [576, 246] width 126 height 123
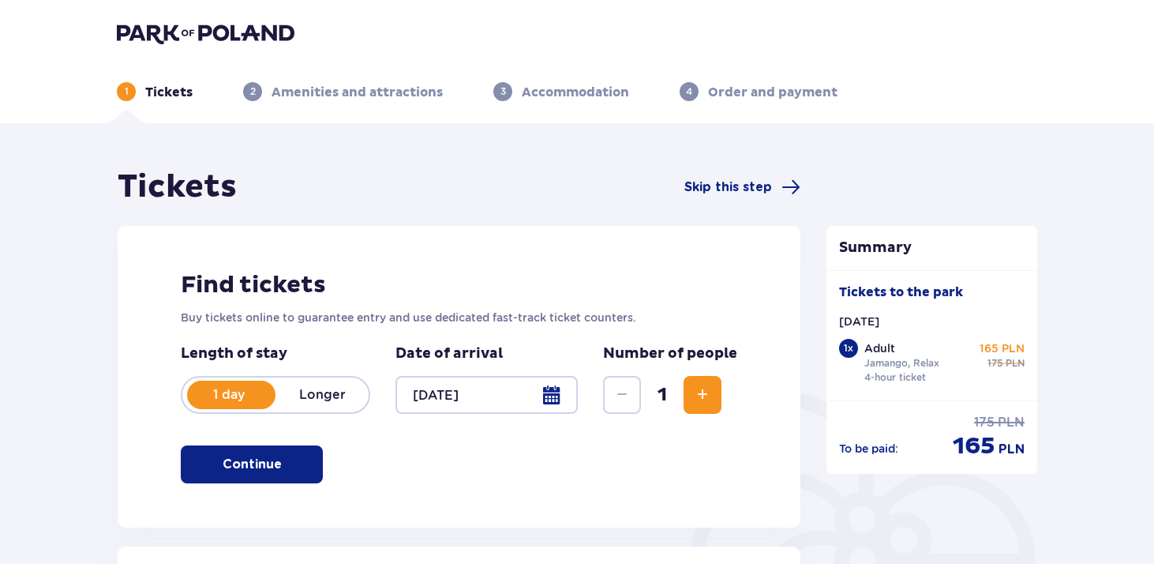
scroll to position [194, 0]
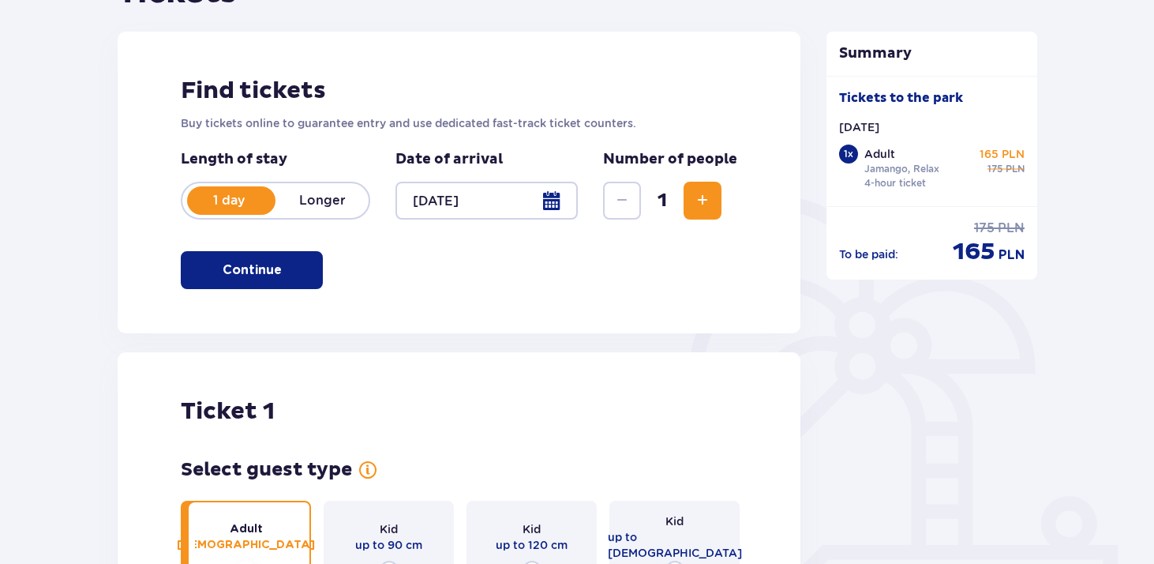
click at [694, 193] on span "Increase" at bounding box center [702, 200] width 19 height 19
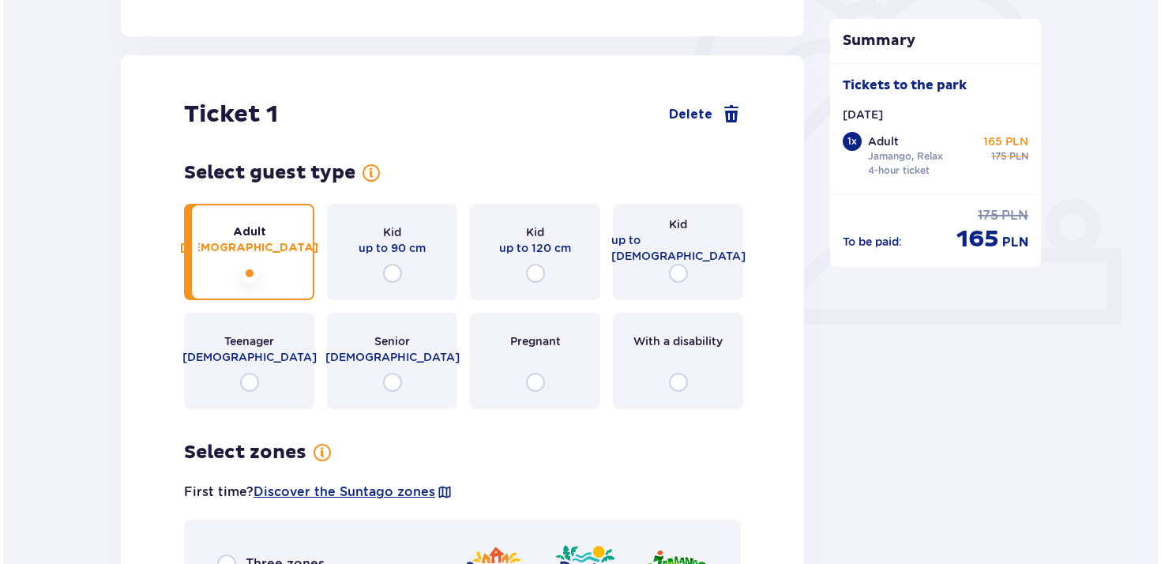
scroll to position [0, 0]
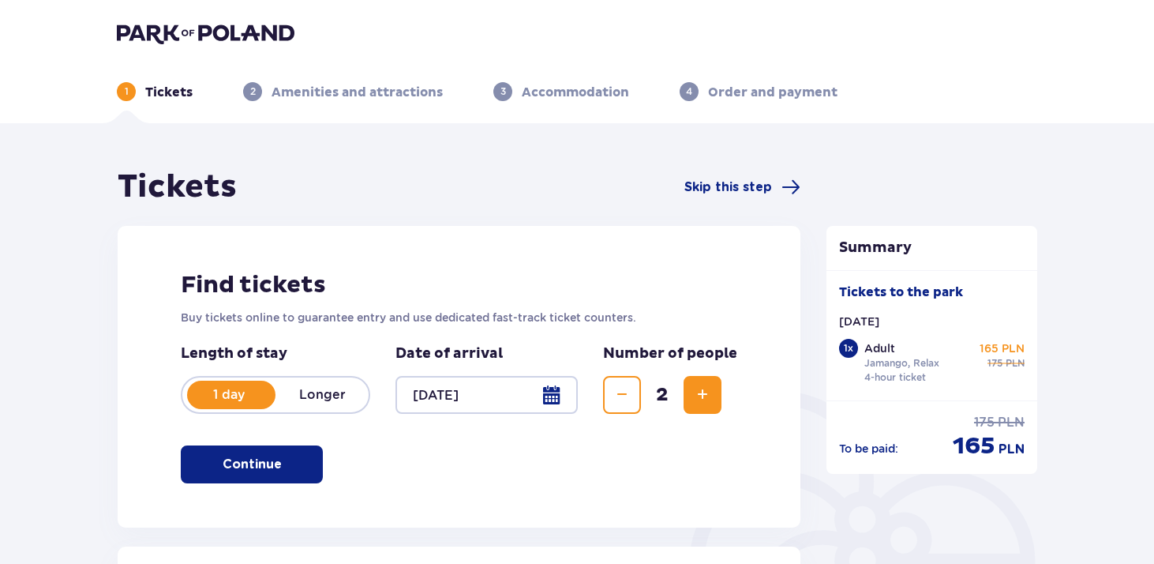
click at [708, 392] on span "Increase" at bounding box center [702, 394] width 19 height 19
click at [702, 391] on span "Increase" at bounding box center [702, 394] width 19 height 19
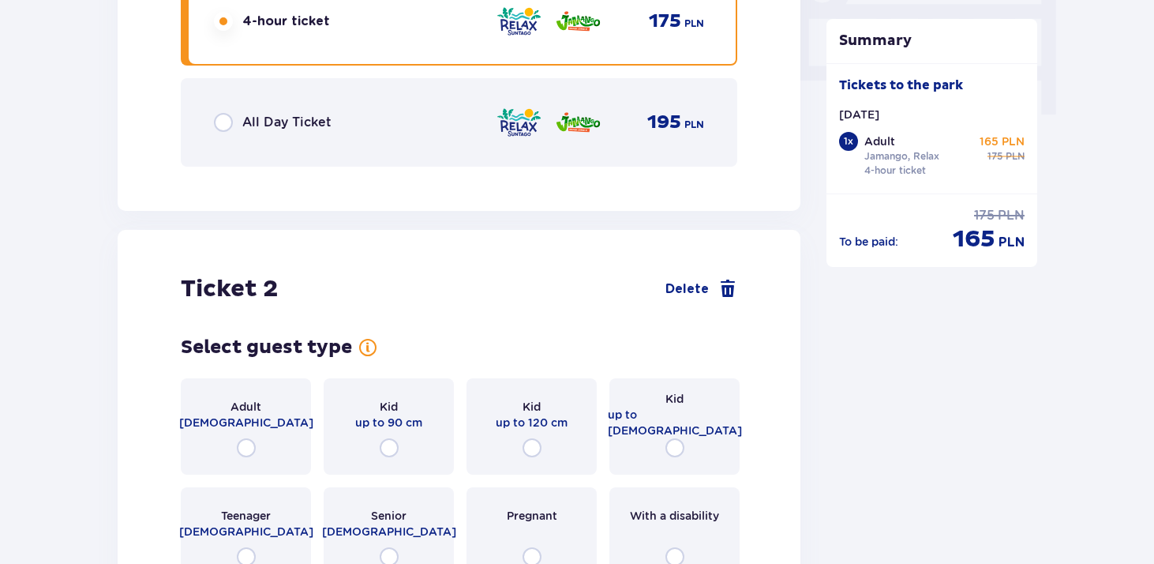
scroll to position [1815, 0]
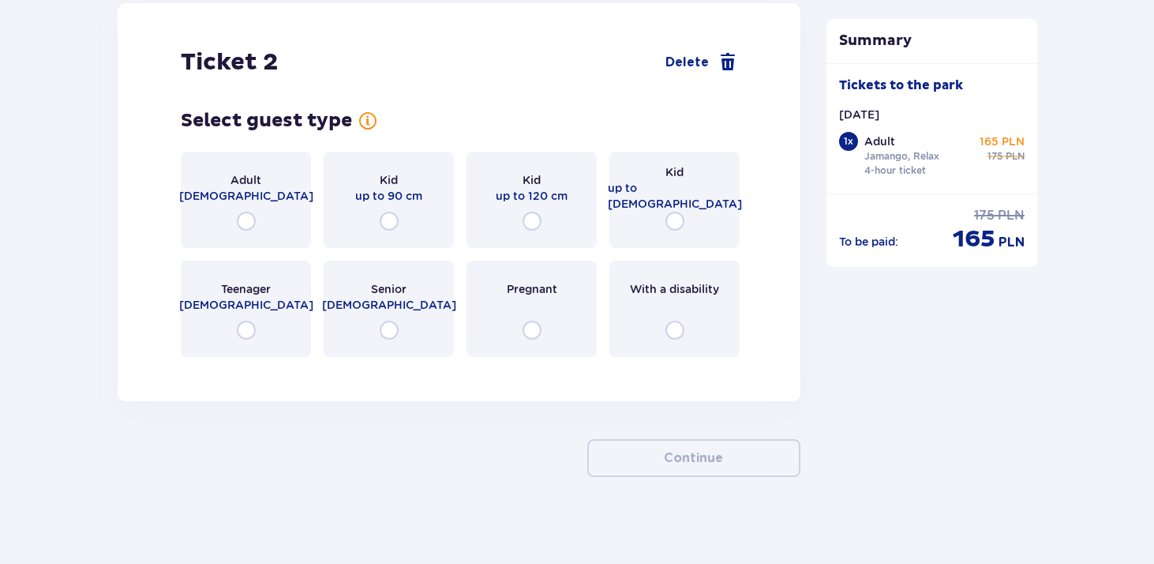
click at [243, 229] on input "radio" at bounding box center [246, 221] width 19 height 19
radio input "true"
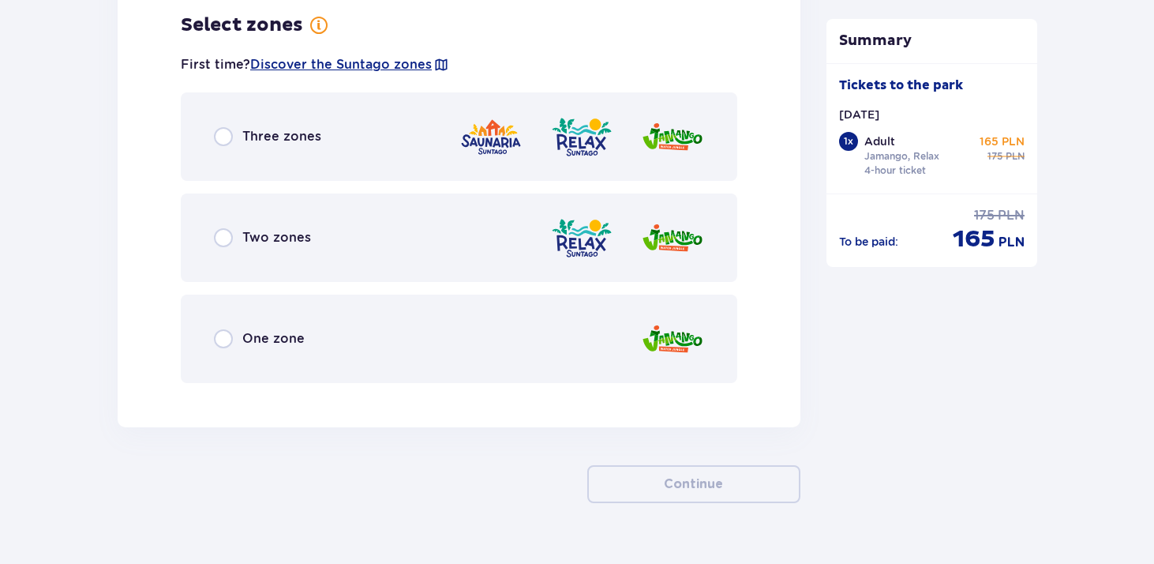
scroll to position [2201, 0]
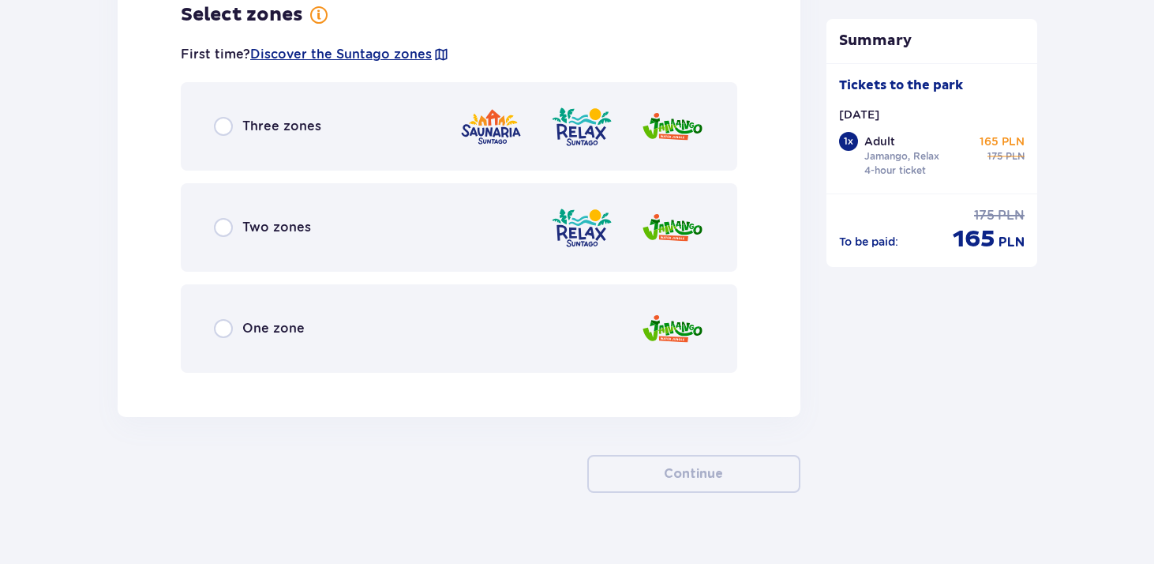
click at [221, 236] on input "radio" at bounding box center [223, 227] width 19 height 19
radio input "true"
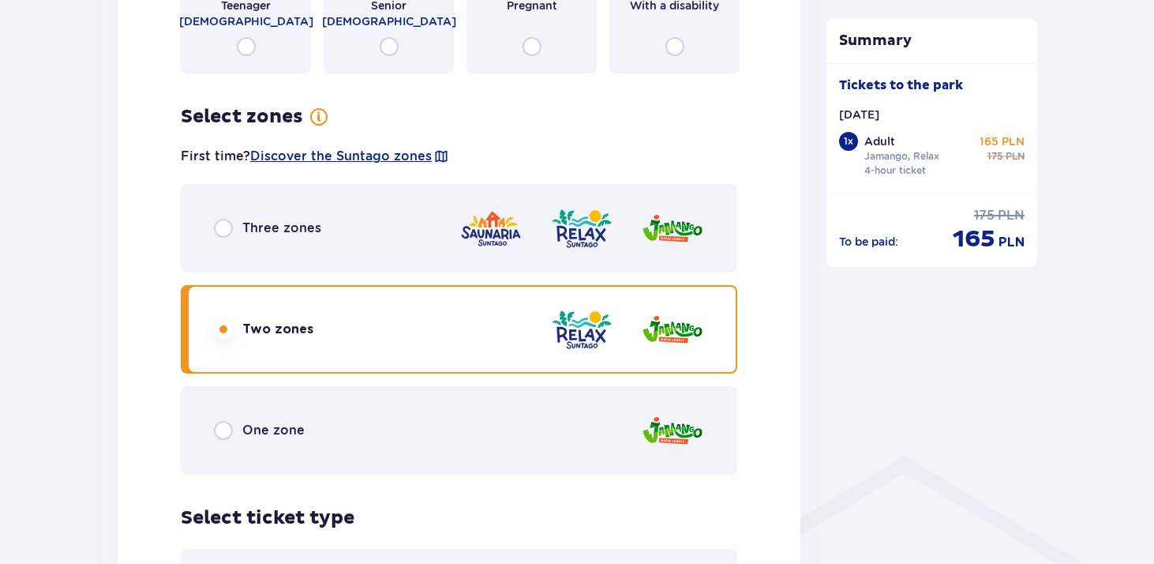
scroll to position [859, 0]
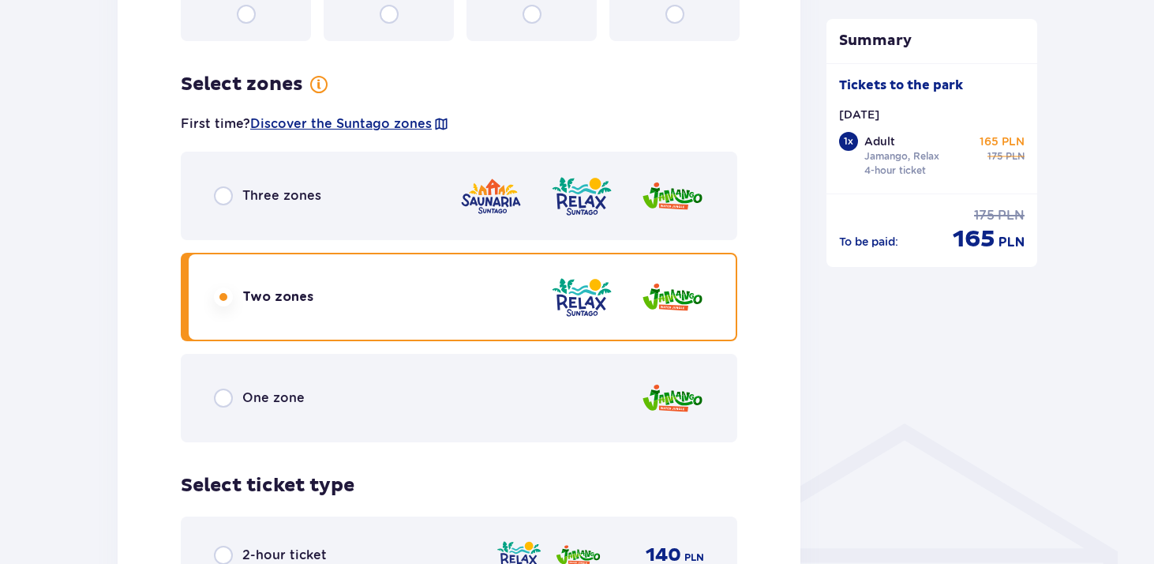
click at [225, 401] on input "radio" at bounding box center [223, 397] width 19 height 19
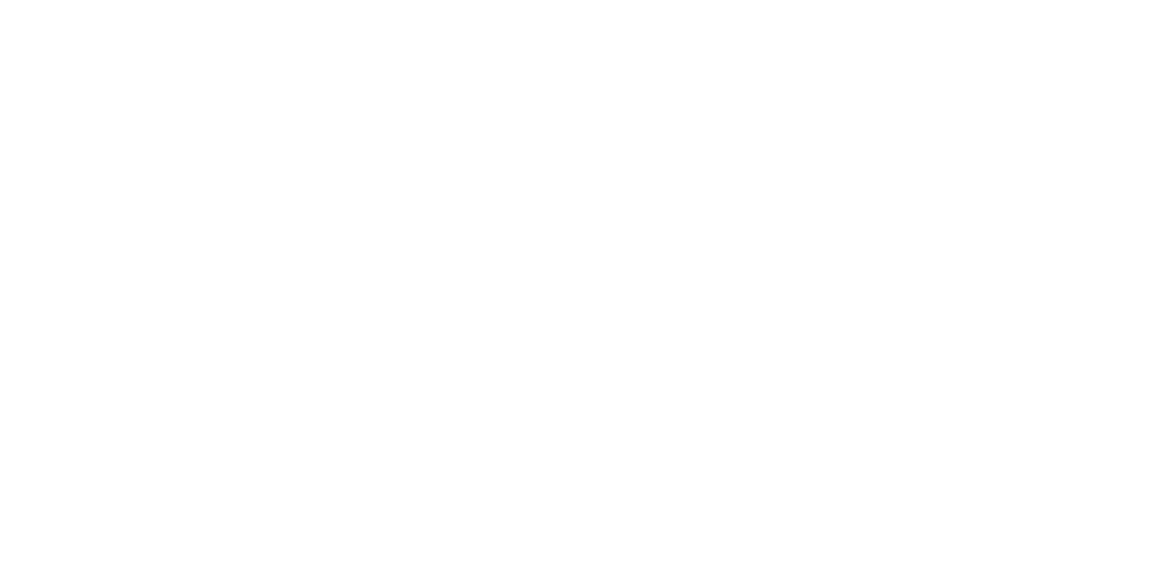
scroll to position [0, 0]
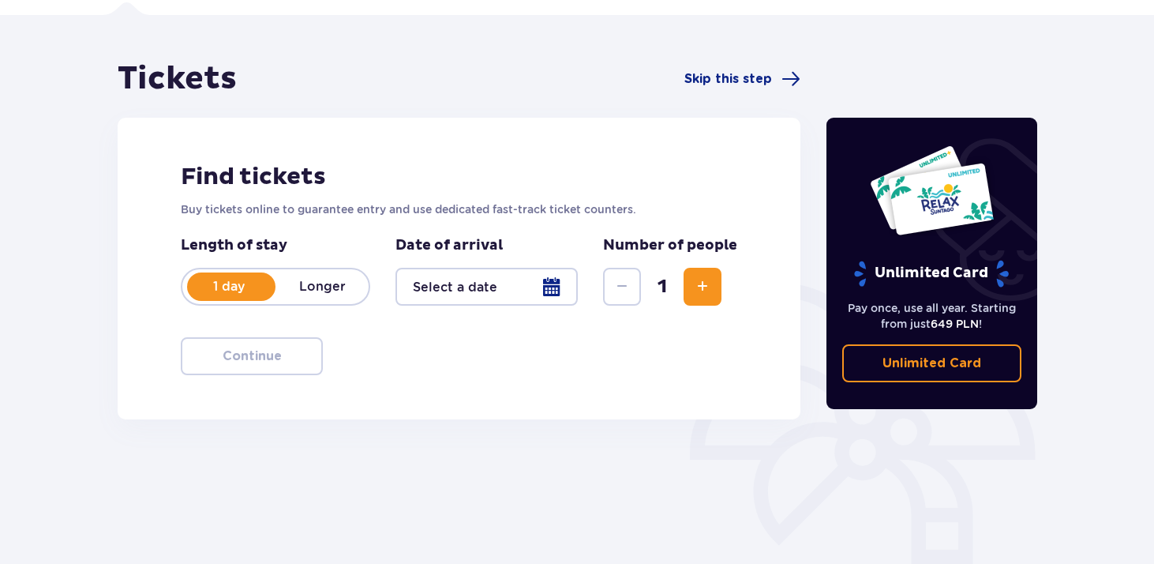
scroll to position [241, 0]
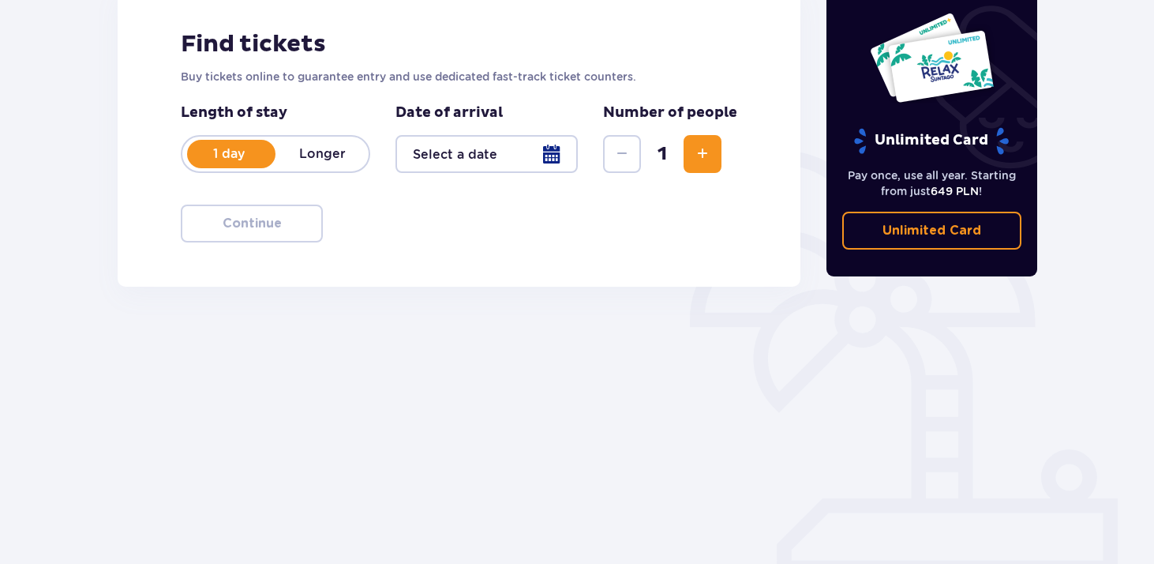
click at [549, 148] on div at bounding box center [487, 154] width 182 height 38
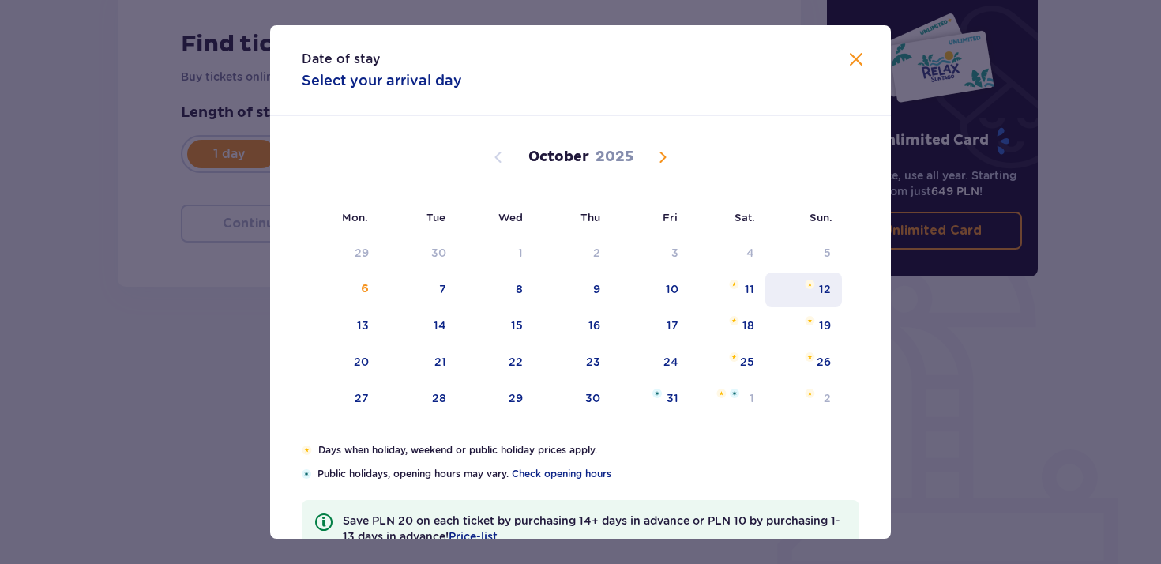
click at [821, 302] on div "12" at bounding box center [803, 289] width 77 height 35
type input "[DATE]"
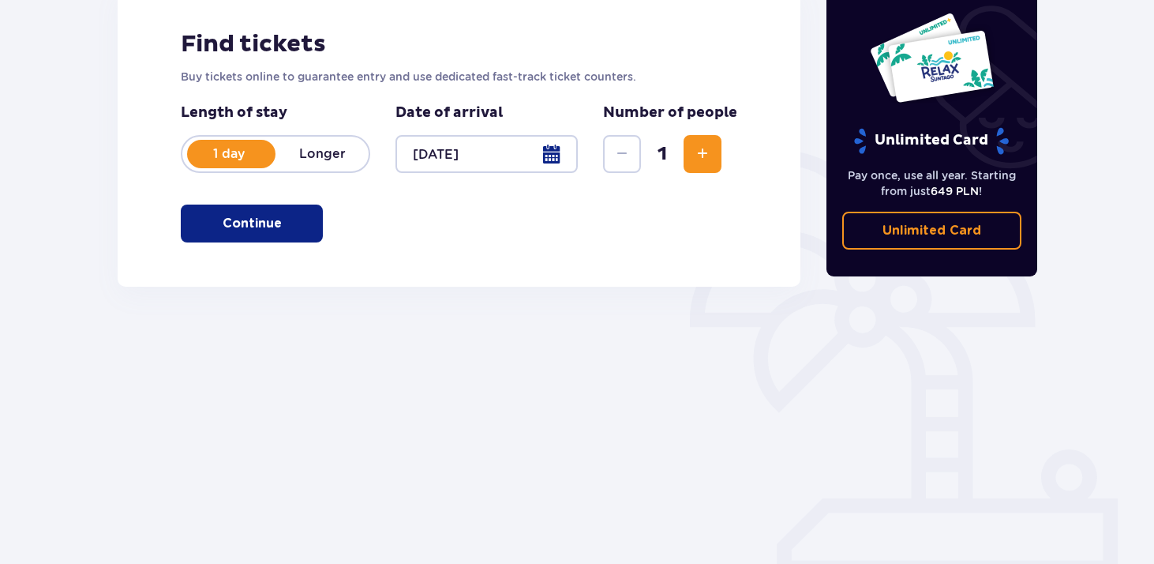
click at [266, 223] on font "Continue" at bounding box center [252, 223] width 59 height 13
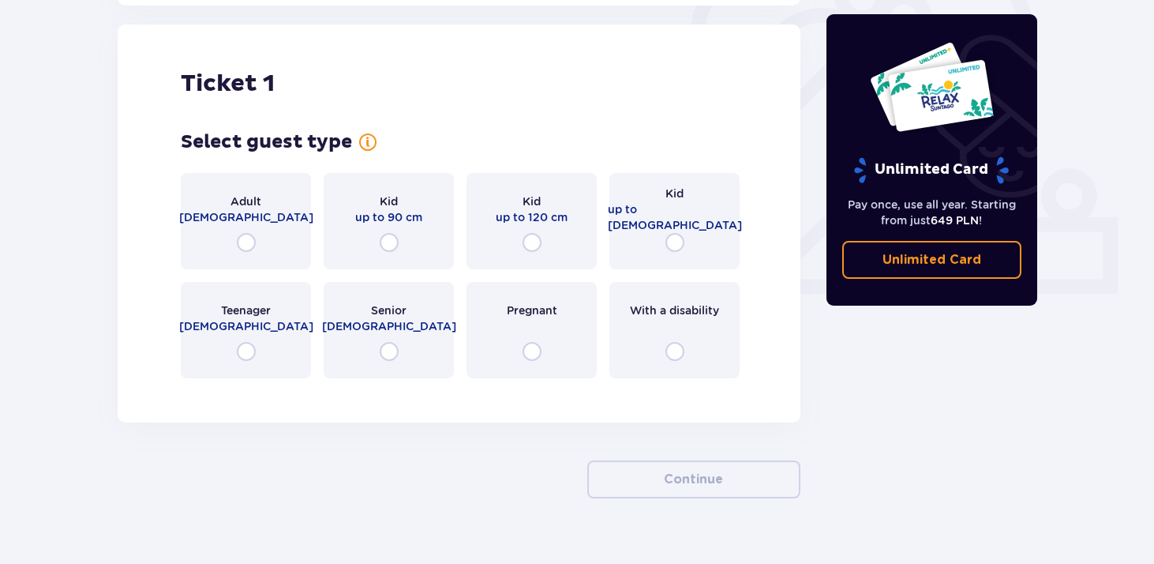
scroll to position [527, 0]
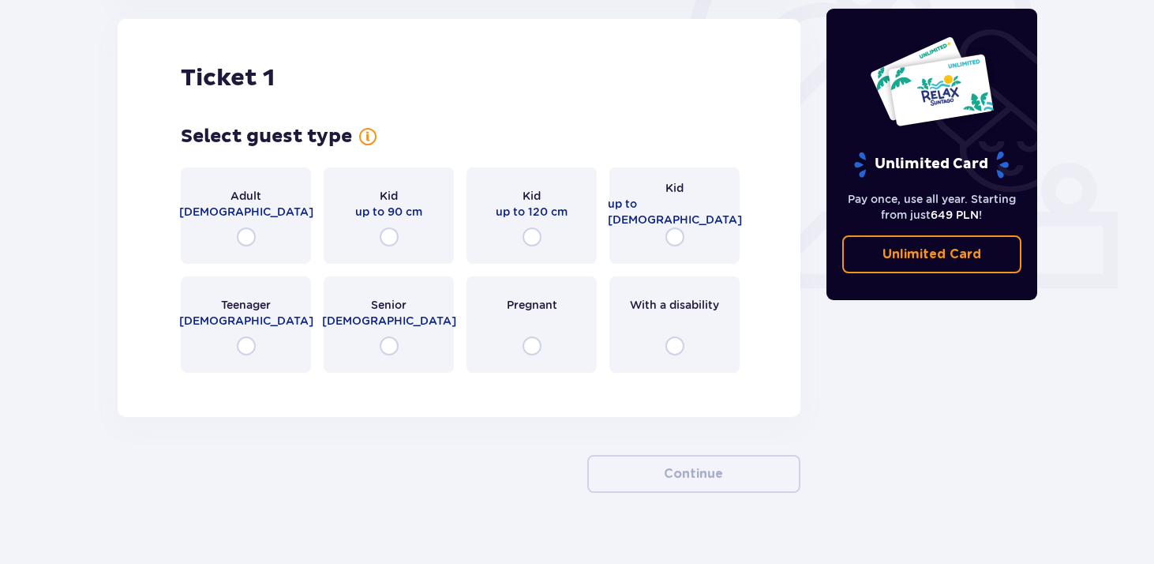
click at [251, 244] on input "radio" at bounding box center [246, 236] width 19 height 19
radio input "true"
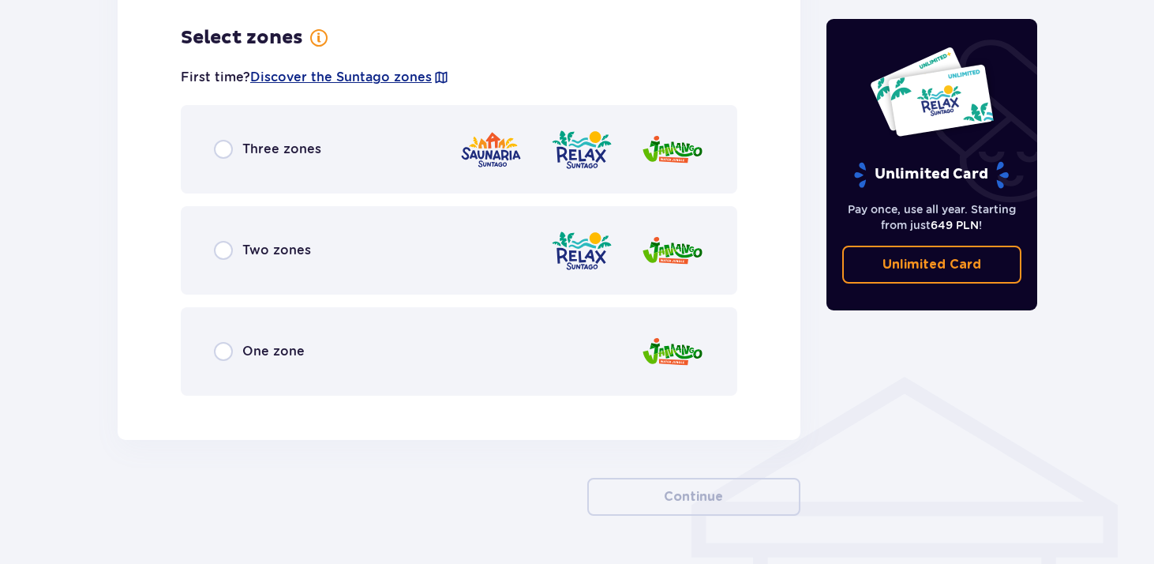
scroll to position [913, 0]
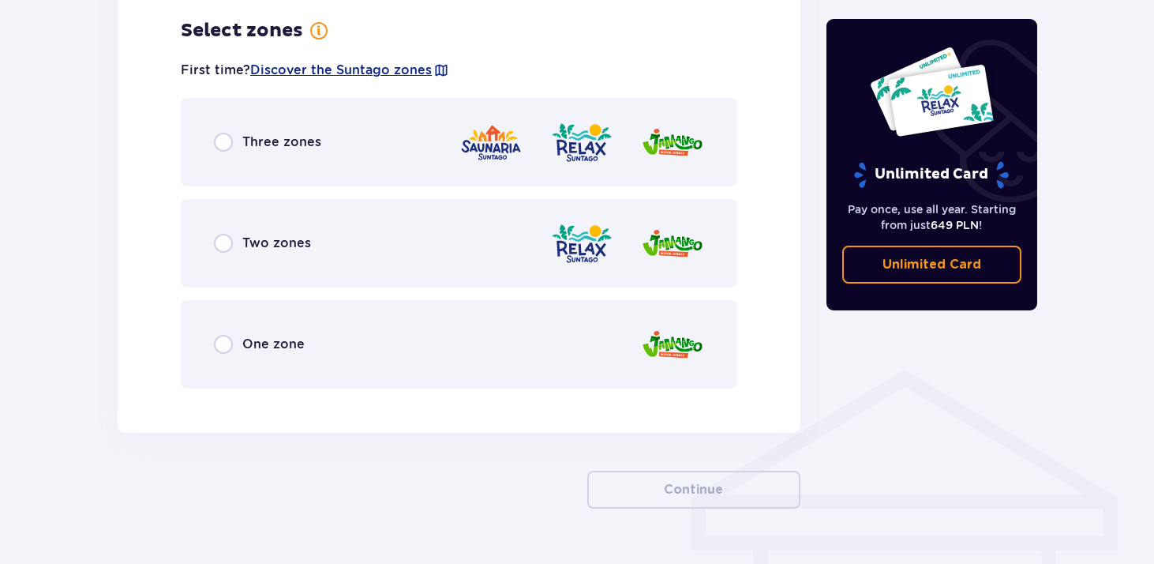
click at [235, 253] on div "Two zones" at bounding box center [459, 243] width 557 height 88
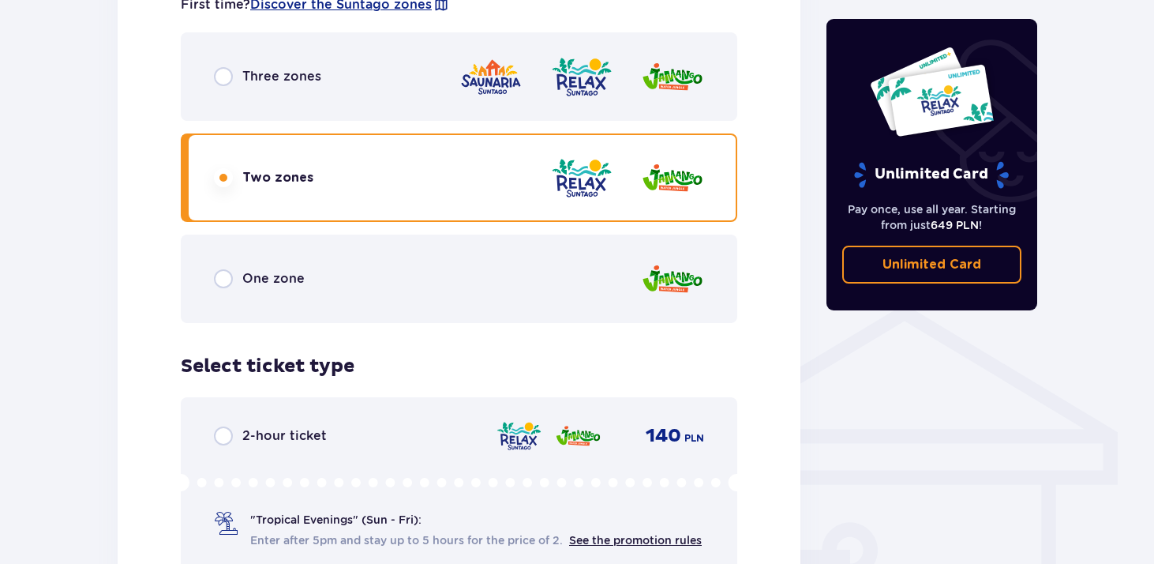
scroll to position [974, 0]
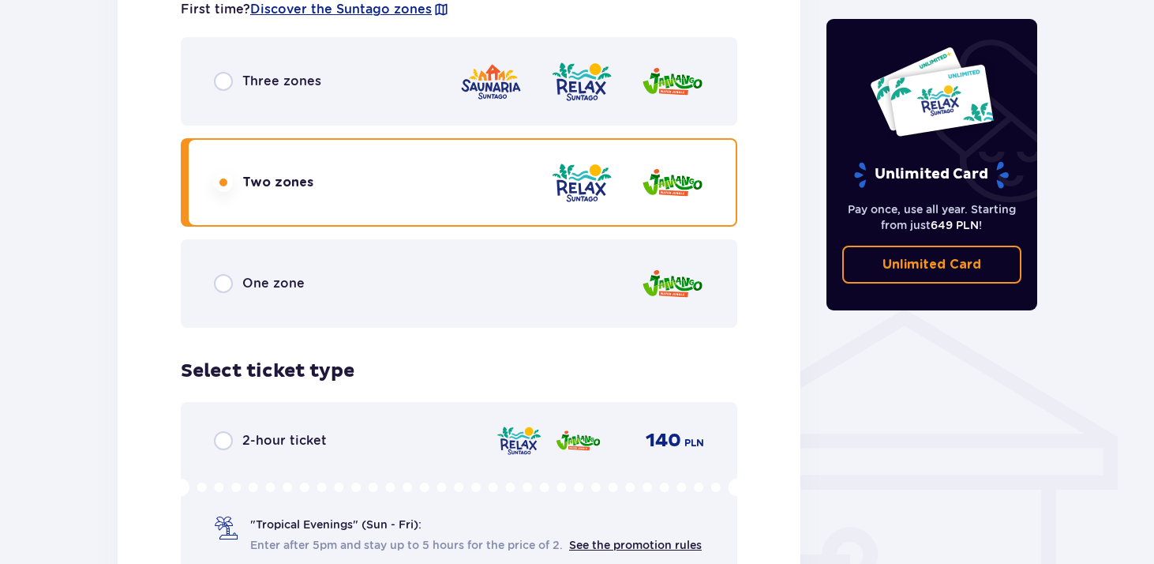
click at [238, 262] on div "One zone" at bounding box center [459, 283] width 557 height 88
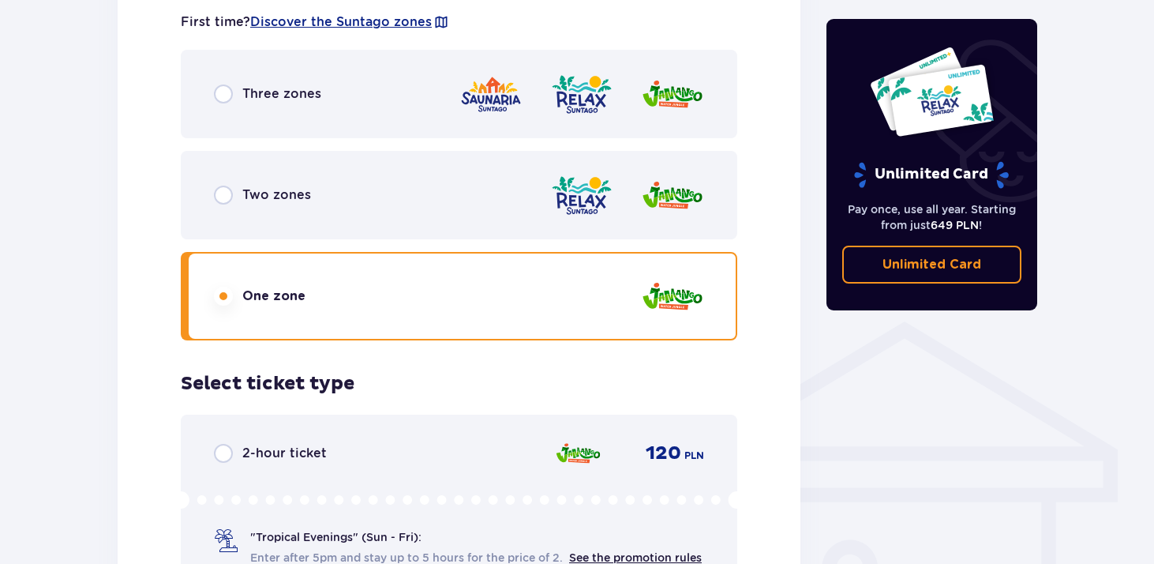
scroll to position [951, 0]
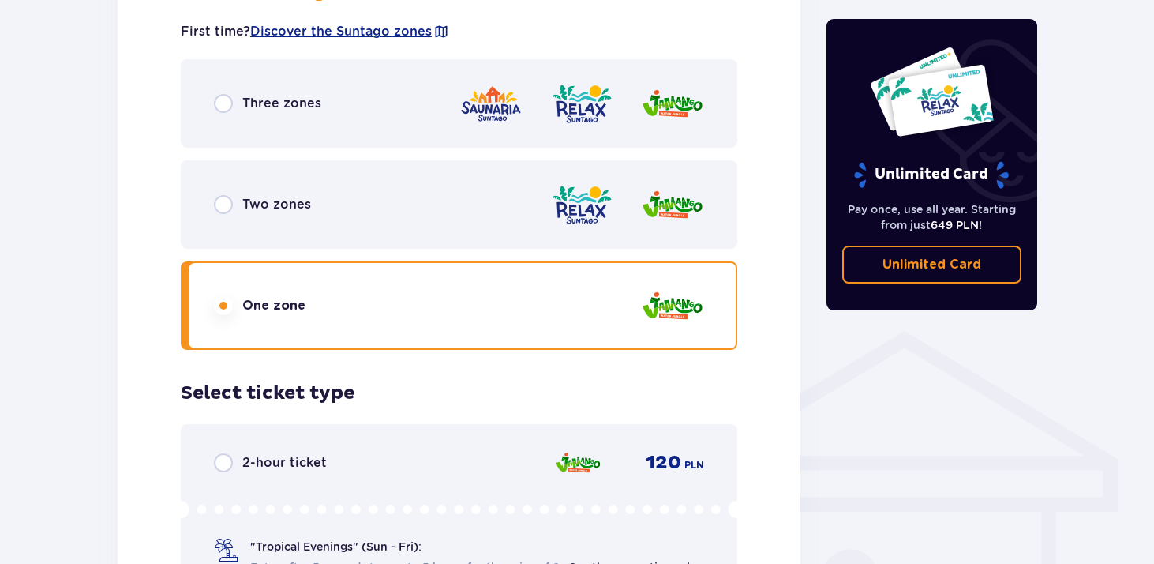
click at [223, 201] on input "radio" at bounding box center [223, 204] width 19 height 19
radio input "true"
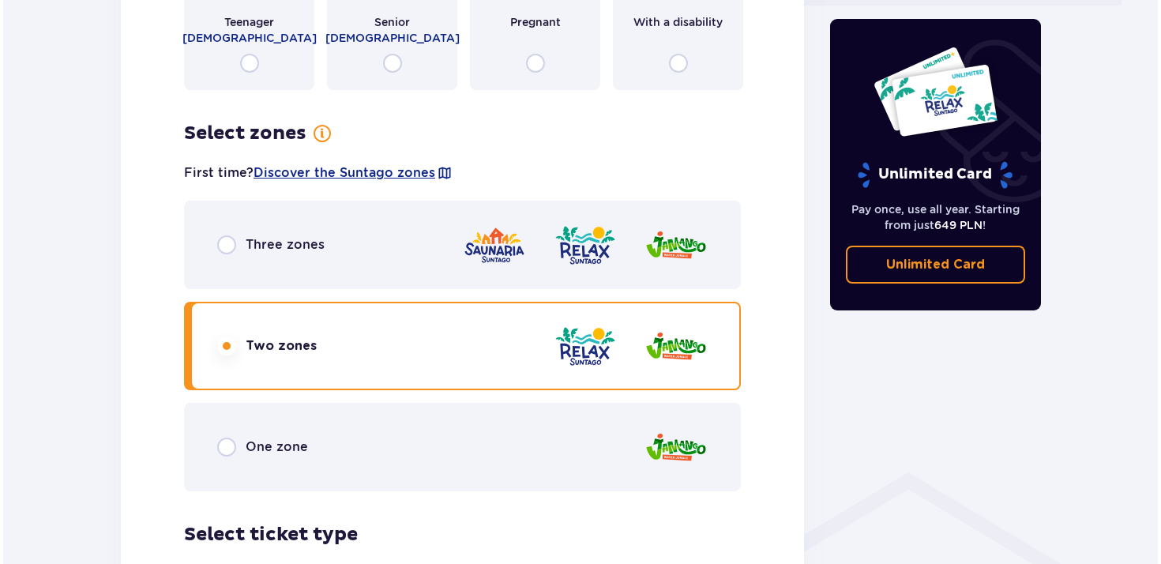
scroll to position [812, 0]
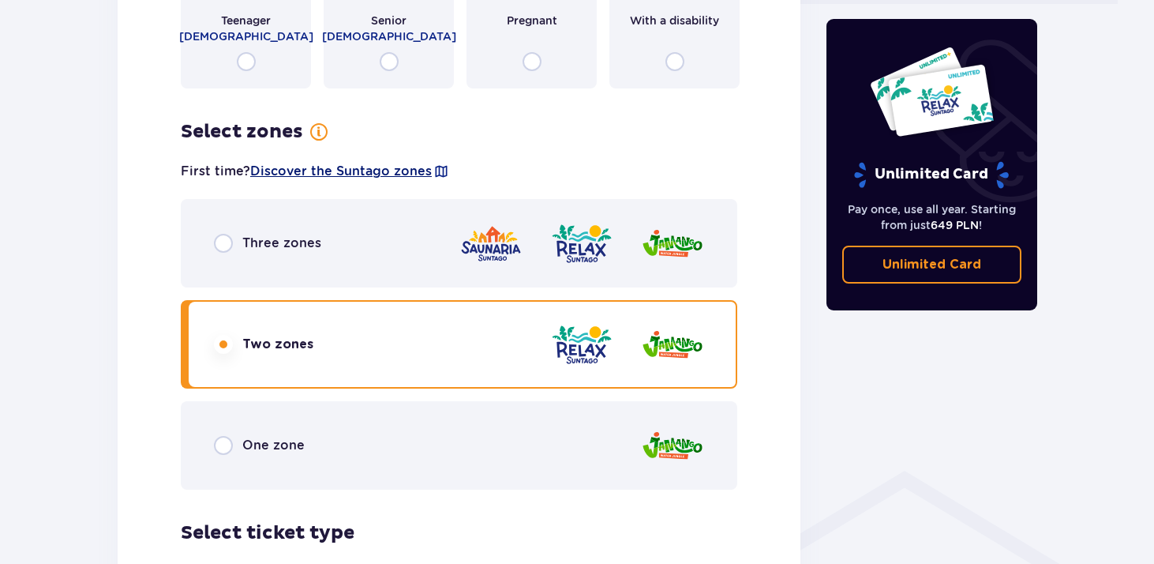
click at [362, 172] on font "Discover the Suntago zones" at bounding box center [341, 170] width 182 height 15
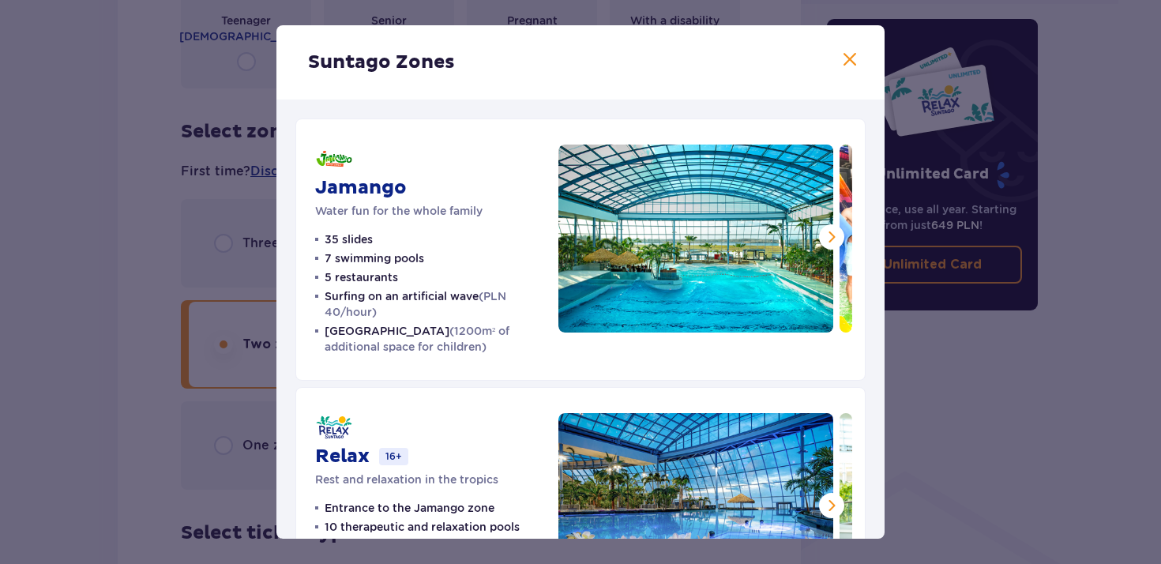
click at [830, 235] on span at bounding box center [831, 236] width 19 height 19
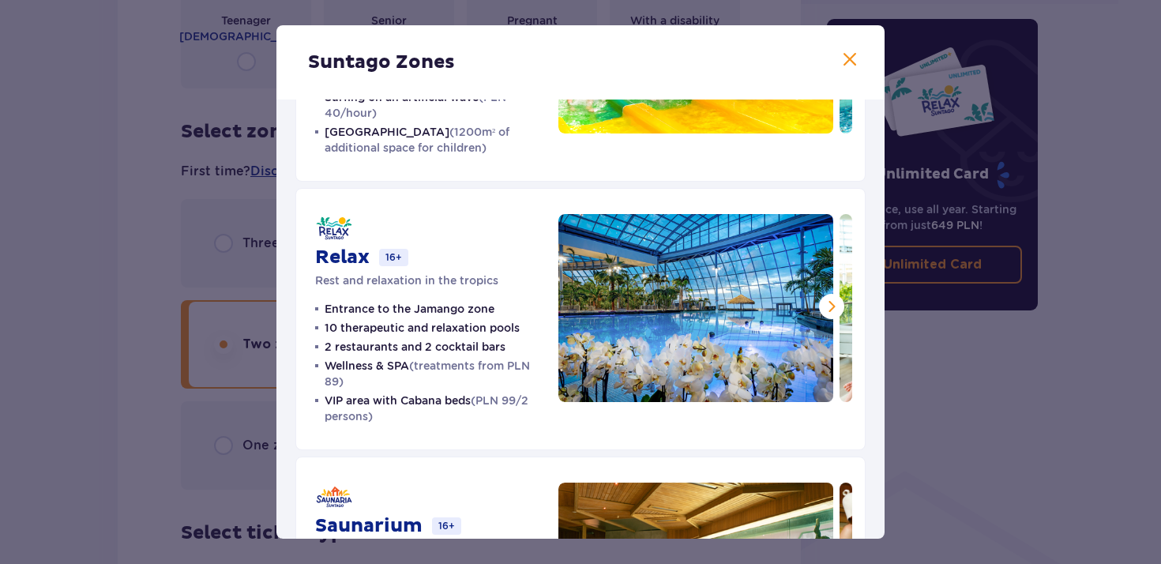
scroll to position [200, 0]
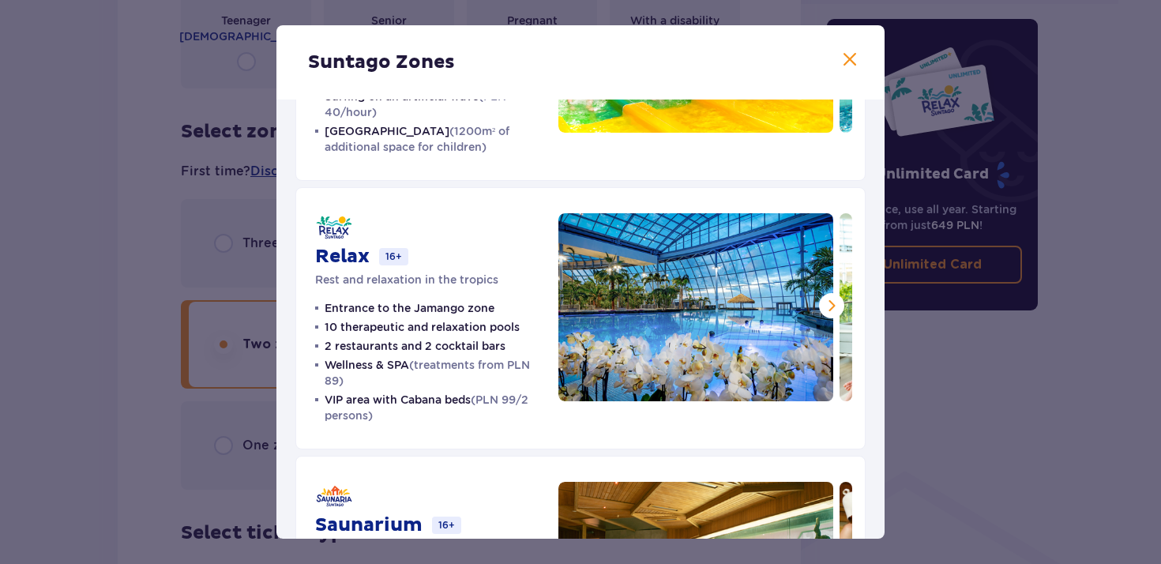
click at [828, 311] on span at bounding box center [831, 305] width 19 height 19
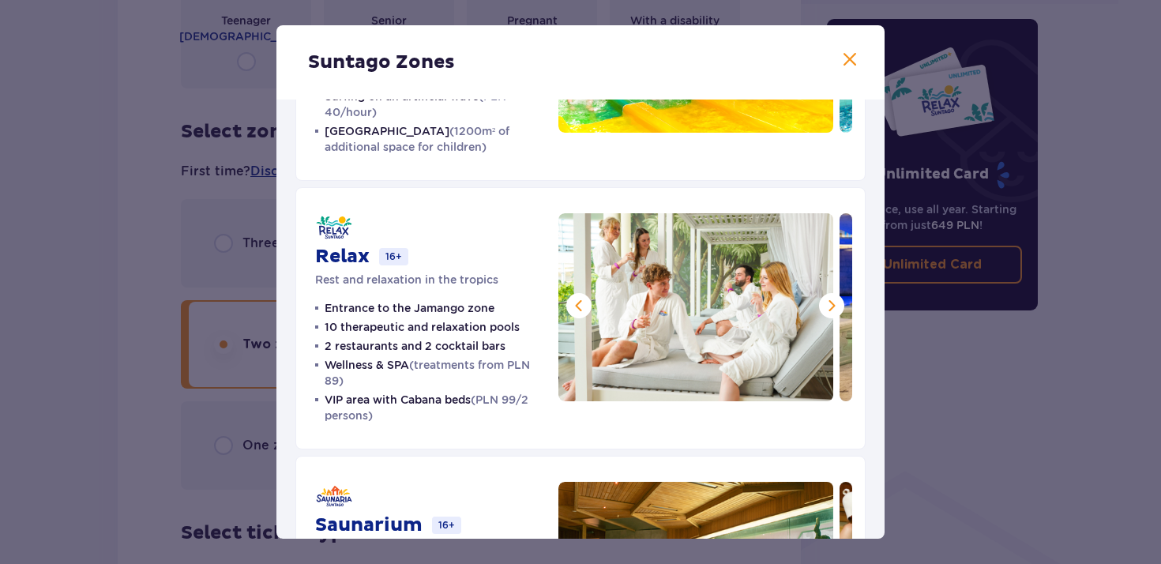
click at [828, 313] on span at bounding box center [831, 305] width 19 height 19
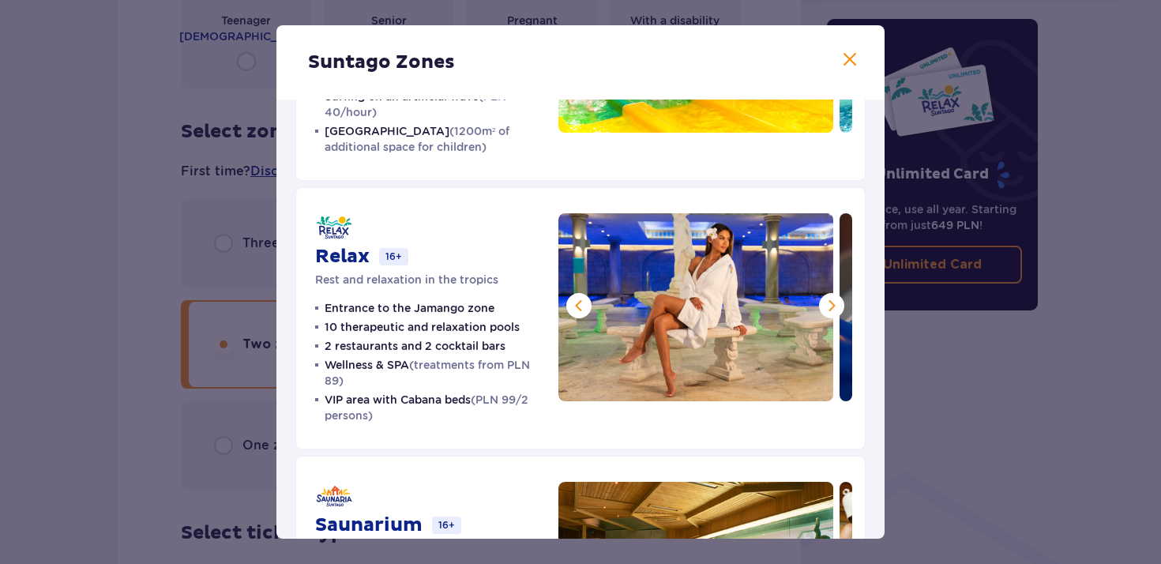
click at [828, 307] on span at bounding box center [831, 305] width 19 height 19
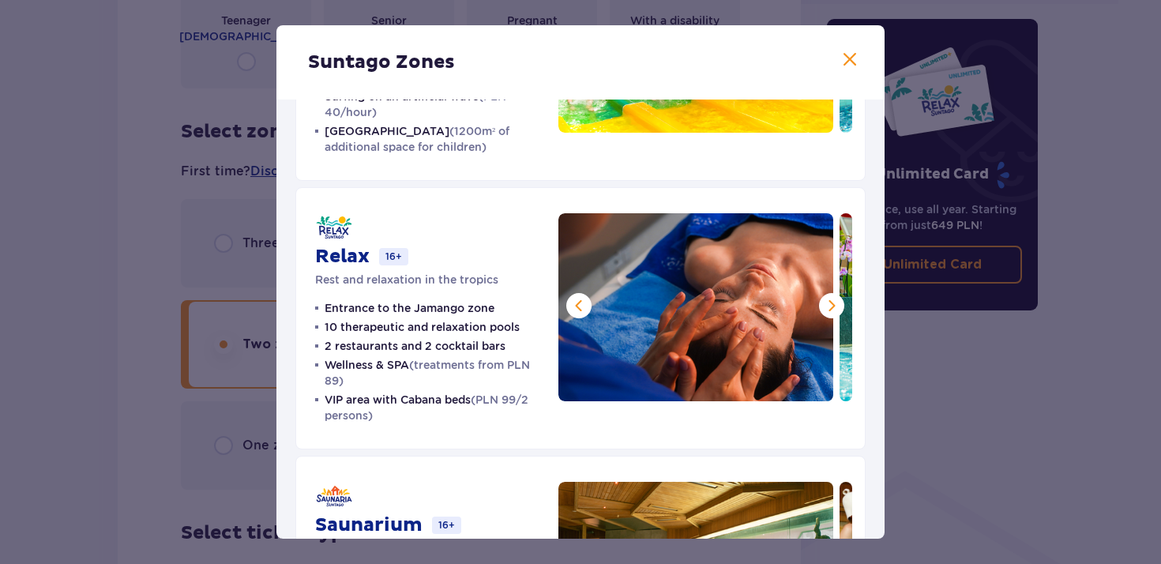
click at [828, 307] on span at bounding box center [831, 305] width 19 height 19
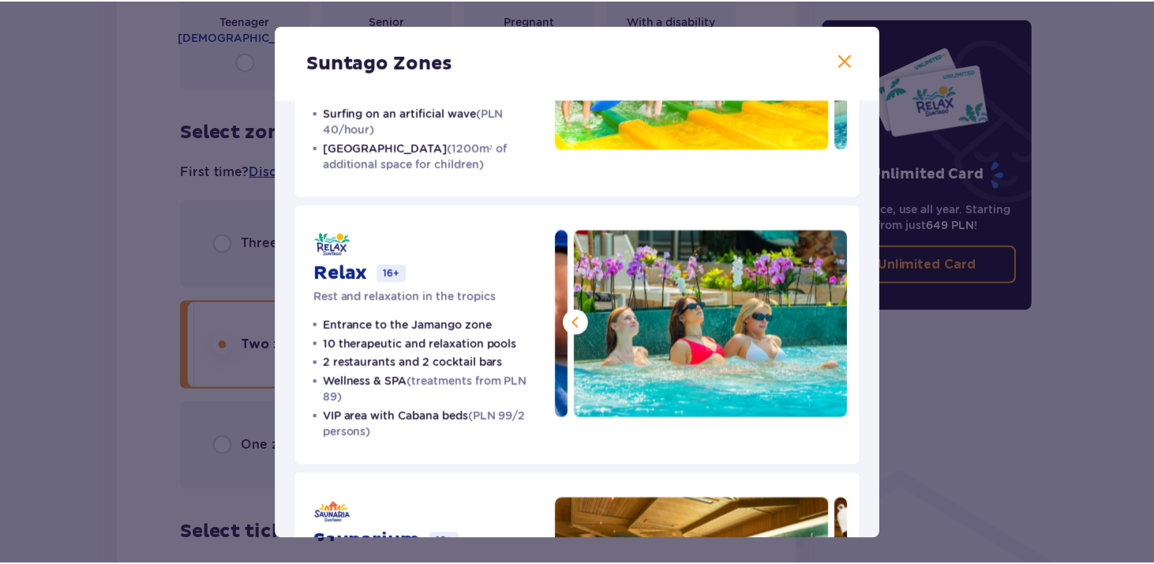
scroll to position [0, 0]
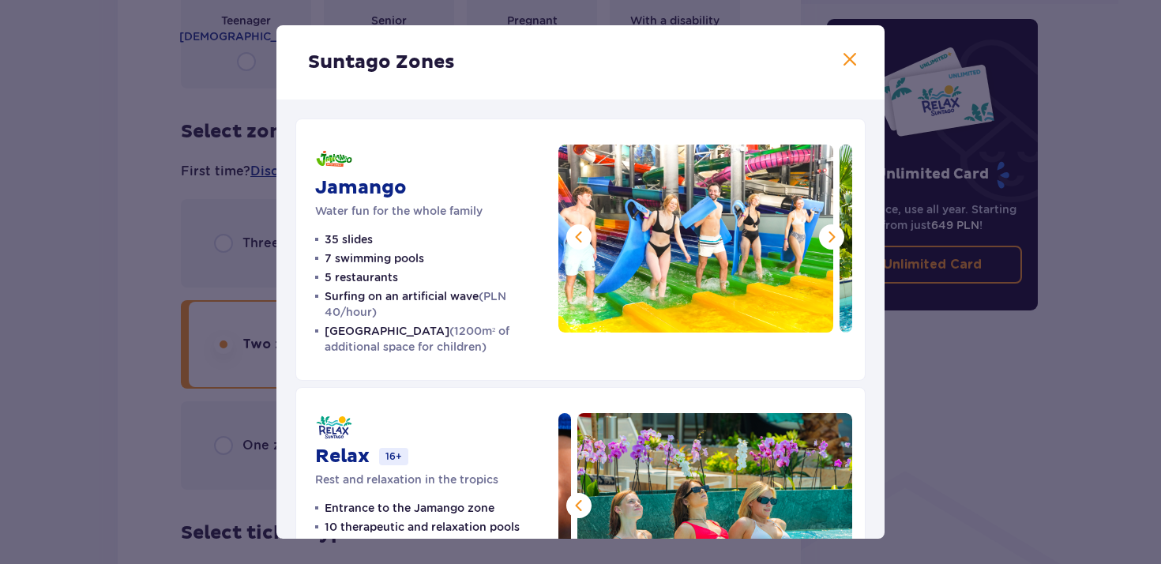
click at [826, 249] on button at bounding box center [831, 236] width 25 height 25
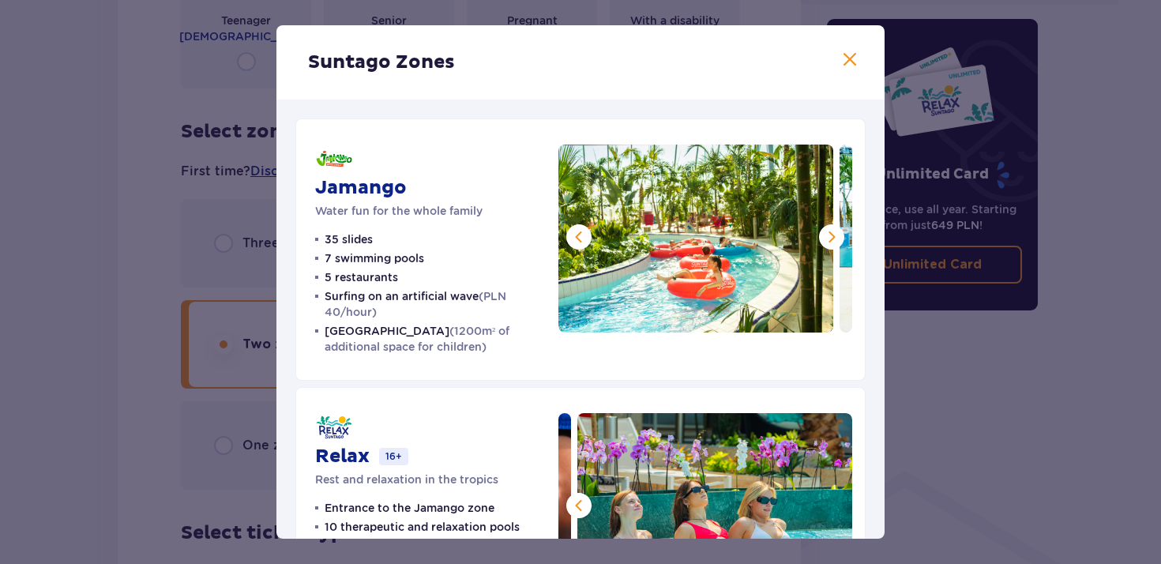
click at [822, 240] on span at bounding box center [831, 236] width 19 height 19
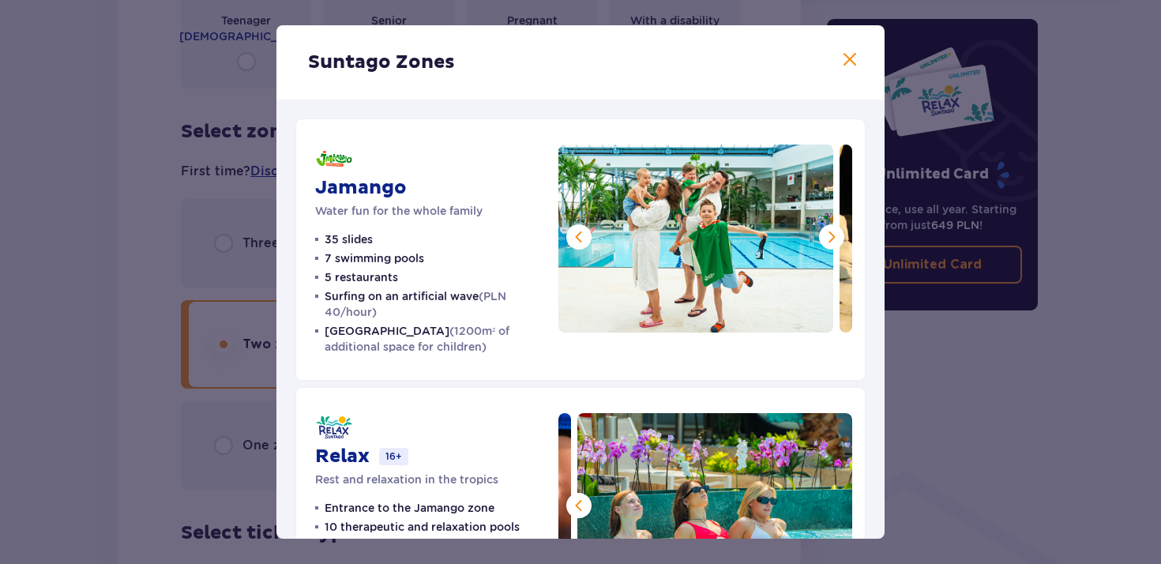
click at [822, 240] on span at bounding box center [831, 236] width 19 height 19
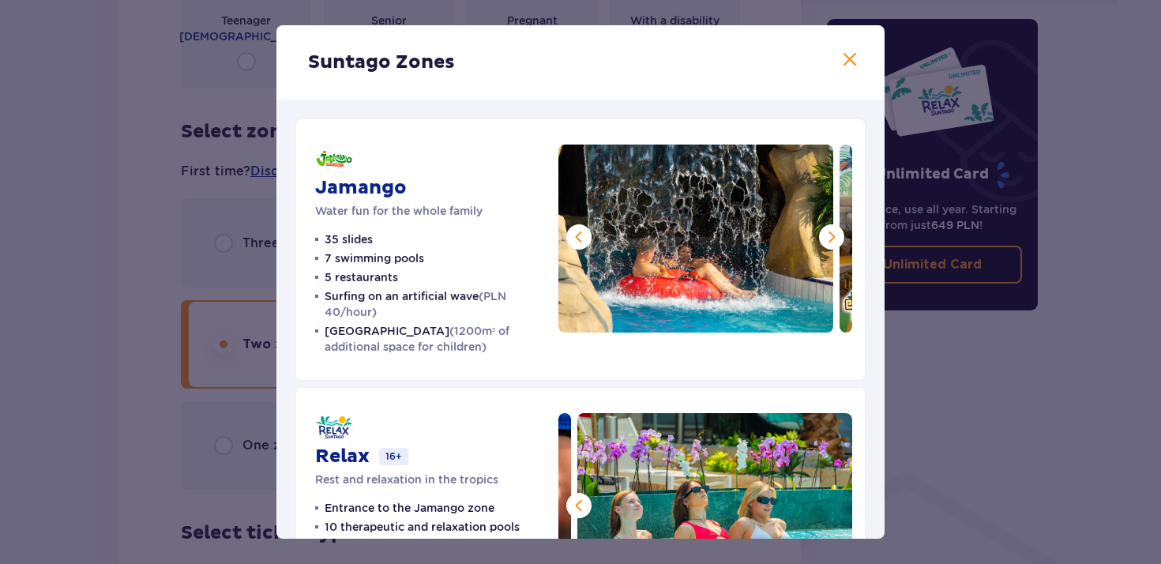
click at [822, 240] on span at bounding box center [831, 236] width 19 height 19
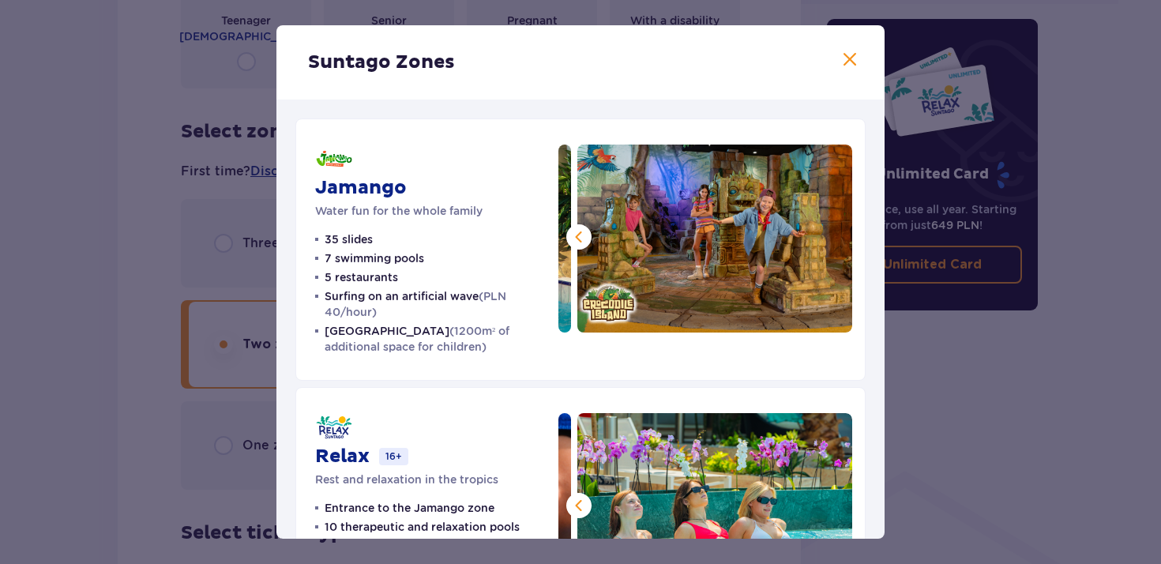
click at [818, 240] on img at bounding box center [714, 238] width 275 height 188
click at [575, 238] on span at bounding box center [578, 236] width 19 height 19
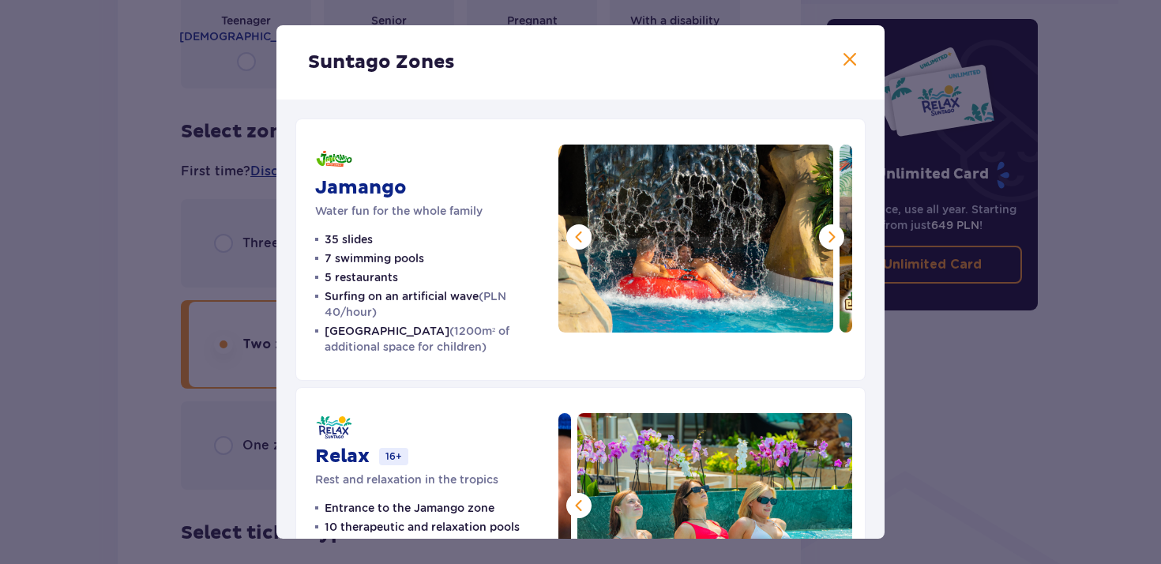
click at [575, 238] on span at bounding box center [578, 236] width 19 height 19
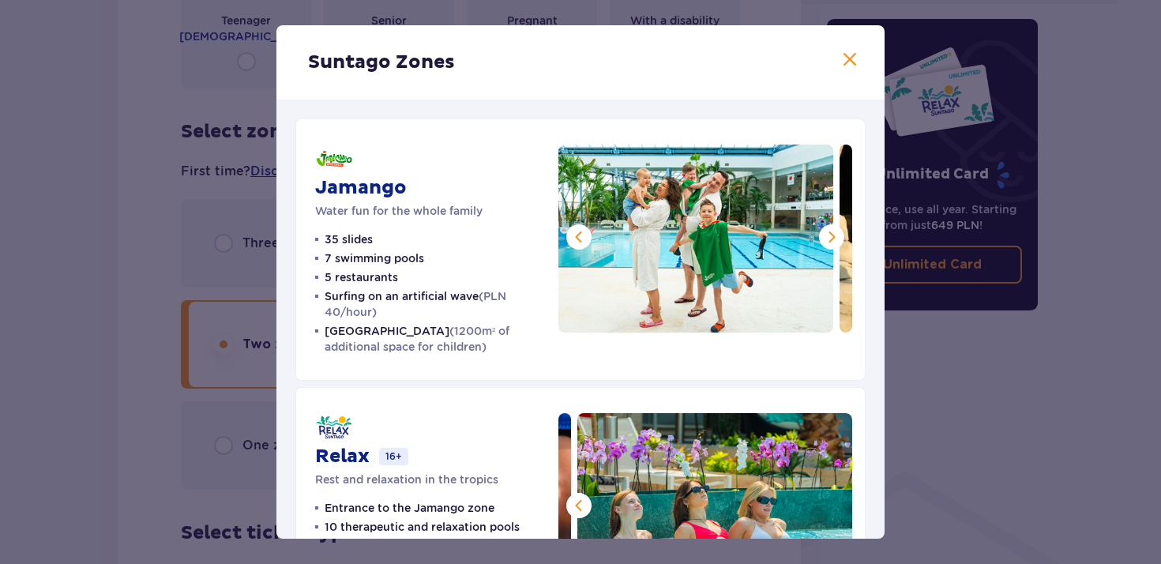
click at [574, 238] on span at bounding box center [578, 236] width 19 height 19
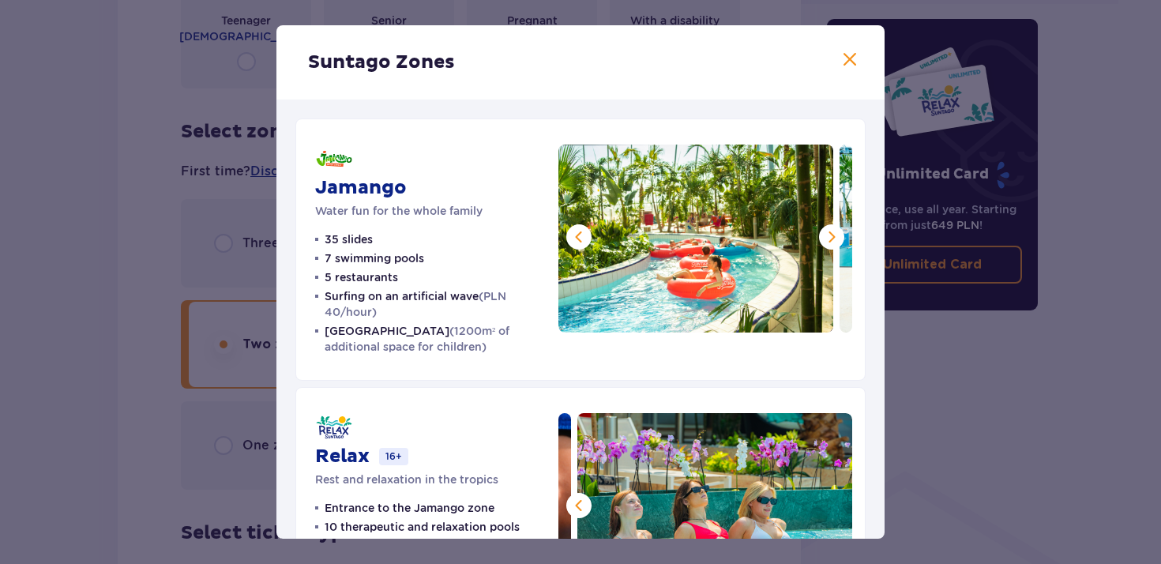
click at [574, 238] on span at bounding box center [578, 236] width 19 height 19
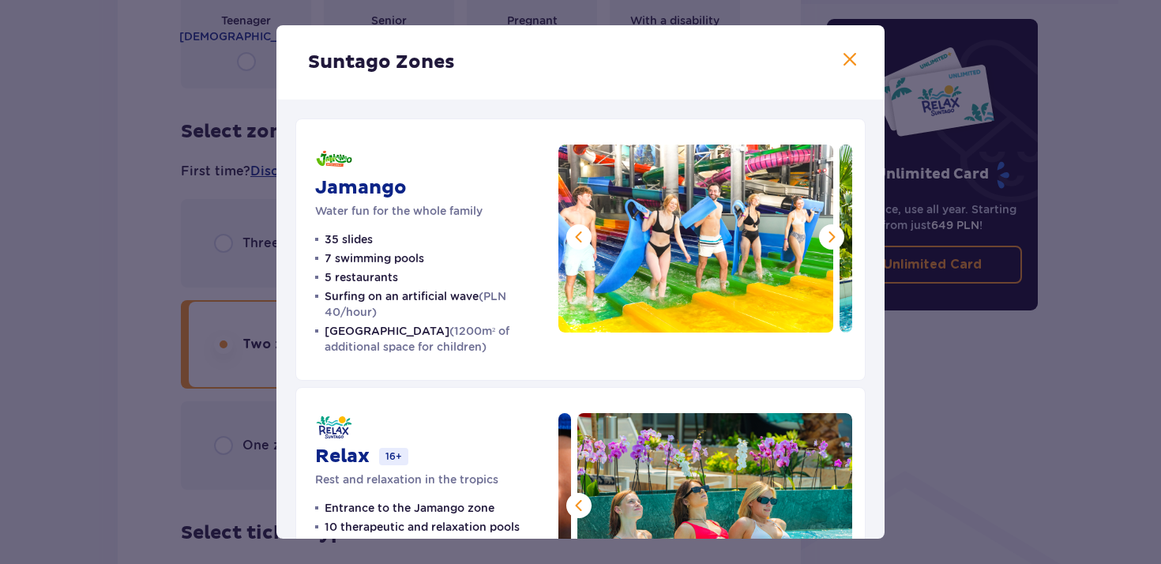
click at [574, 238] on span at bounding box center [578, 236] width 19 height 19
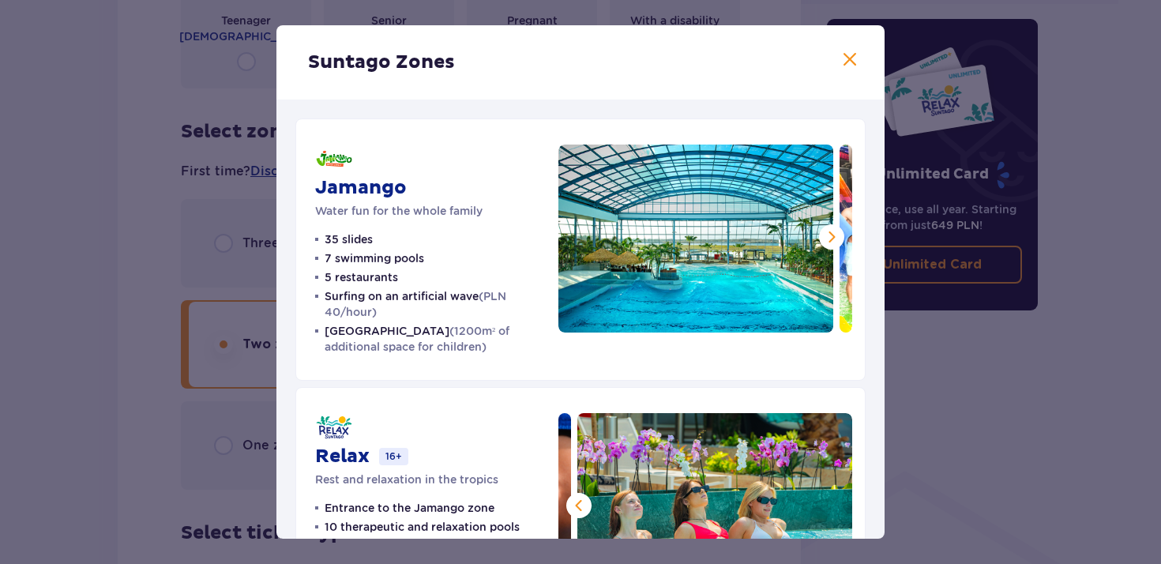
drag, startPoint x: 324, startPoint y: 257, endPoint x: 426, endPoint y: 257, distance: 102.6
click at [426, 257] on ul "35 slides 7 swimming pools 5 restaurants Surfing on an artificial wave (PLN 40/…" at bounding box center [427, 292] width 224 height 123
drag, startPoint x: 404, startPoint y: 277, endPoint x: 324, endPoint y: 277, distance: 80.5
click at [324, 277] on ul "35 slides 7 swimming pools 5 restaurants Surfing on an artificial wave (PLN 40/…" at bounding box center [427, 292] width 224 height 123
drag, startPoint x: 381, startPoint y: 310, endPoint x: 286, endPoint y: 291, distance: 97.4
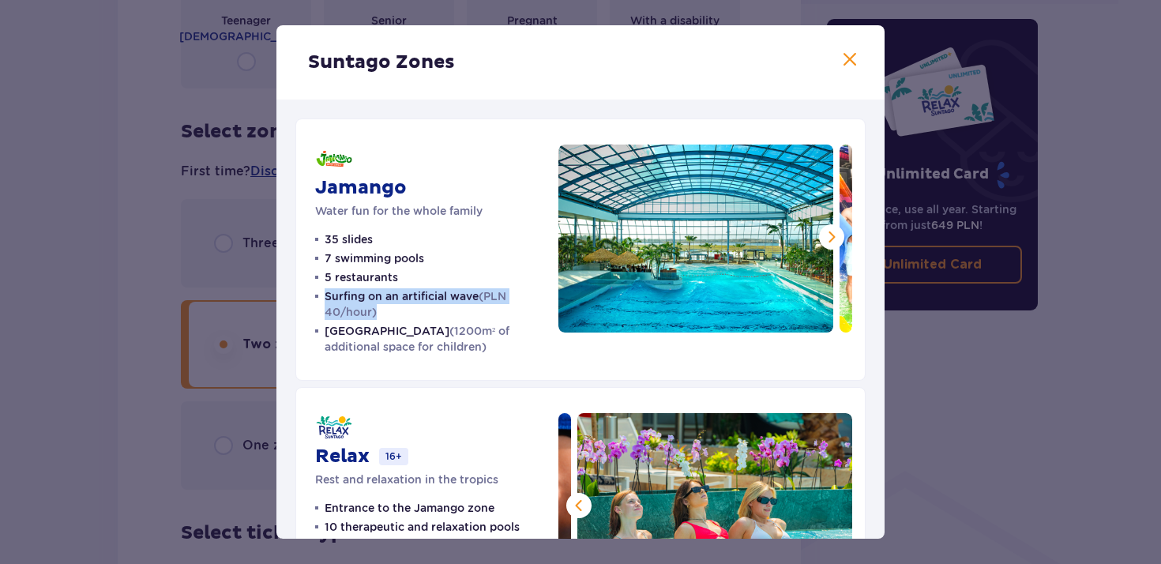
click at [286, 291] on div "Jamango Water fun for the whole family 35 slides 7 swimming pools 5 restaurants…" at bounding box center [580, 517] width 608 height 837
drag, startPoint x: 423, startPoint y: 332, endPoint x: 464, endPoint y: 332, distance: 41.1
click at [464, 332] on font "(1200m² of additional space for children)" at bounding box center [417, 339] width 185 height 28
drag, startPoint x: 437, startPoint y: 350, endPoint x: 472, endPoint y: 351, distance: 35.6
click at [472, 351] on font "(1200m² of additional space for children)" at bounding box center [417, 339] width 185 height 28
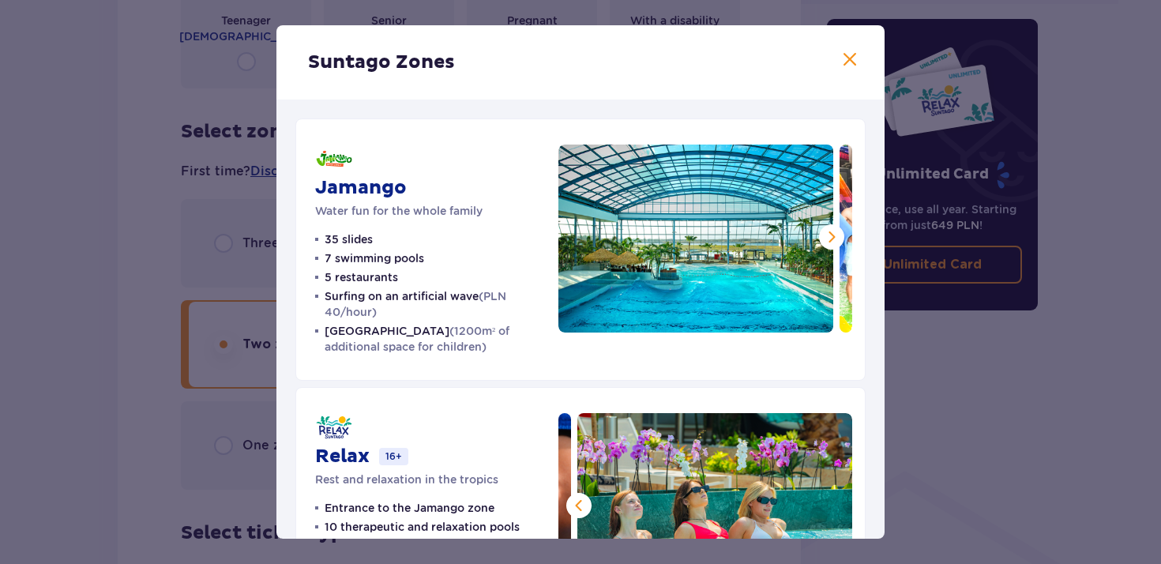
click at [847, 66] on span at bounding box center [849, 60] width 19 height 19
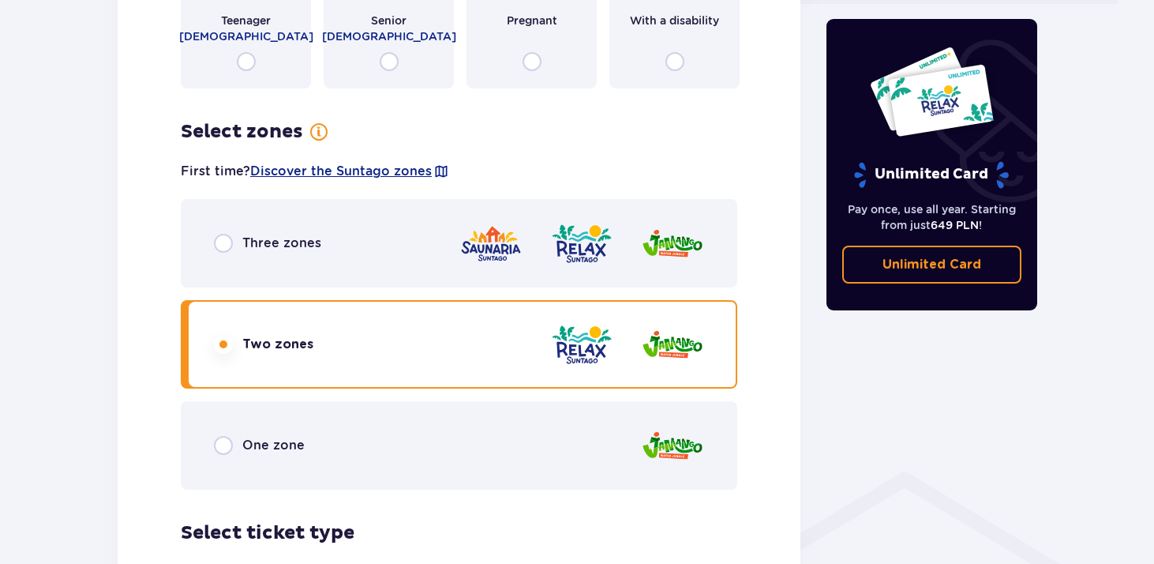
click at [231, 440] on input "radio" at bounding box center [223, 445] width 19 height 19
radio input "true"
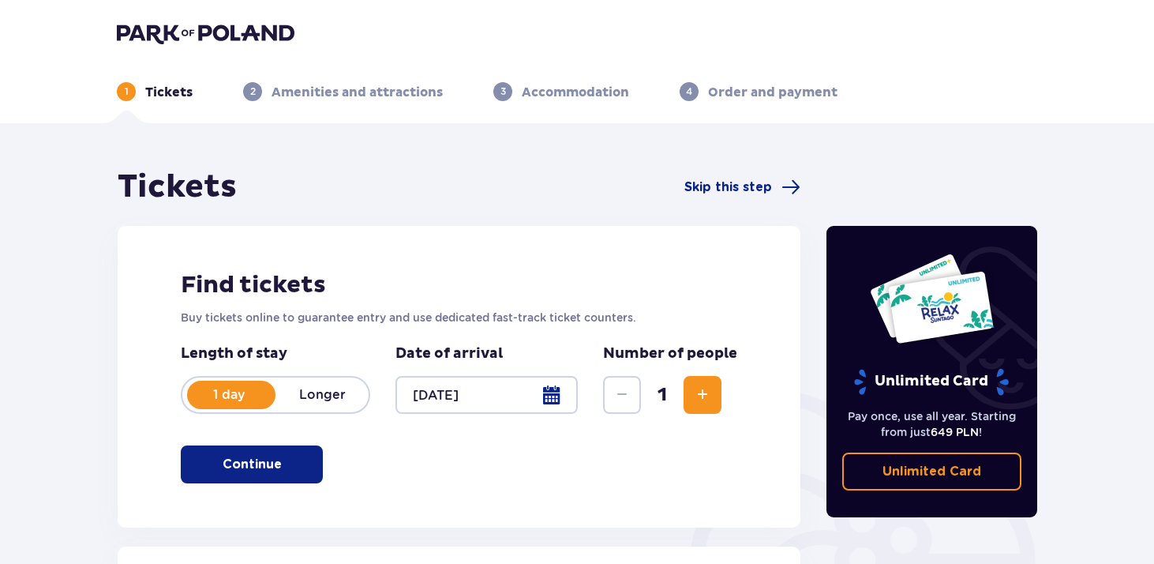
scroll to position [94, 0]
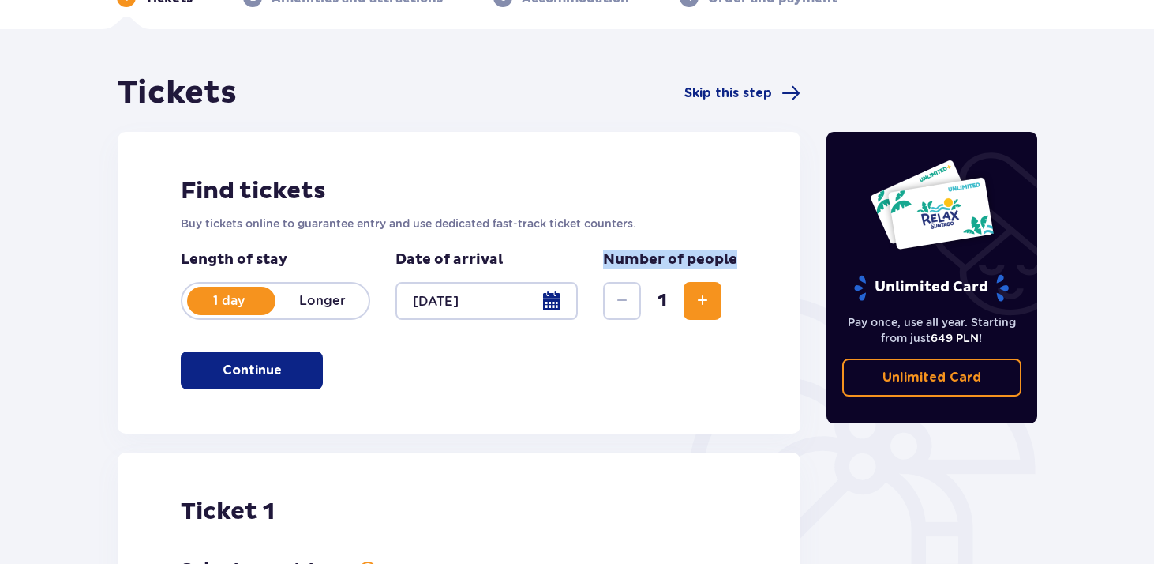
drag, startPoint x: 602, startPoint y: 257, endPoint x: 756, endPoint y: 264, distance: 154.1
click at [756, 264] on div "Find tickets Buy tickets online to guarantee entry and use dedicated fast-track…" at bounding box center [459, 283] width 683 height 302
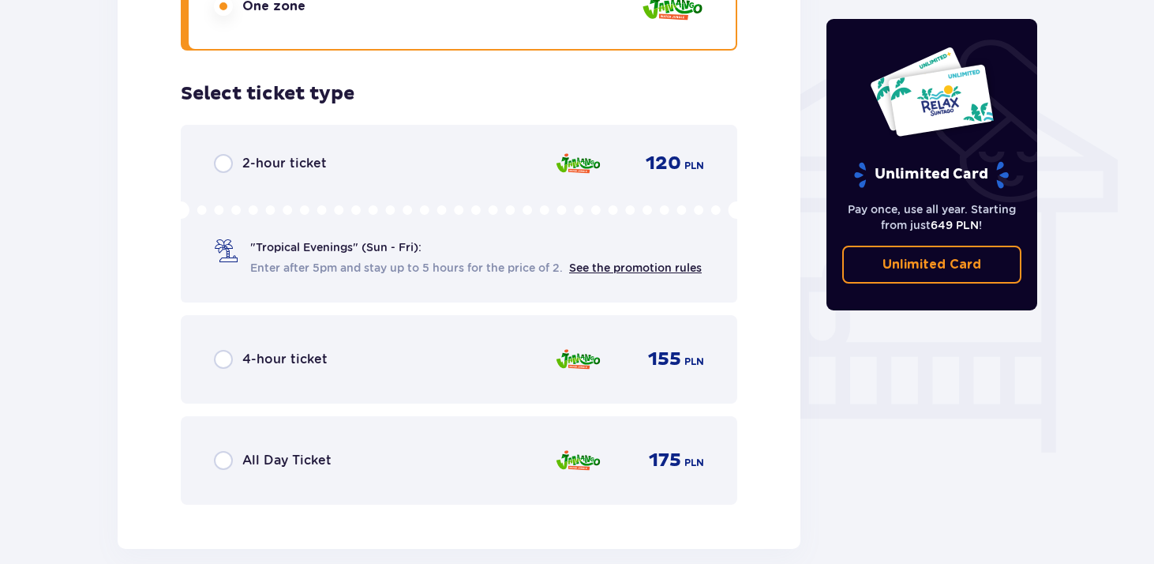
scroll to position [1292, 0]
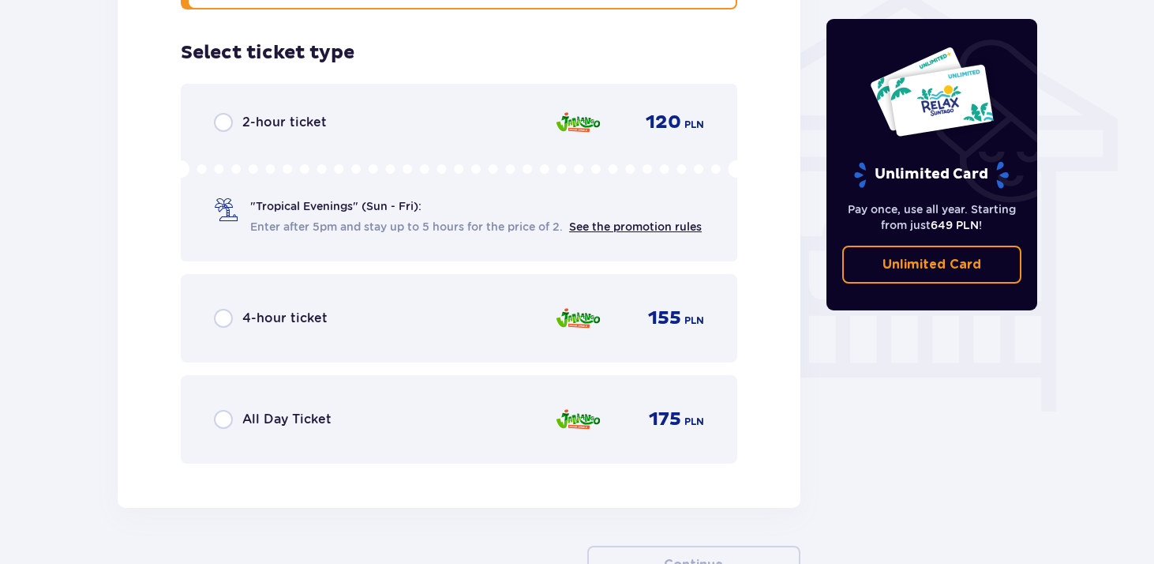
click at [227, 328] on input "radio" at bounding box center [223, 318] width 19 height 19
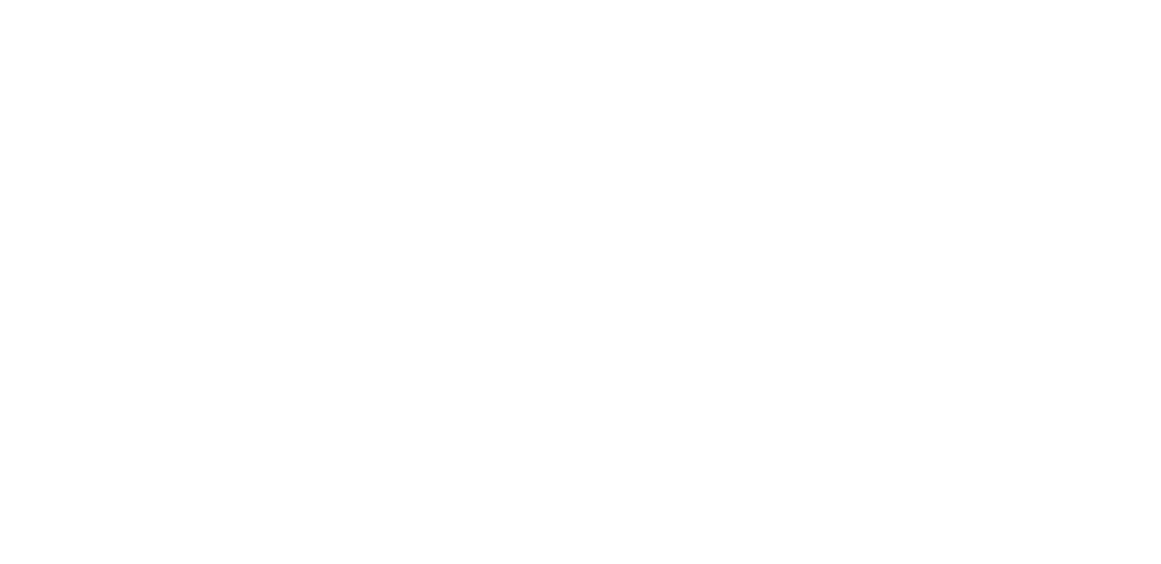
scroll to position [0, 0]
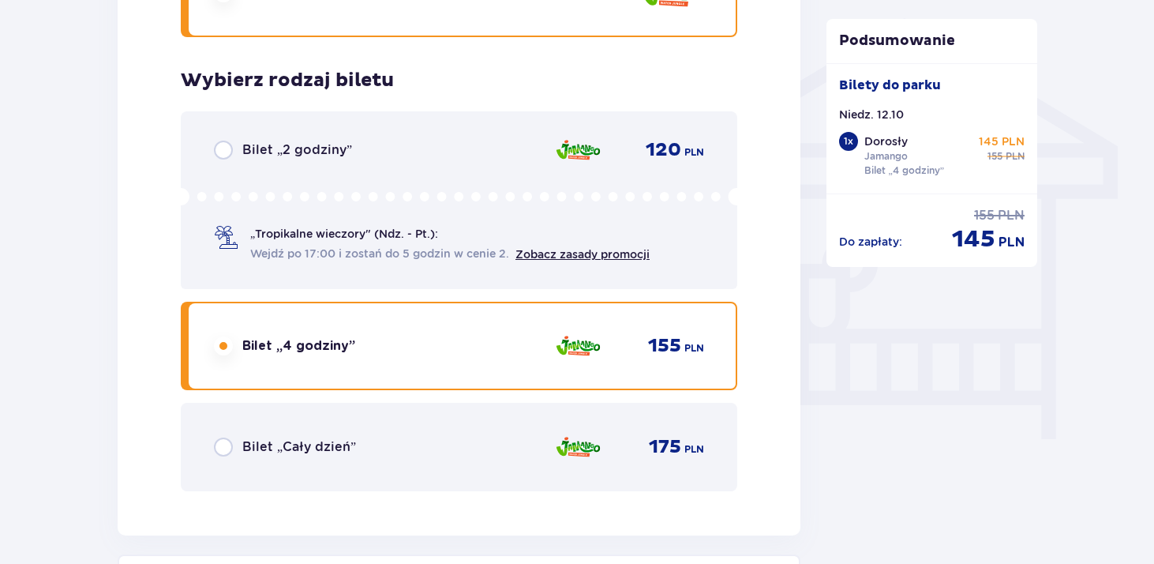
scroll to position [1372, 0]
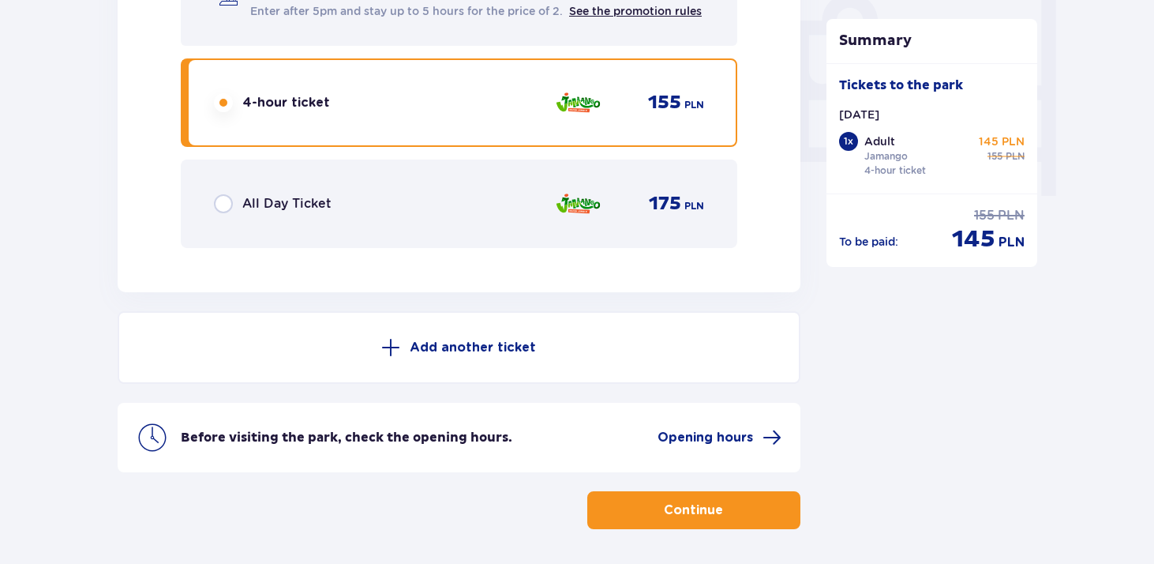
scroll to position [1508, 0]
click at [482, 355] on p "Add another ticket" at bounding box center [473, 346] width 126 height 17
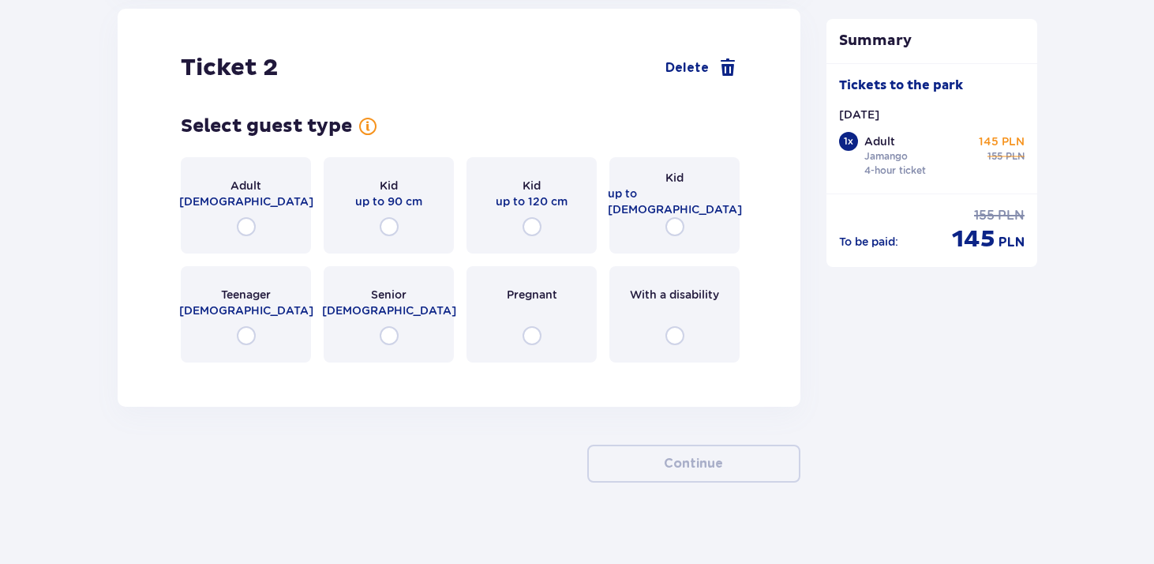
scroll to position [1815, 0]
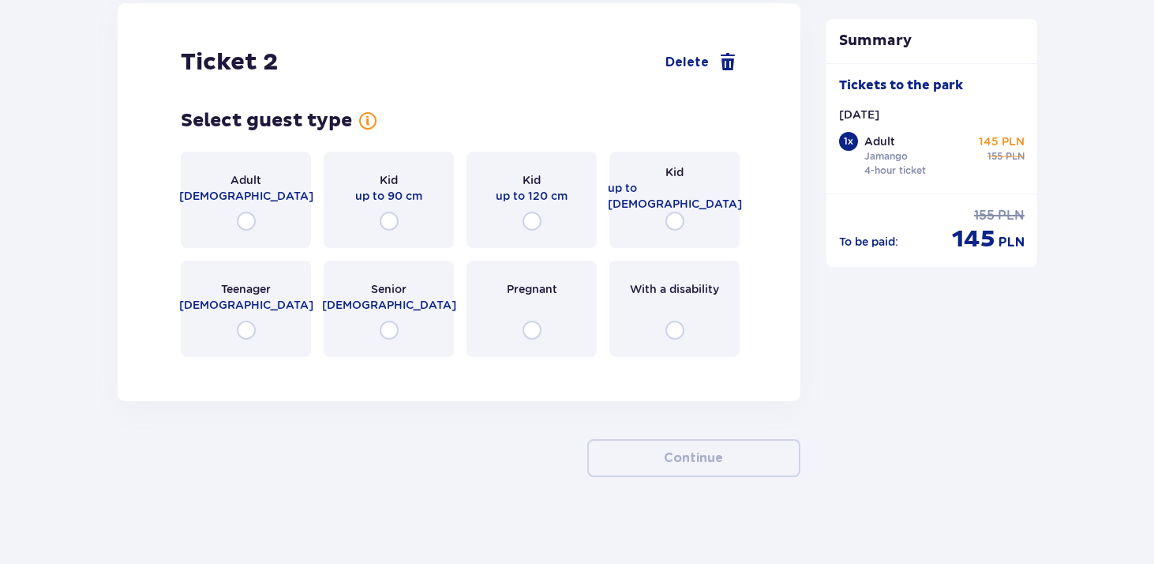
click at [240, 340] on input "radio" at bounding box center [246, 330] width 19 height 19
radio input "true"
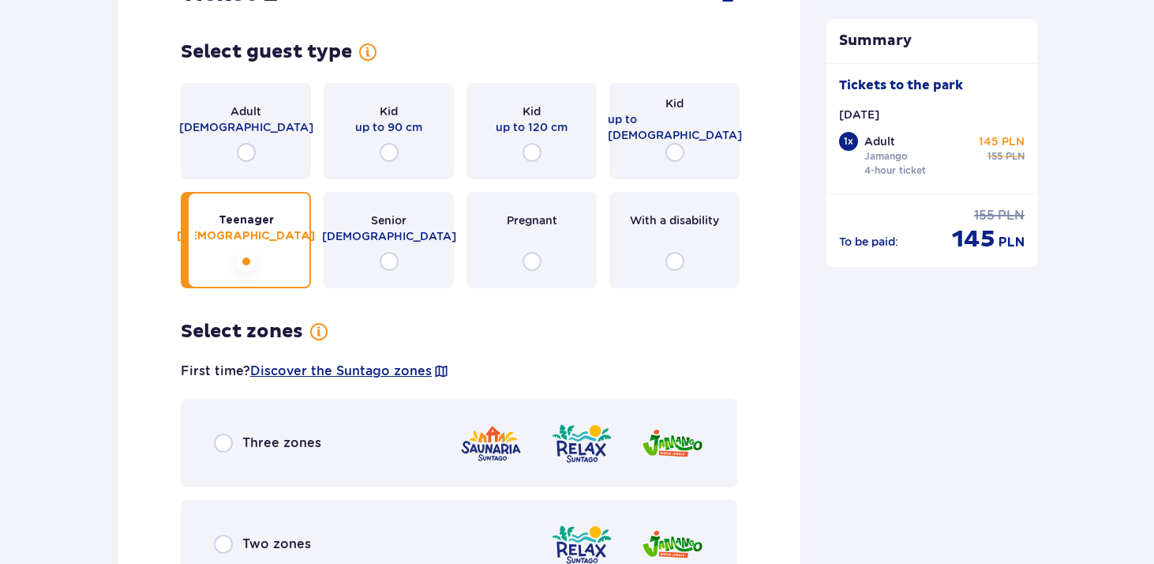
scroll to position [1877, 0]
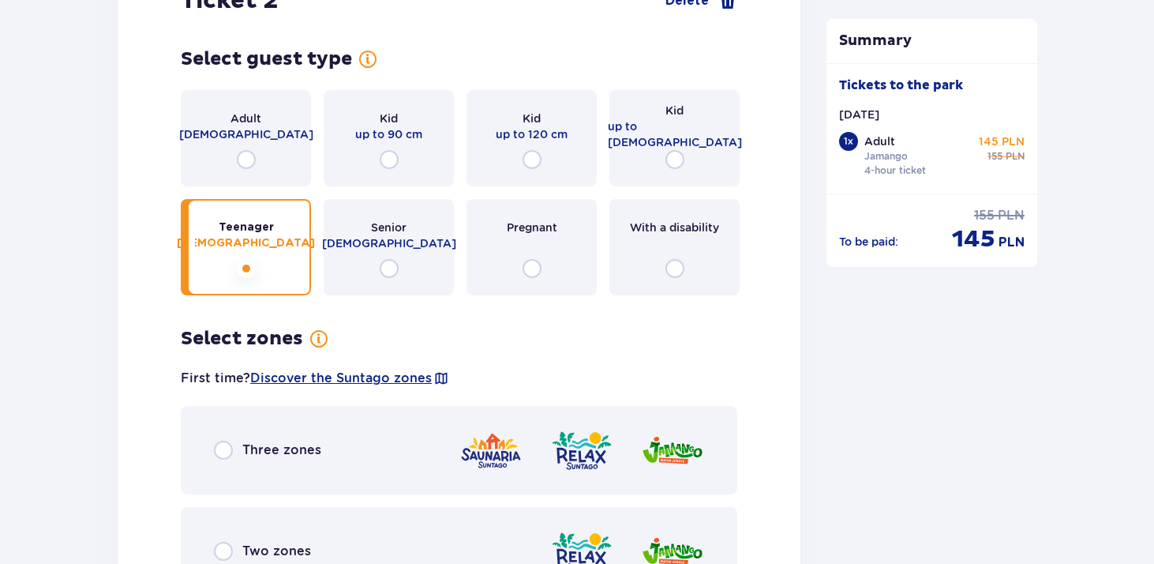
click at [249, 169] on input "radio" at bounding box center [246, 159] width 19 height 19
radio input "true"
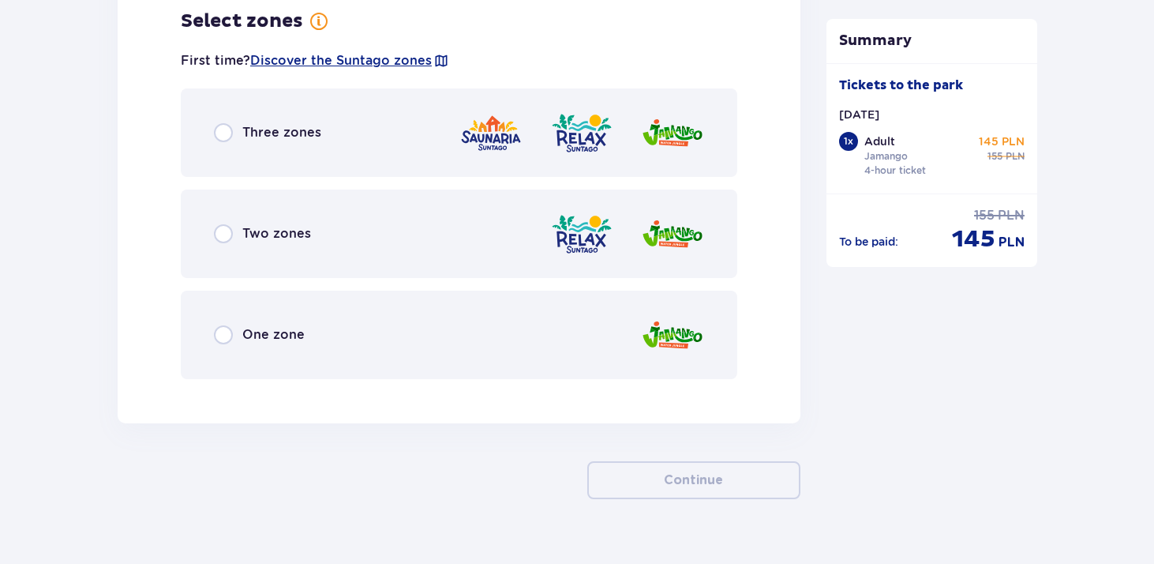
scroll to position [2201, 0]
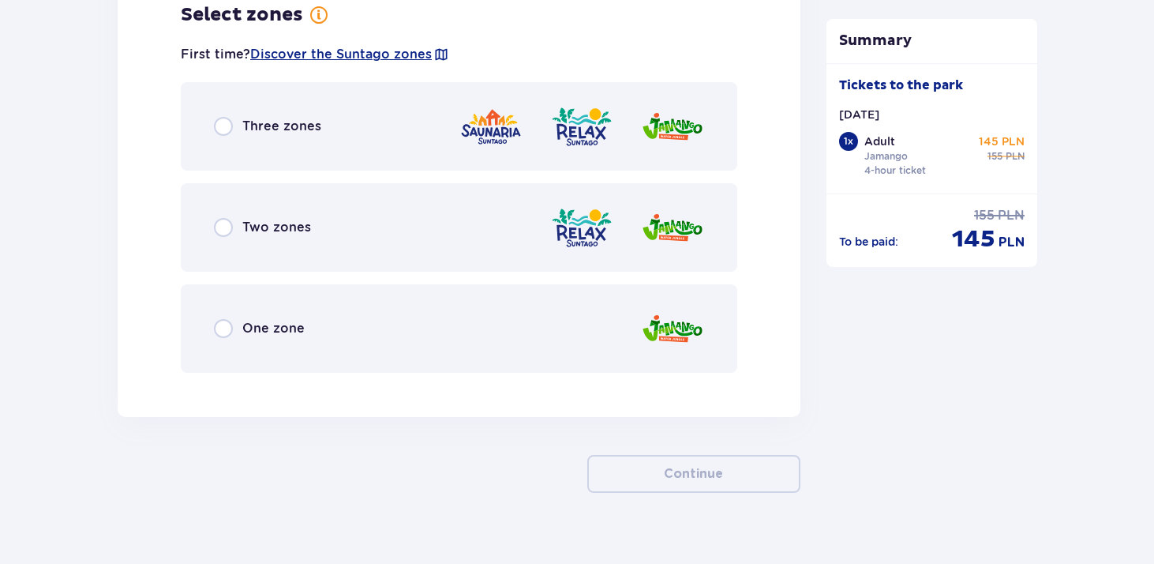
click at [220, 338] on input "radio" at bounding box center [223, 328] width 19 height 19
radio input "true"
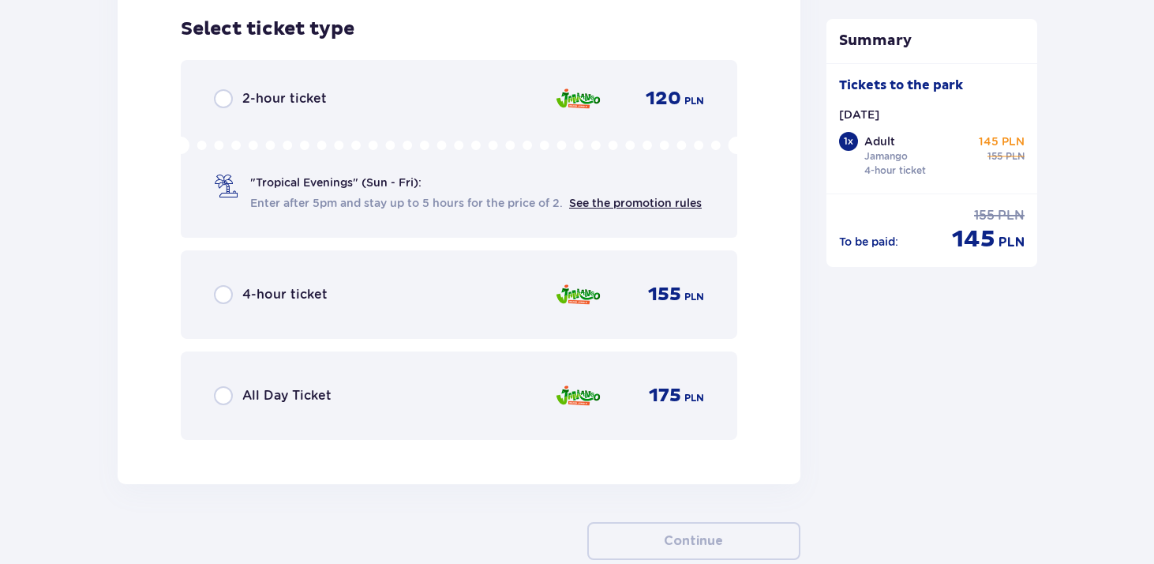
scroll to position [2602, 0]
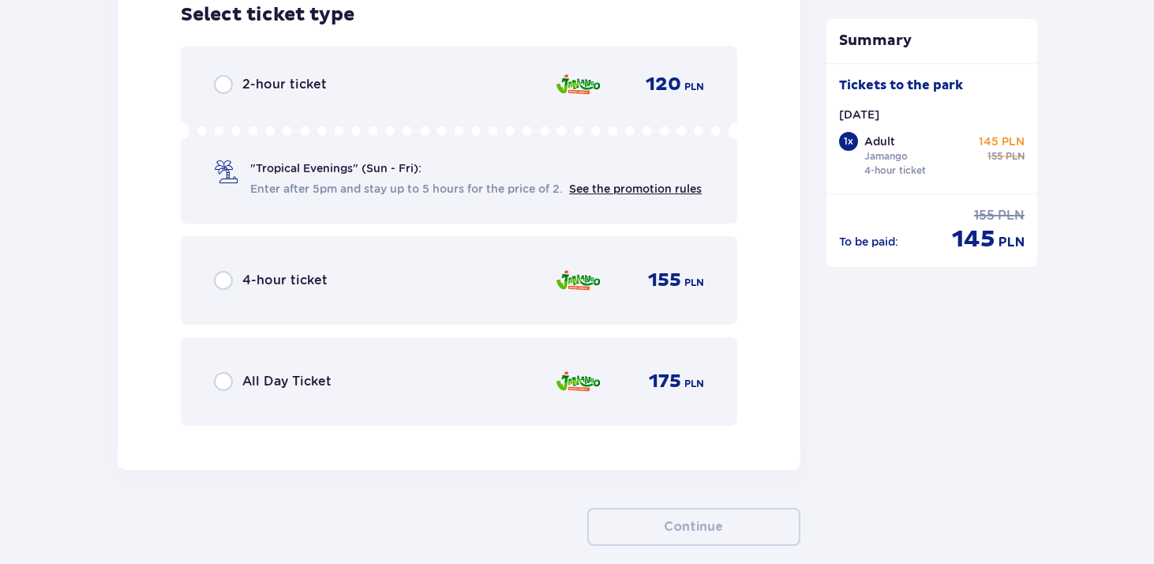
click at [210, 314] on div "4-hour ticket 155 PLN" at bounding box center [459, 280] width 557 height 88
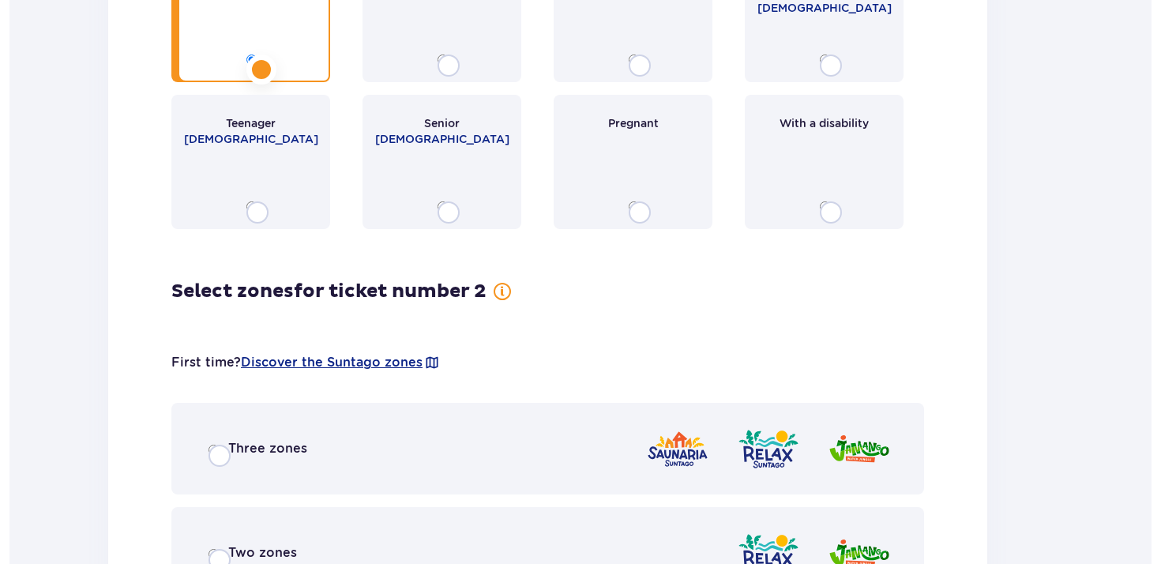
scroll to position [0, 0]
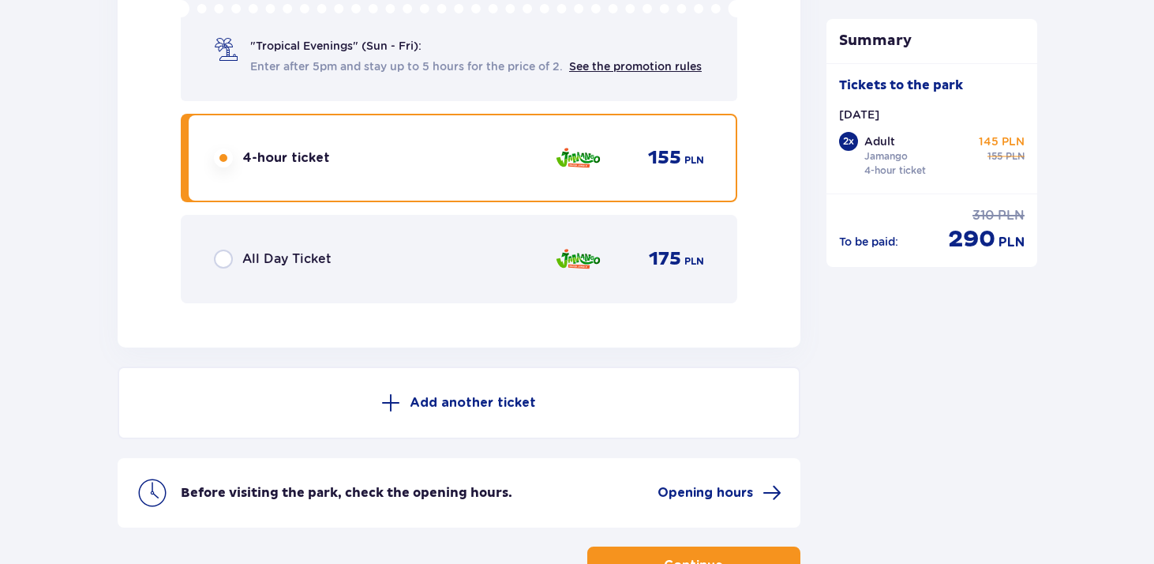
scroll to position [2872, 0]
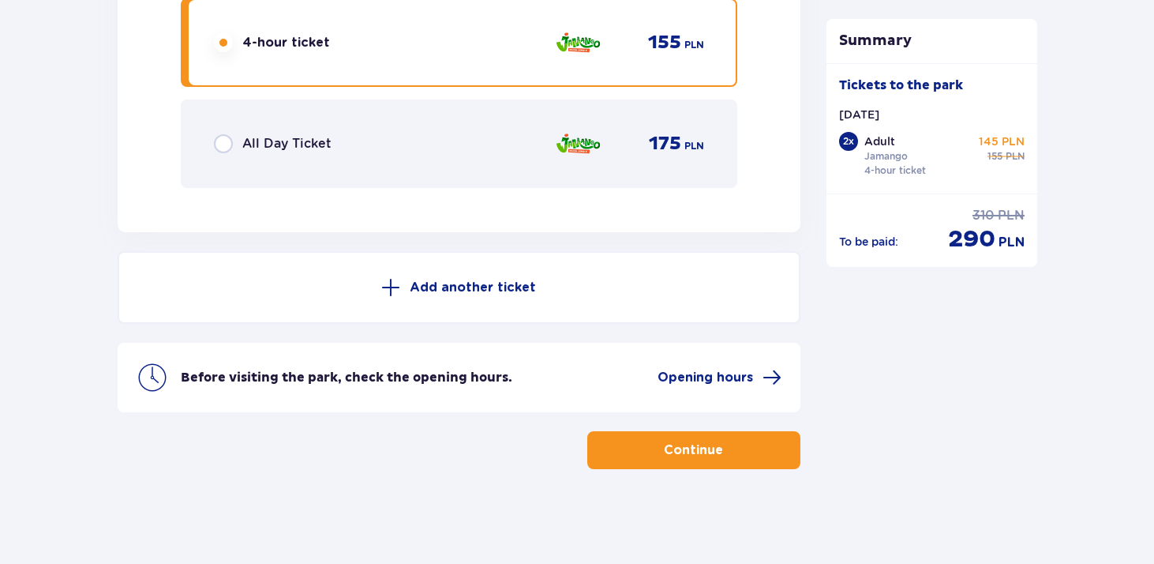
click at [456, 286] on font "Add another ticket" at bounding box center [473, 287] width 126 height 13
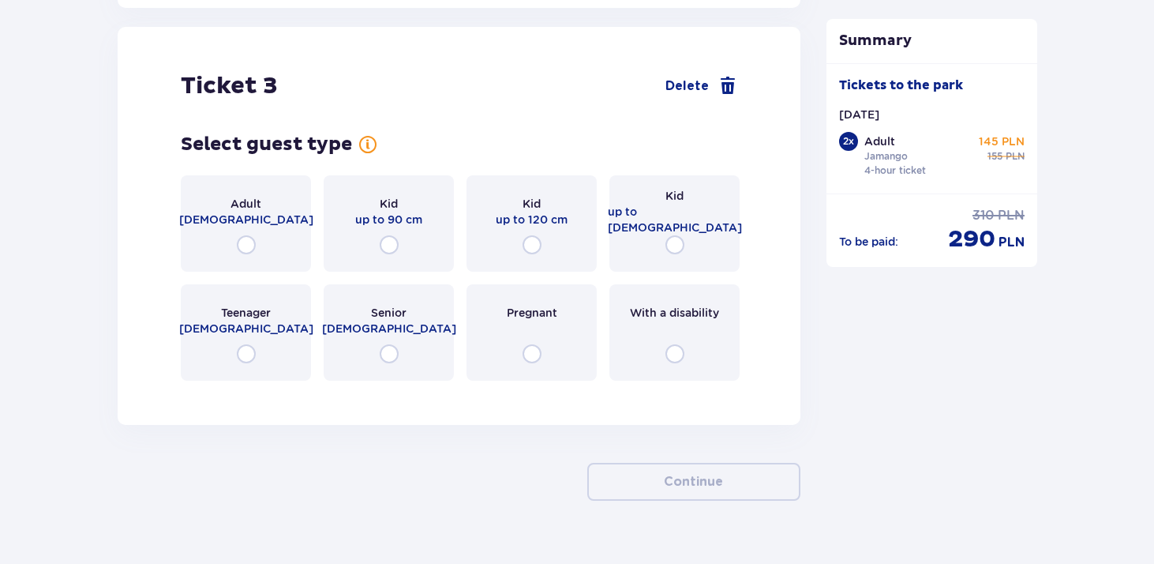
scroll to position [3295, 0]
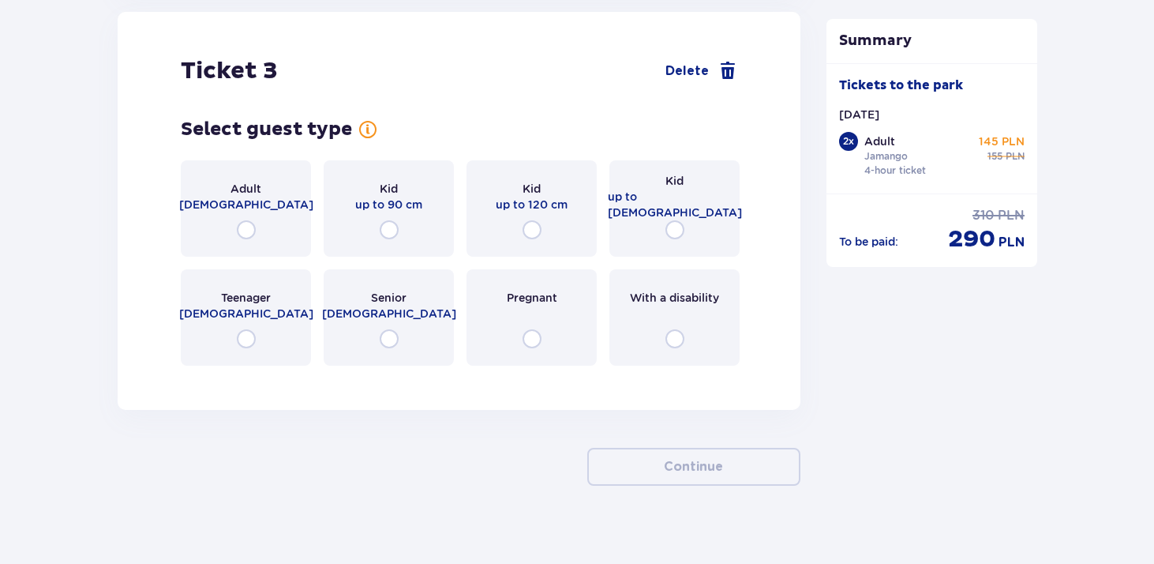
click at [250, 239] on input "radio" at bounding box center [246, 229] width 19 height 19
radio input "true"
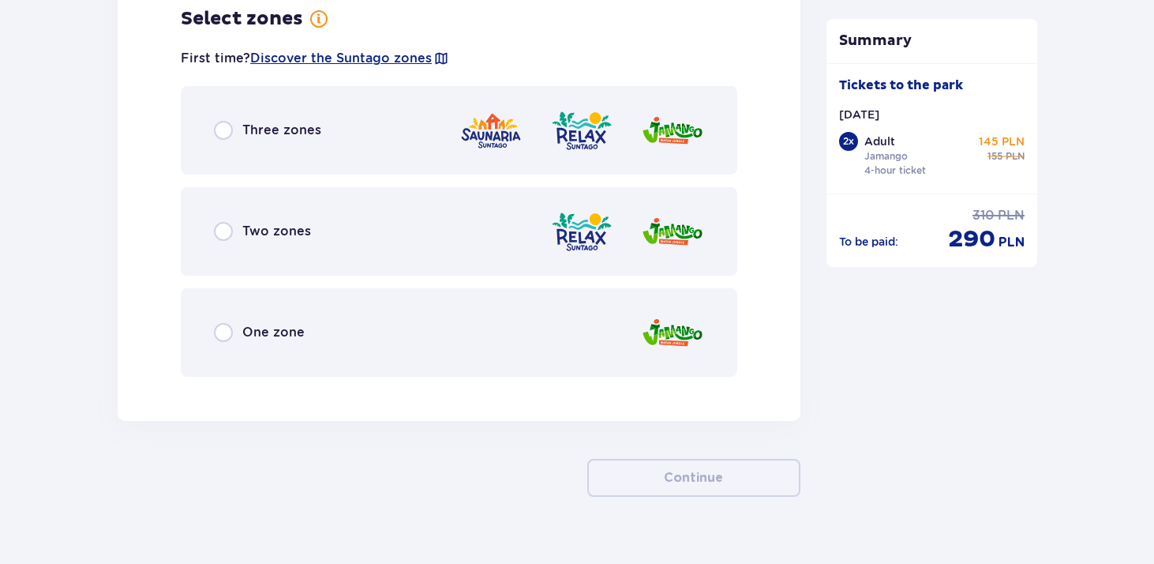
scroll to position [3693, 0]
